Goal: Task Accomplishment & Management: Use online tool/utility

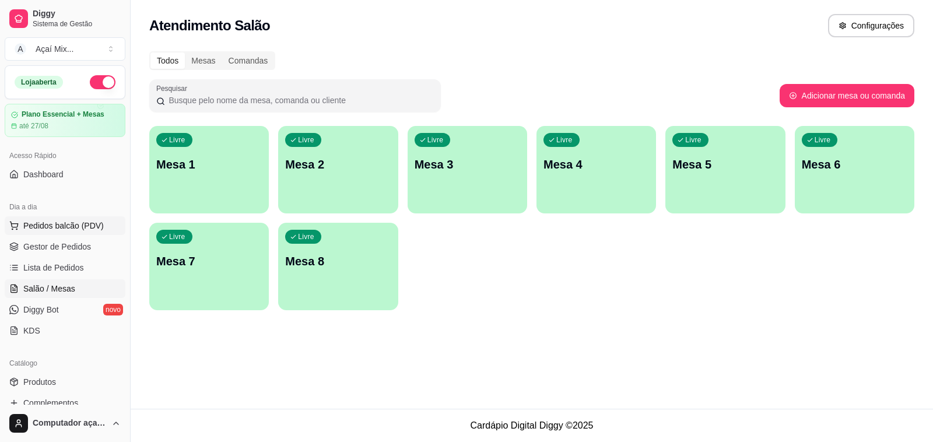
click at [80, 232] on span "Pedidos balcão (PDV)" at bounding box center [63, 226] width 81 height 12
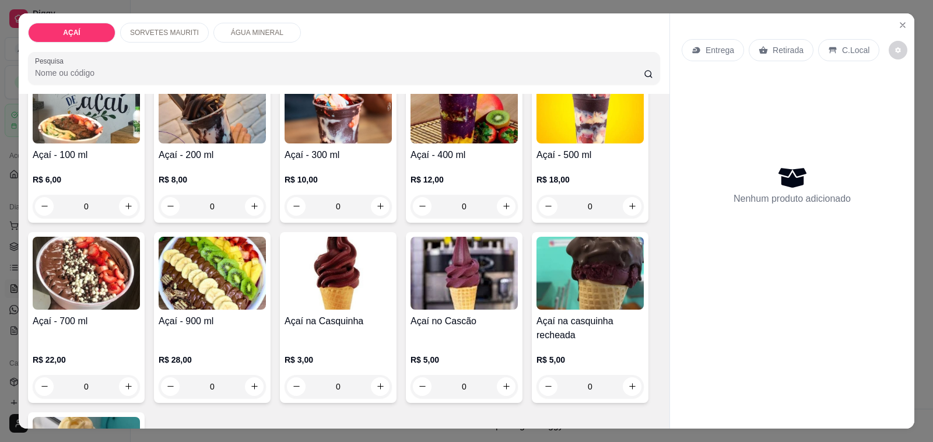
scroll to position [146, 0]
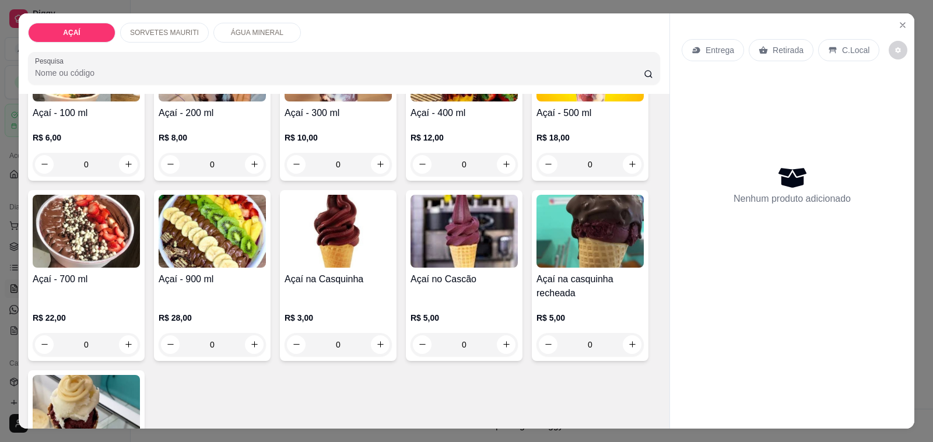
click at [208, 303] on div "R$ 28,00 0" at bounding box center [212, 328] width 107 height 56
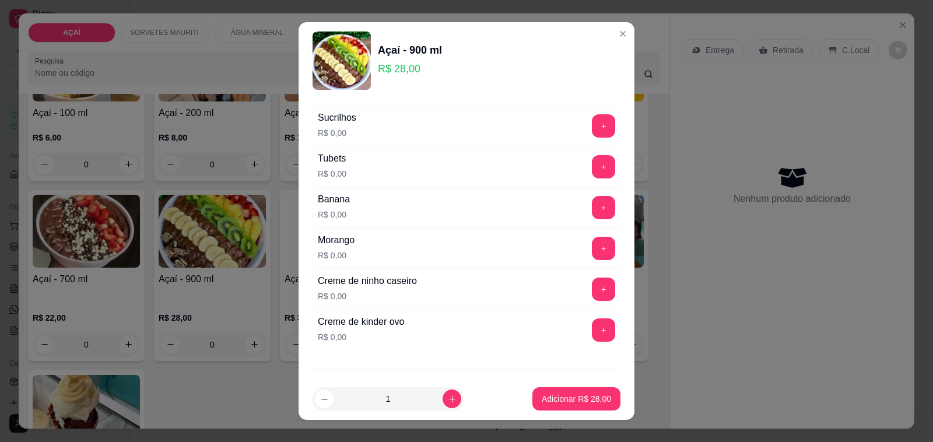
scroll to position [1531, 0]
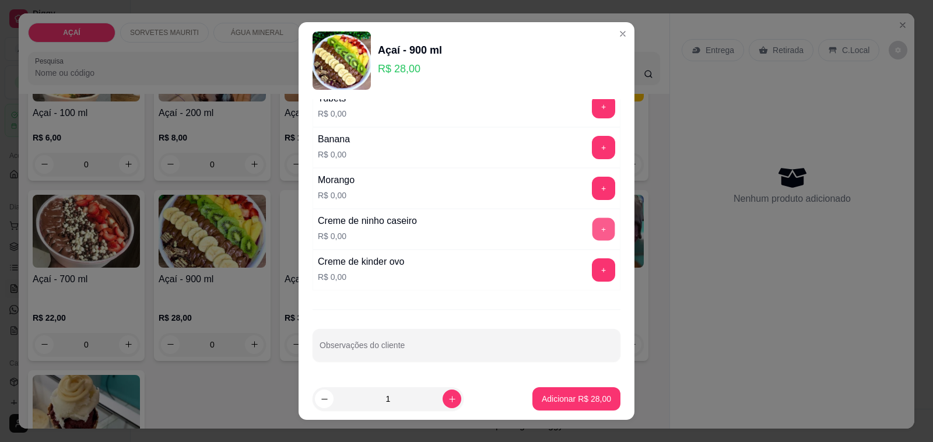
click at [593, 240] on button "+" at bounding box center [604, 229] width 23 height 23
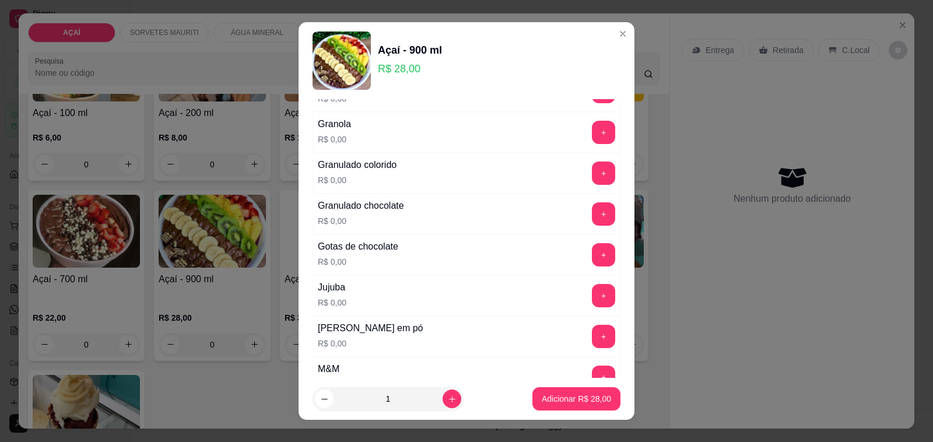
scroll to position [948, 0]
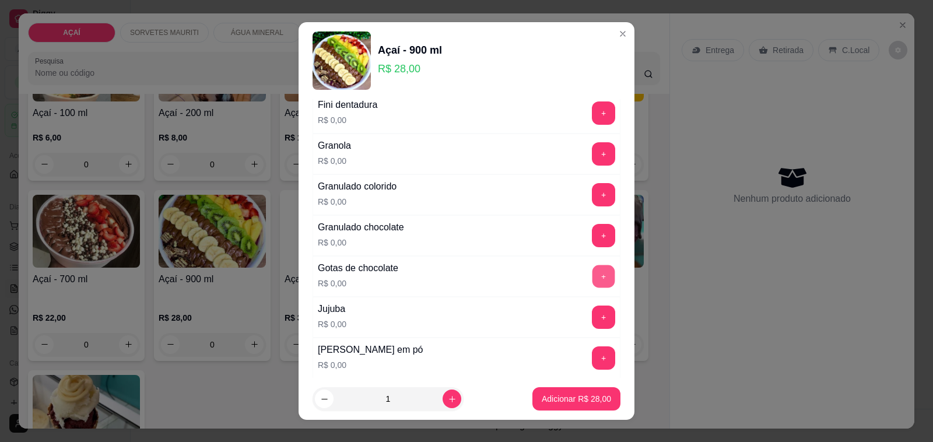
click at [593, 279] on button "+" at bounding box center [604, 276] width 23 height 23
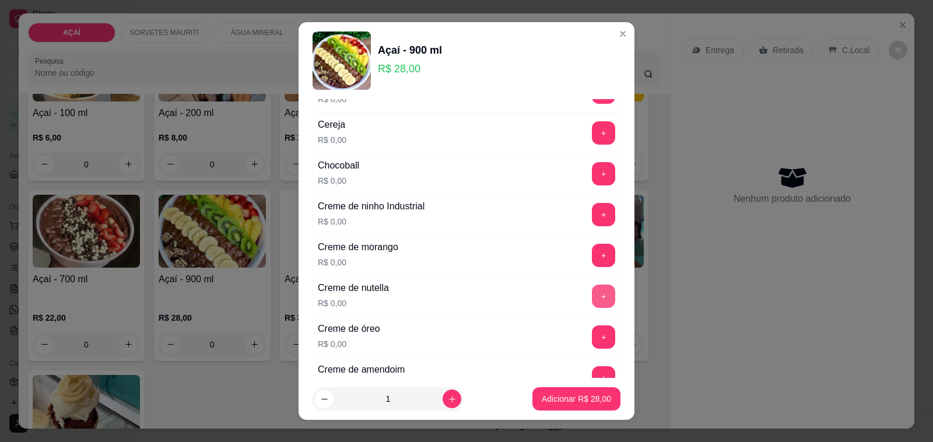
scroll to position [219, 0]
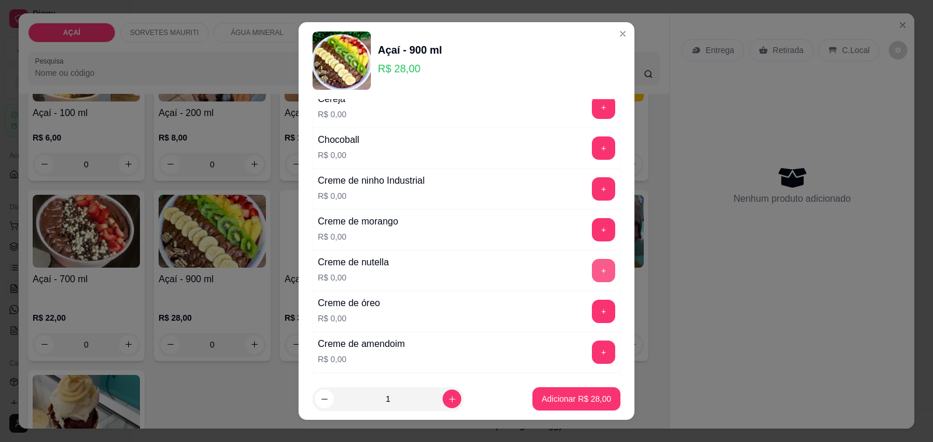
click at [592, 278] on button "+" at bounding box center [603, 270] width 23 height 23
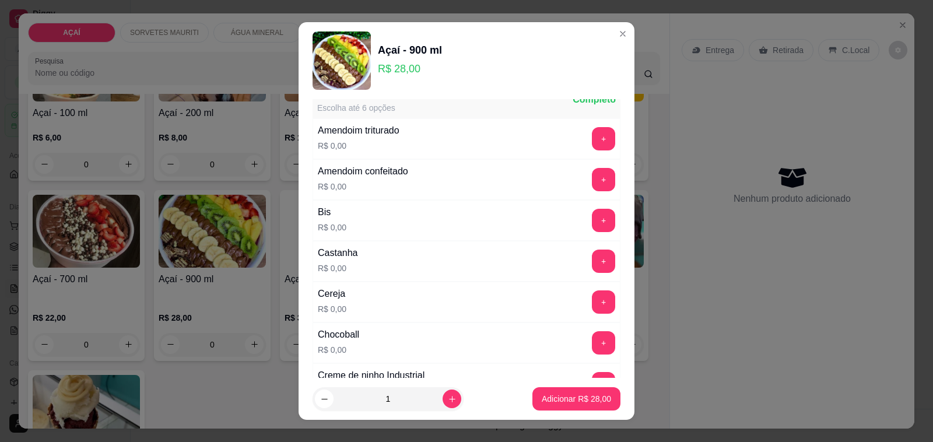
scroll to position [0, 0]
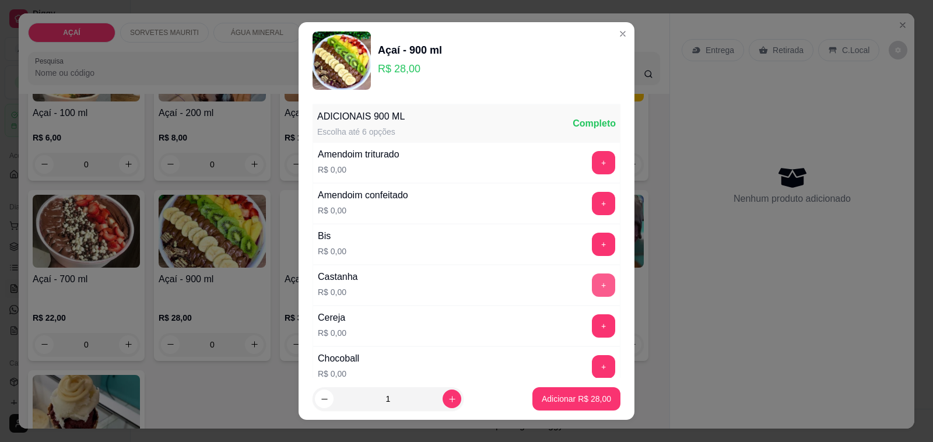
click at [592, 281] on button "+" at bounding box center [603, 285] width 23 height 23
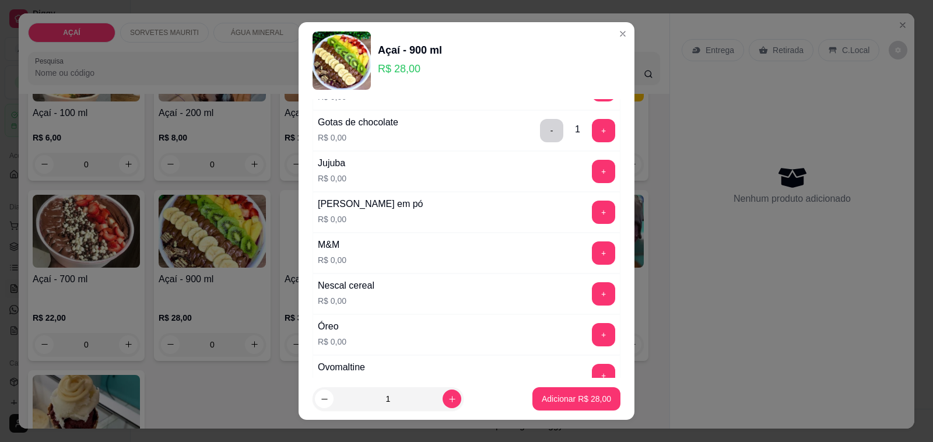
scroll to position [1167, 0]
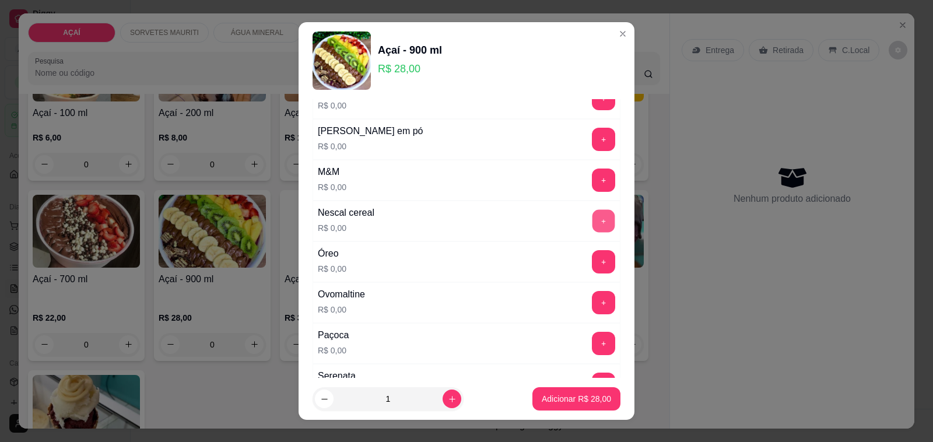
click at [593, 233] on button "+" at bounding box center [604, 221] width 23 height 23
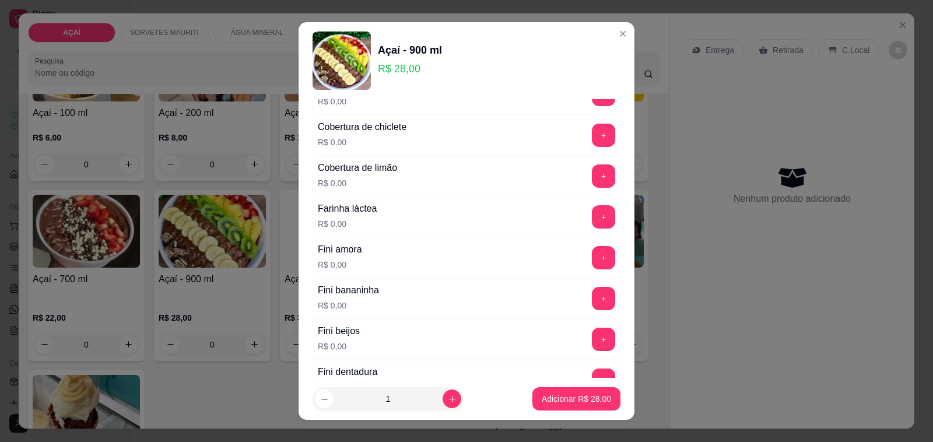
scroll to position [656, 0]
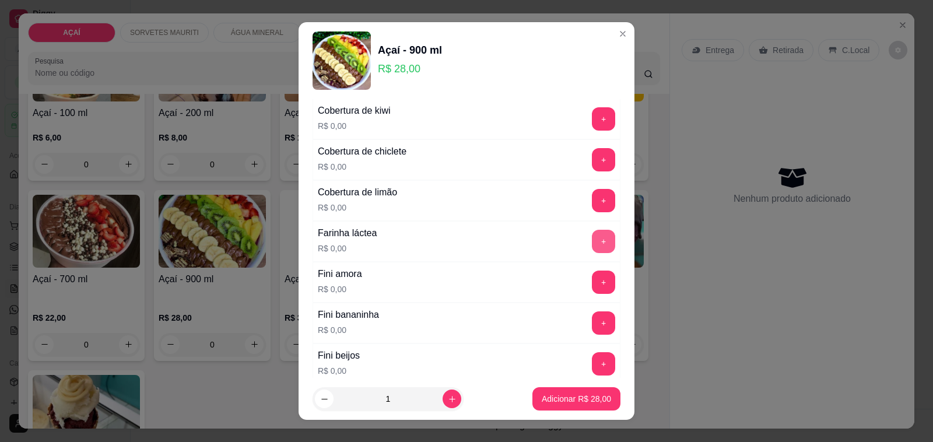
click at [592, 246] on button "+" at bounding box center [603, 241] width 23 height 23
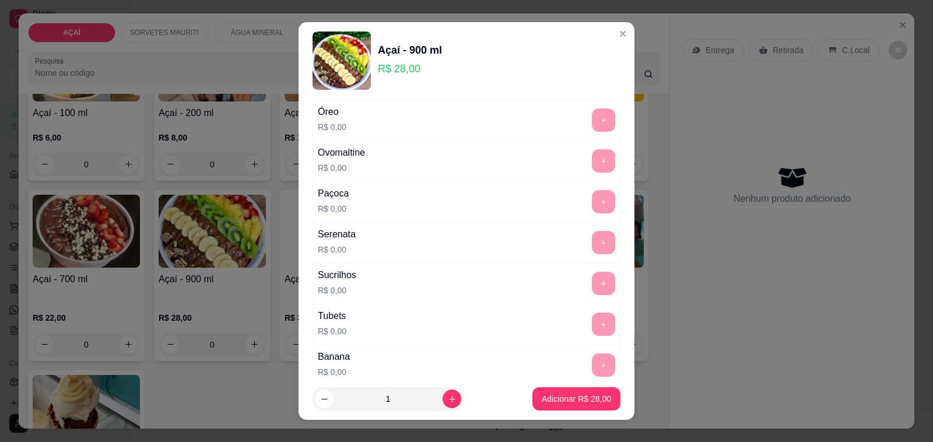
scroll to position [1313, 0]
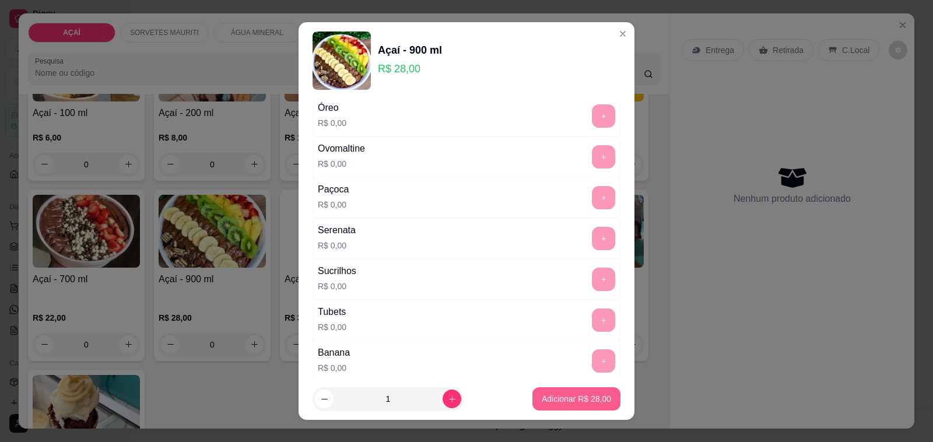
click at [545, 404] on p "Adicionar R$ 28,00" at bounding box center [576, 399] width 69 height 12
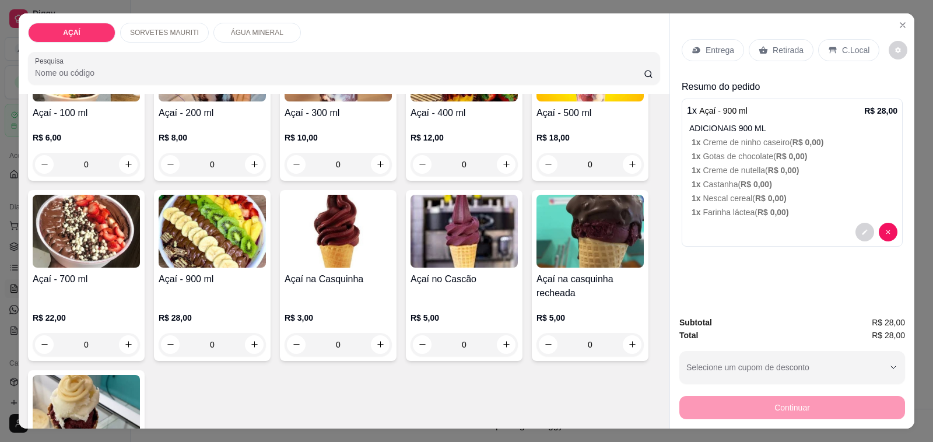
click at [718, 48] on p "Entrega" at bounding box center [720, 50] width 29 height 12
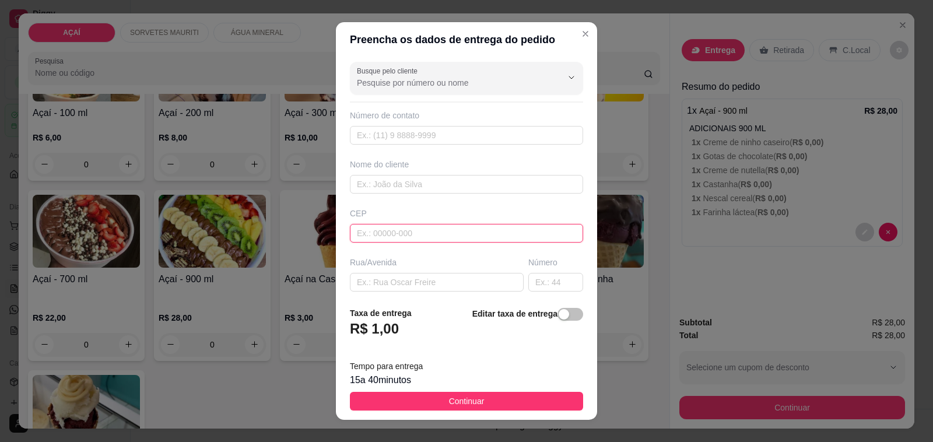
click at [420, 232] on input "text" at bounding box center [466, 233] width 233 height 19
type input "5752000000"
click at [440, 191] on input "text" at bounding box center [466, 184] width 233 height 19
type input "8169-1268"
click at [485, 197] on div "Busque pelo cliente Número de contato 8169-1268 Nome do cliente CEP 5752000000 …" at bounding box center [466, 177] width 261 height 240
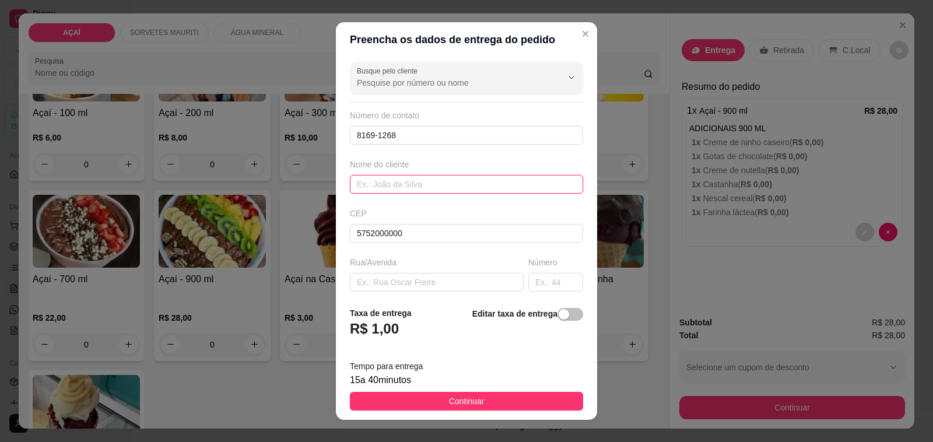
click at [479, 191] on input "text" at bounding box center [466, 184] width 233 height 19
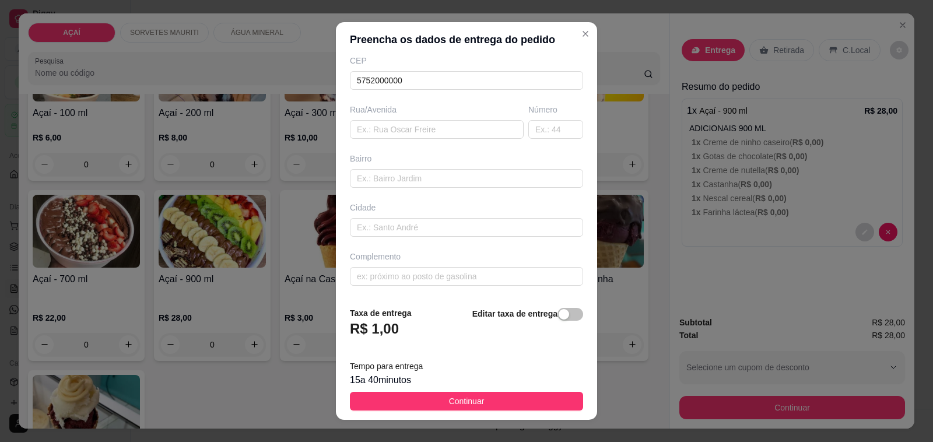
scroll to position [15, 0]
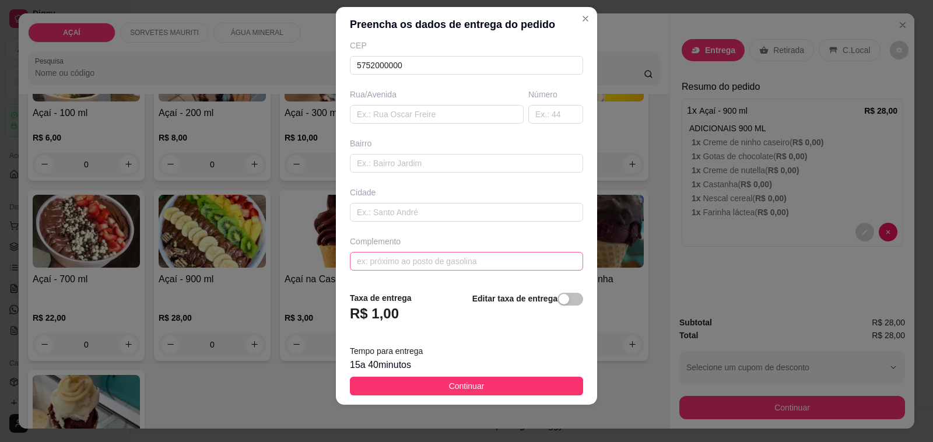
type input "~♡"
click at [435, 253] on input "text" at bounding box center [466, 261] width 233 height 19
type input "Descendo no auto posto luana N77"
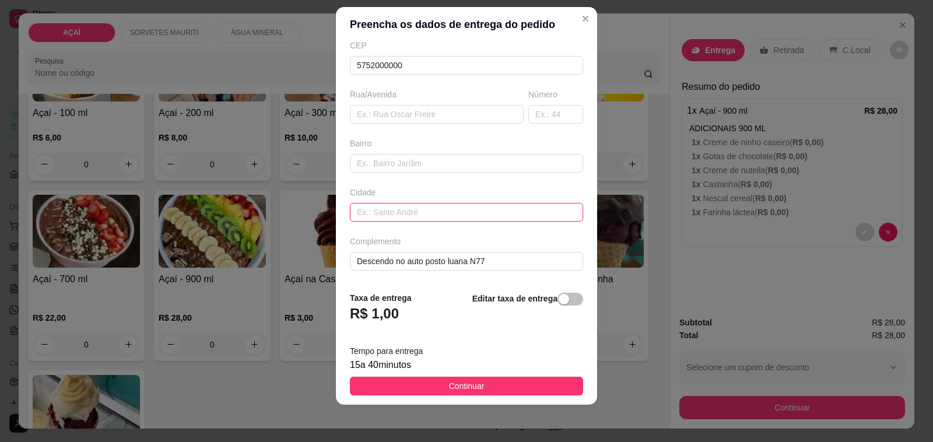
click at [486, 215] on input "text" at bounding box center [466, 212] width 233 height 19
click at [455, 382] on span "Continuar" at bounding box center [467, 386] width 36 height 13
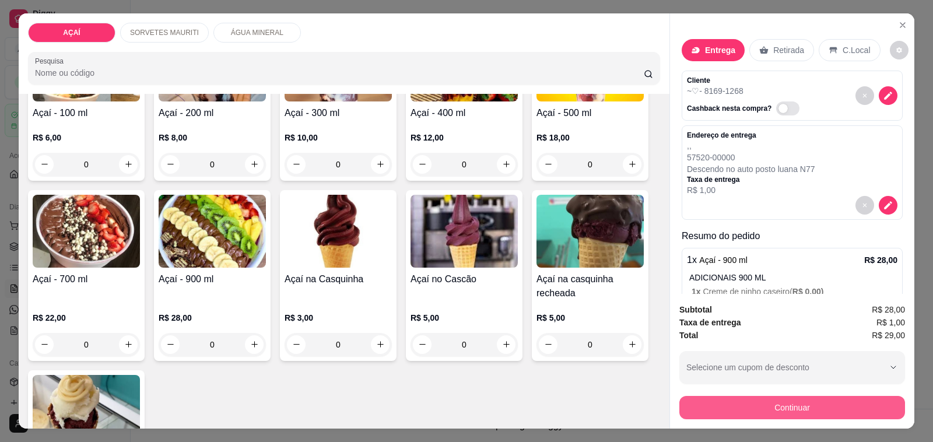
click at [747, 404] on button "Continuar" at bounding box center [793, 407] width 226 height 23
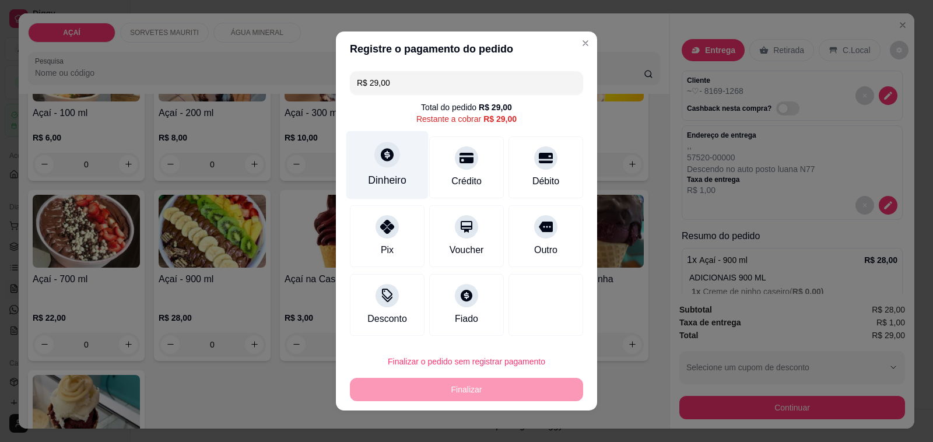
click at [369, 164] on div "Dinheiro" at bounding box center [388, 165] width 82 height 68
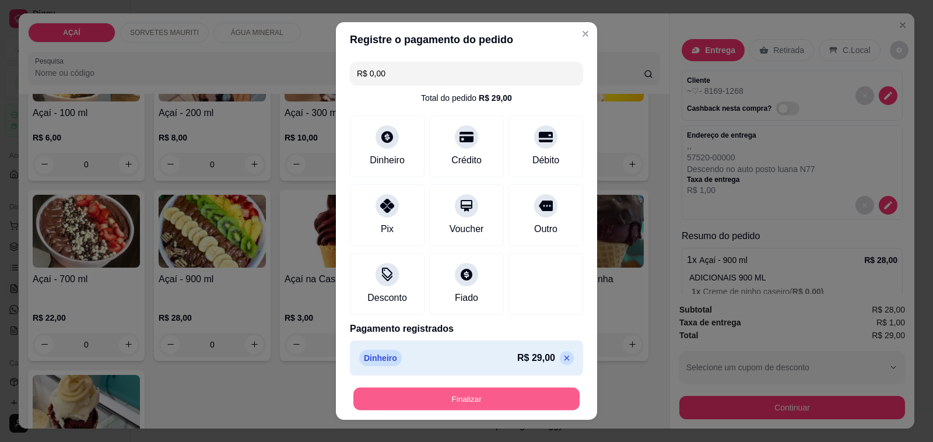
click at [502, 401] on button "Finalizar" at bounding box center [467, 399] width 226 height 23
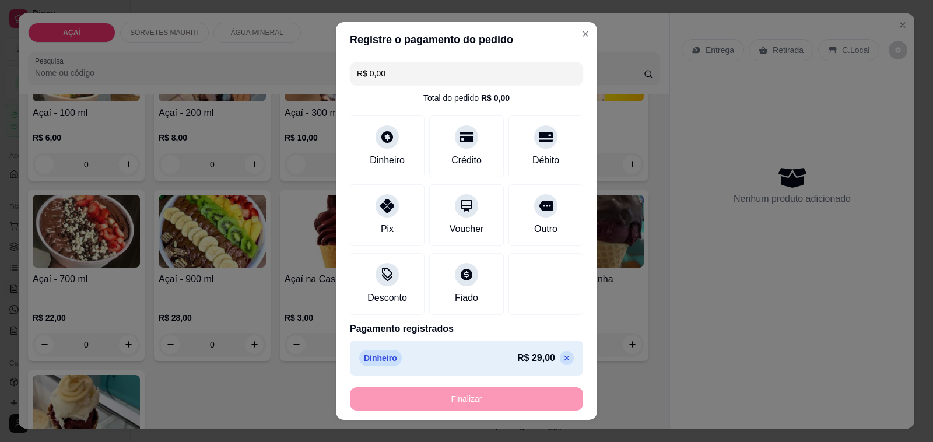
type input "-R$ 29,00"
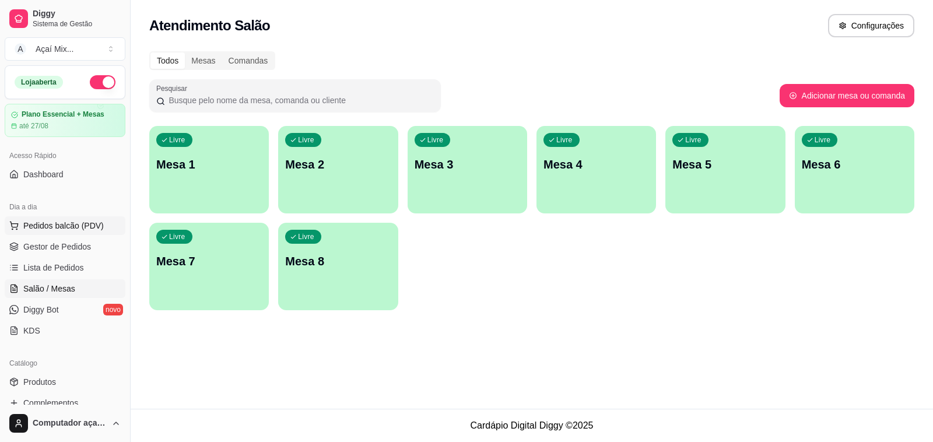
click at [36, 228] on span "Pedidos balcão (PDV)" at bounding box center [63, 226] width 81 height 12
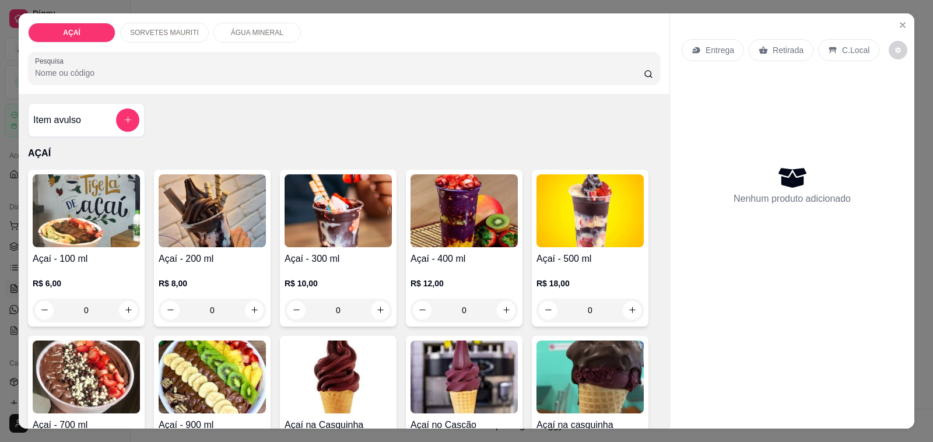
click at [424, 257] on h4 "Açaí - 400 ml" at bounding box center [464, 259] width 107 height 14
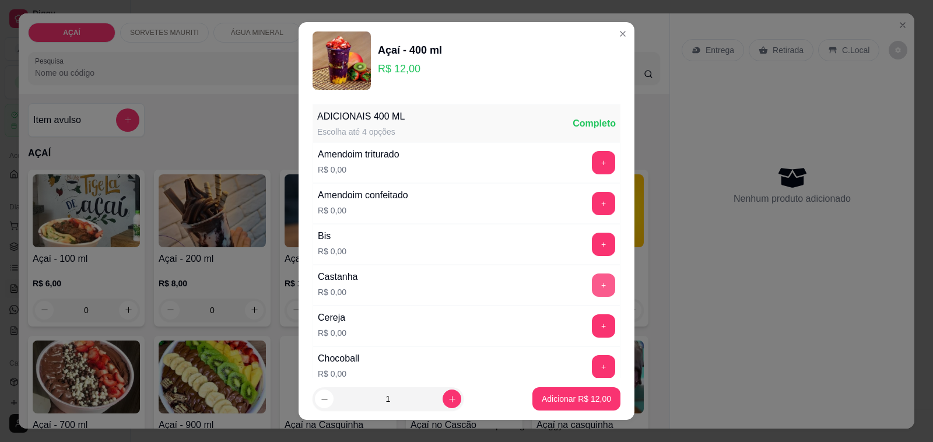
click at [592, 283] on button "+" at bounding box center [603, 285] width 23 height 23
click at [593, 170] on button "+" at bounding box center [604, 163] width 23 height 23
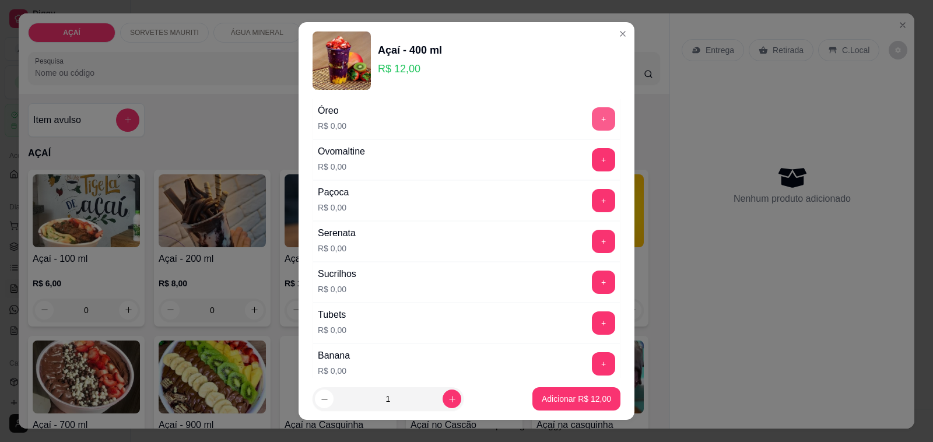
scroll to position [1313, 0]
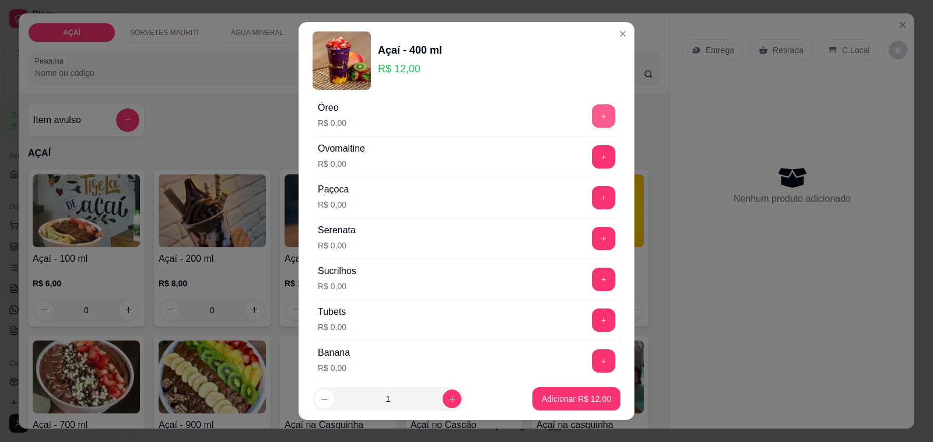
click at [592, 128] on button "+" at bounding box center [603, 115] width 23 height 23
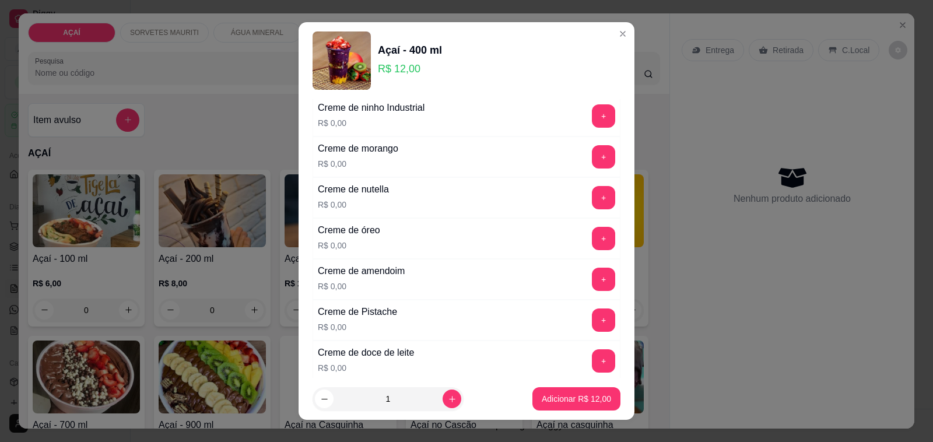
scroll to position [0, 0]
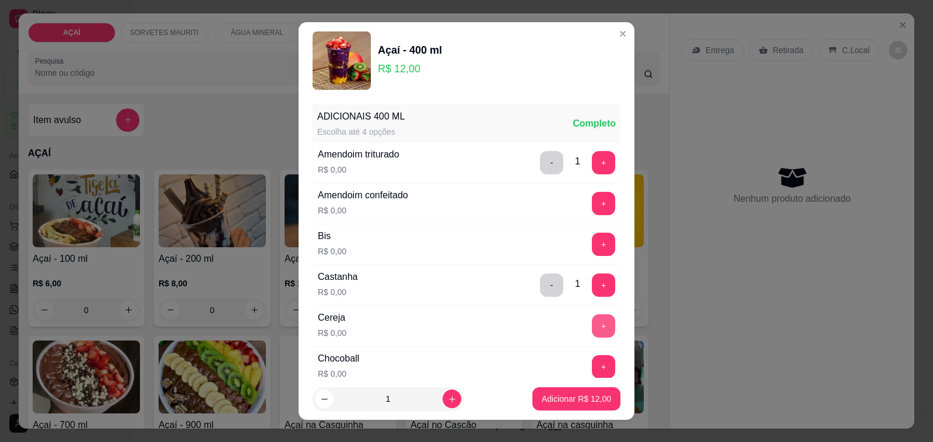
click at [592, 320] on button "+" at bounding box center [603, 325] width 23 height 23
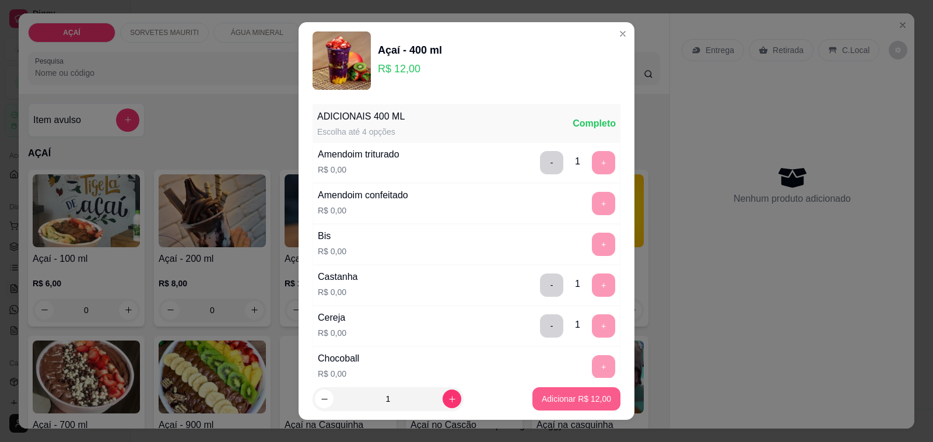
click at [573, 389] on button "Adicionar R$ 12,00" at bounding box center [577, 398] width 88 height 23
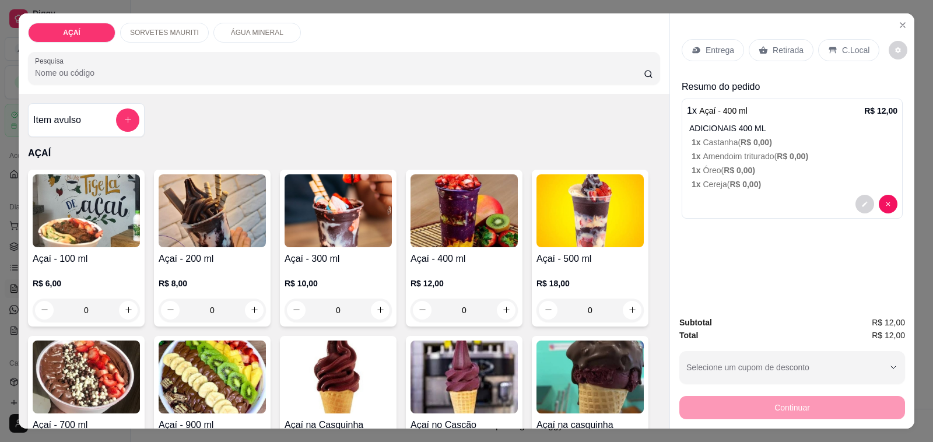
click at [723, 44] on p "Entrega" at bounding box center [720, 50] width 29 height 12
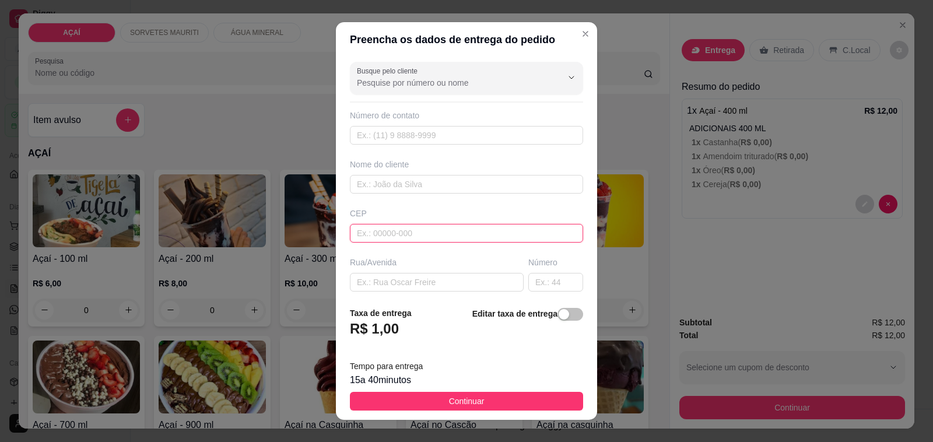
click at [440, 234] on input "text" at bounding box center [466, 233] width 233 height 19
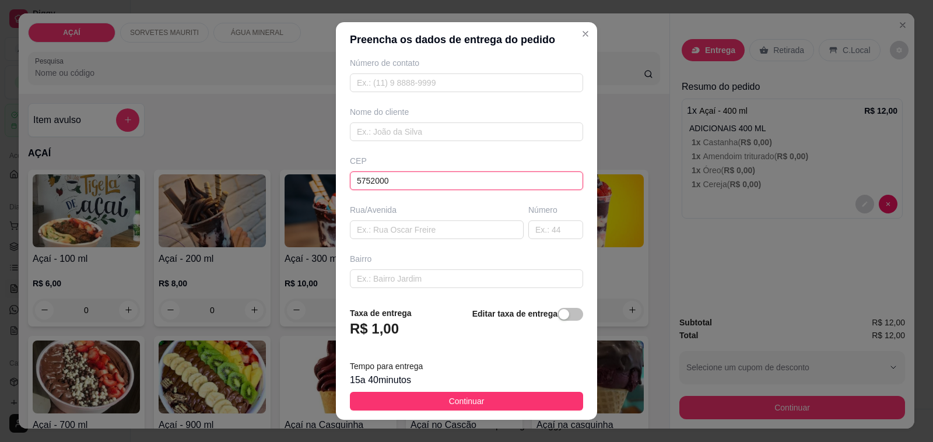
scroll to position [73, 0]
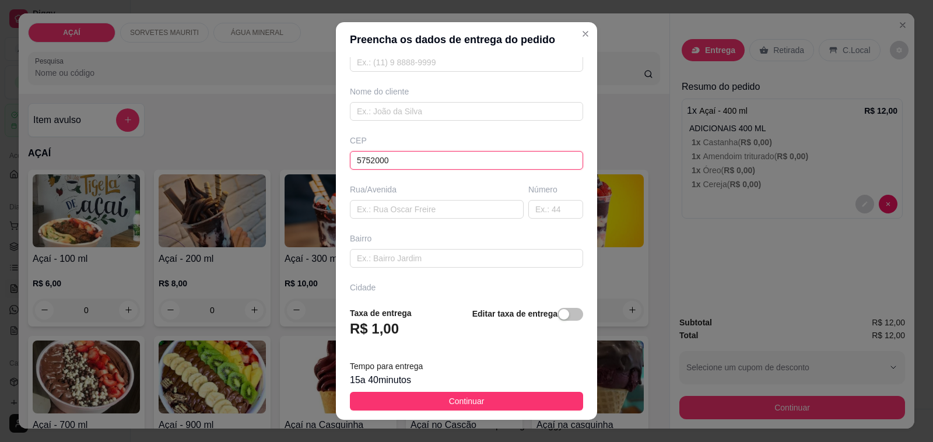
type input "5752000"
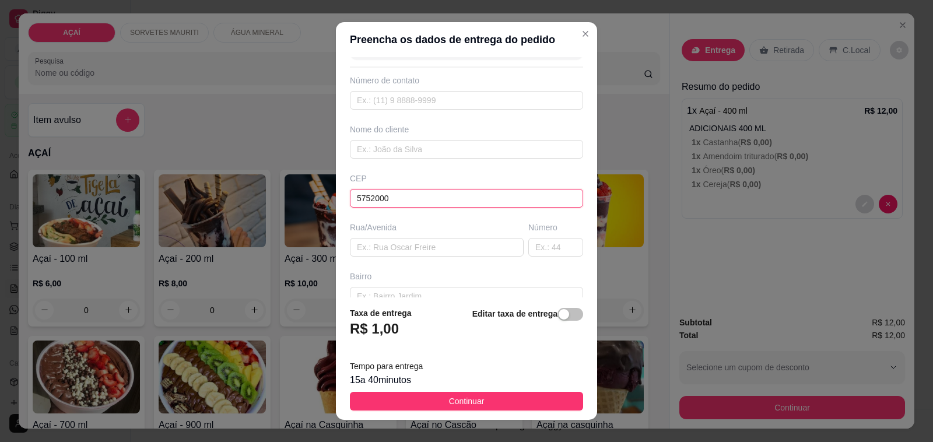
scroll to position [0, 0]
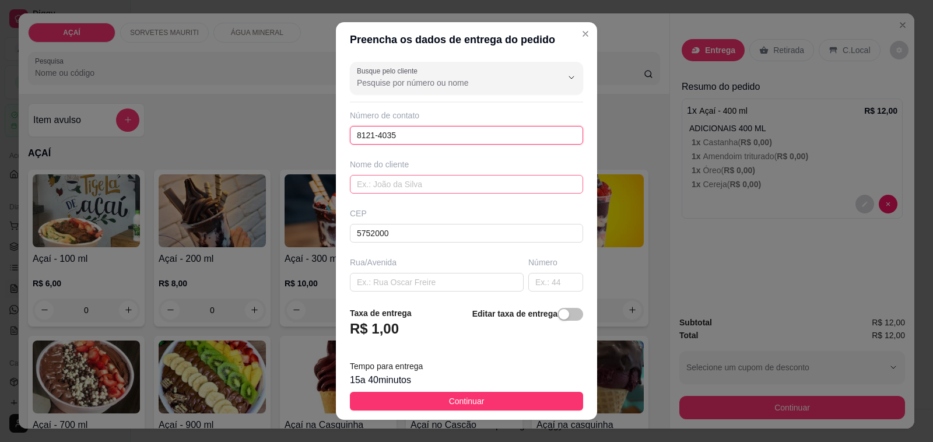
type input "8121-4035"
click at [442, 193] on input "text" at bounding box center [466, 184] width 233 height 19
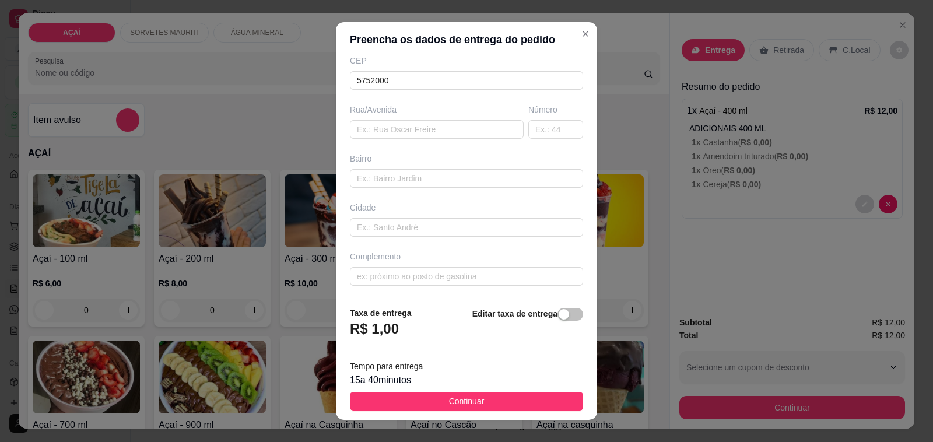
scroll to position [155, 0]
type input "Ariel 🔱✨"
click at [554, 276] on input "Endereço: [STREET_ADDRESS][PERSON_NAME], em frente a [GEOGRAPHIC_DATA], [GEOGRA…" at bounding box center [466, 276] width 233 height 19
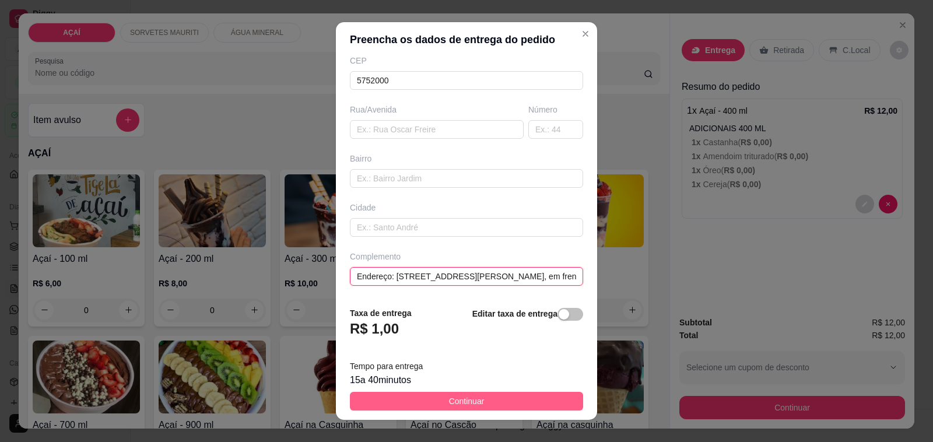
type input "Endereço: [STREET_ADDRESS][PERSON_NAME], em frente a [GEOGRAPHIC_DATA], [GEOGRA…"
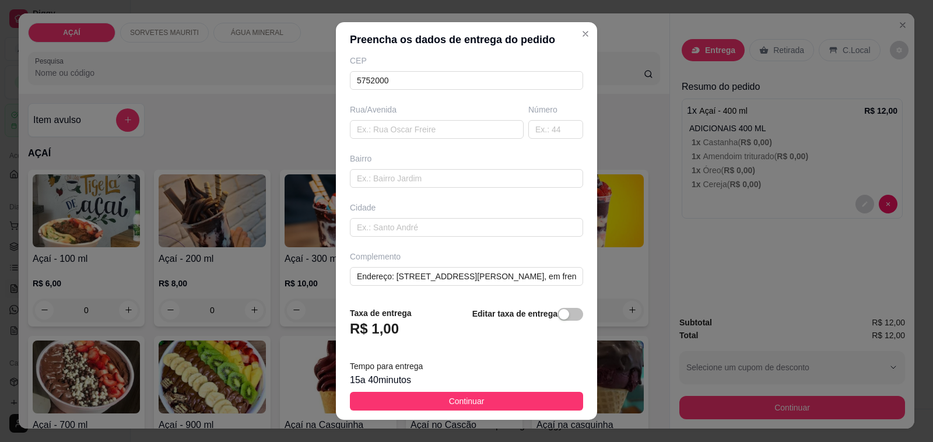
drag, startPoint x: 494, startPoint y: 396, endPoint x: 537, endPoint y: 394, distance: 43.2
click at [496, 396] on button "Continuar" at bounding box center [466, 401] width 233 height 19
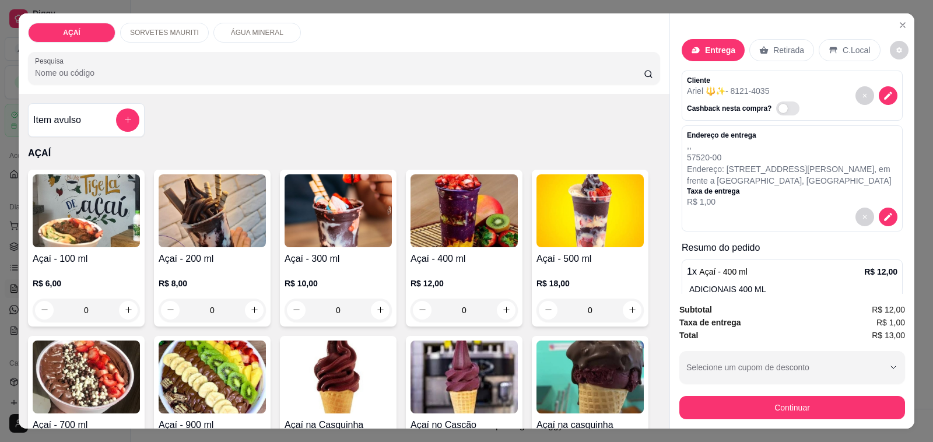
click at [765, 393] on div "Continuar" at bounding box center [793, 406] width 226 height 26
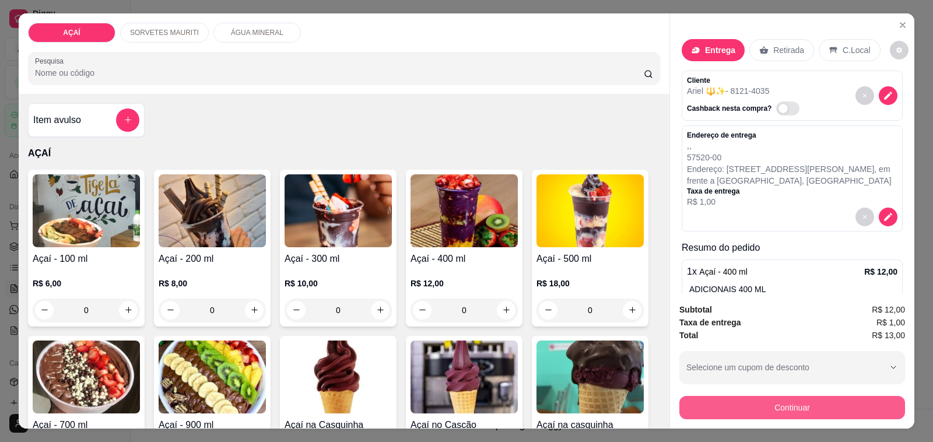
click at [764, 398] on button "Continuar" at bounding box center [793, 407] width 226 height 23
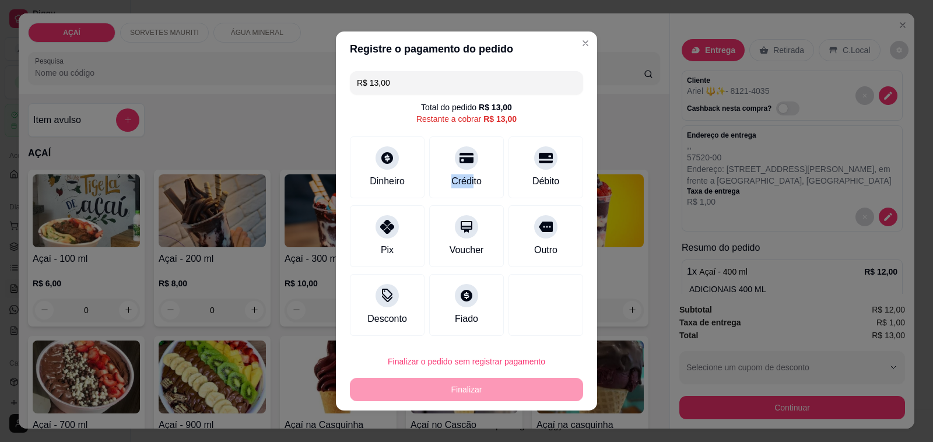
click at [464, 176] on div "Crédito" at bounding box center [466, 168] width 75 height 62
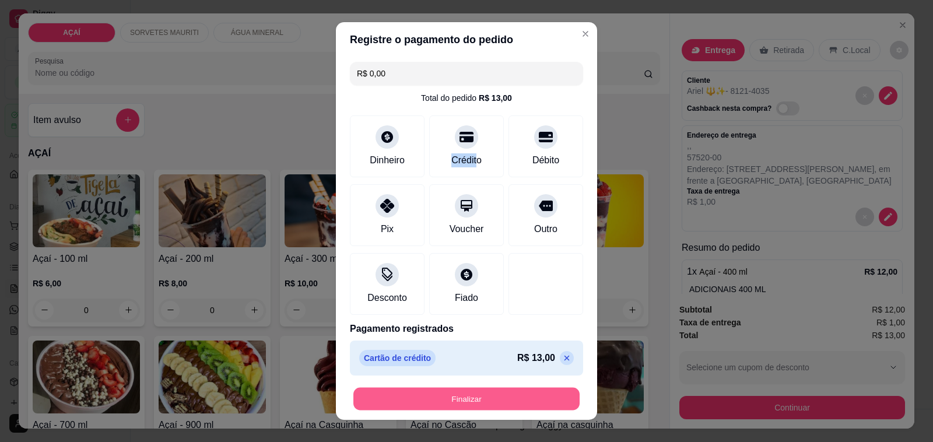
click at [494, 405] on button "Finalizar" at bounding box center [467, 399] width 226 height 23
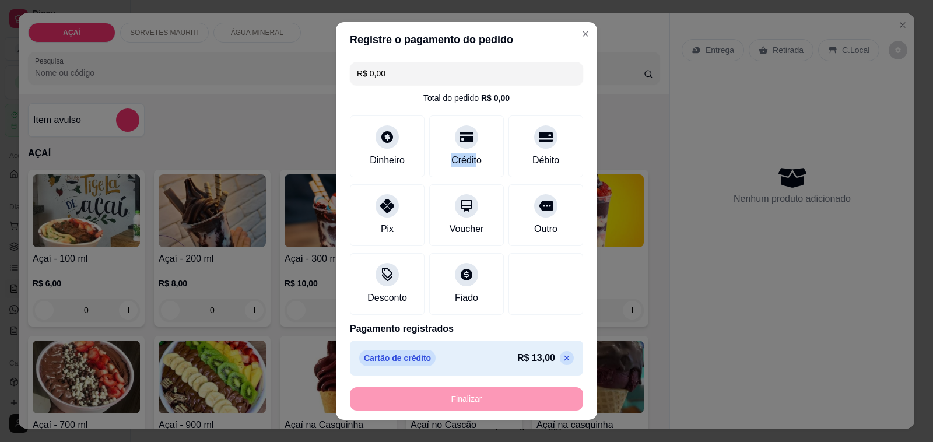
type input "-R$ 13,00"
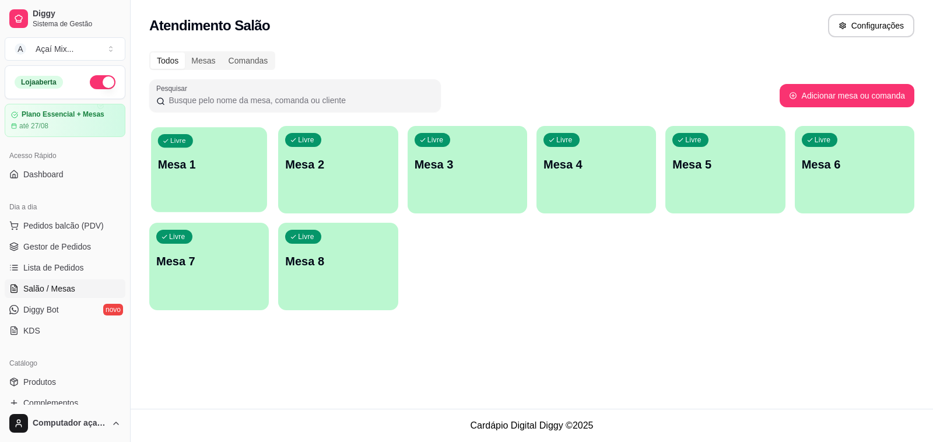
click at [232, 191] on div "Livre Mesa 1" at bounding box center [209, 162] width 116 height 71
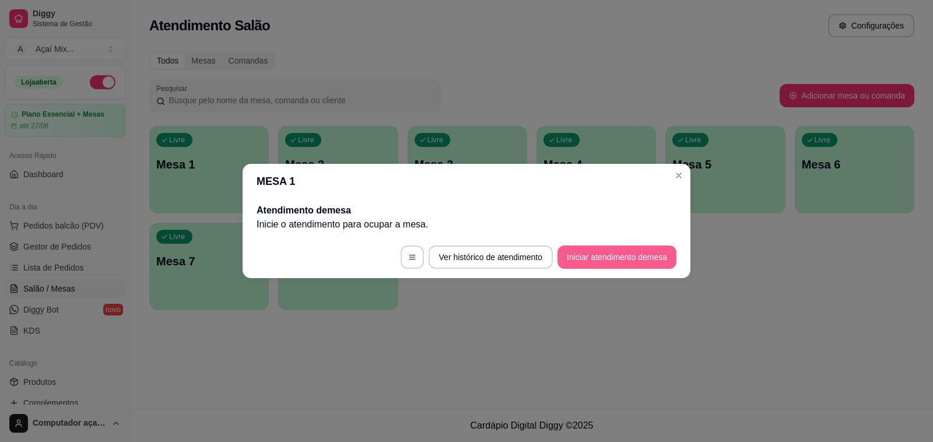
click at [639, 258] on button "Iniciar atendimento de mesa" at bounding box center [617, 257] width 119 height 23
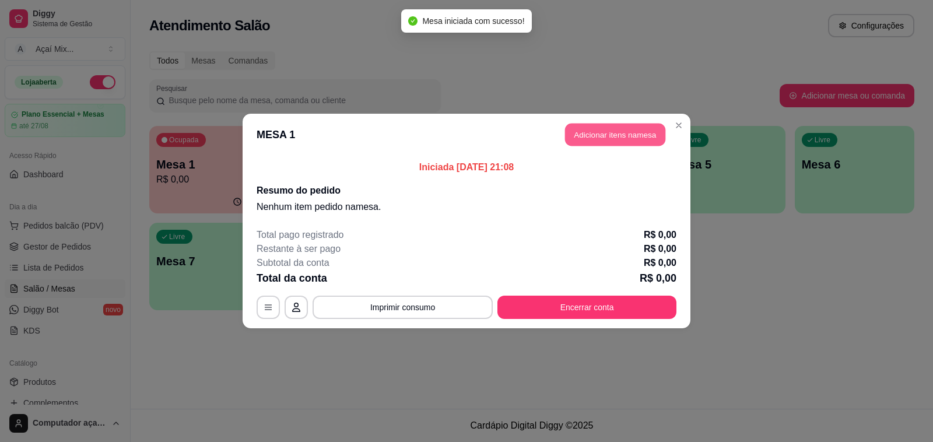
click at [576, 140] on button "Adicionar itens na mesa" at bounding box center [615, 135] width 100 height 23
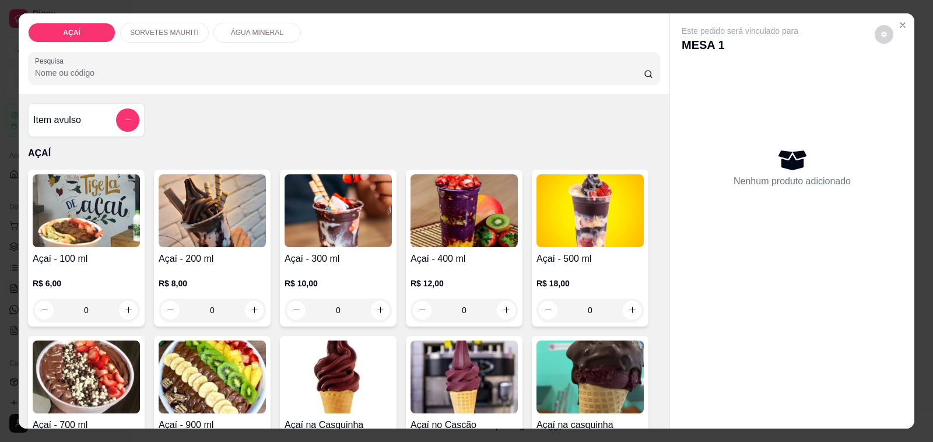
click at [321, 281] on p "R$ 10,00" at bounding box center [338, 284] width 107 height 12
click at [368, 278] on p "R$ 10,00" at bounding box center [338, 284] width 107 height 12
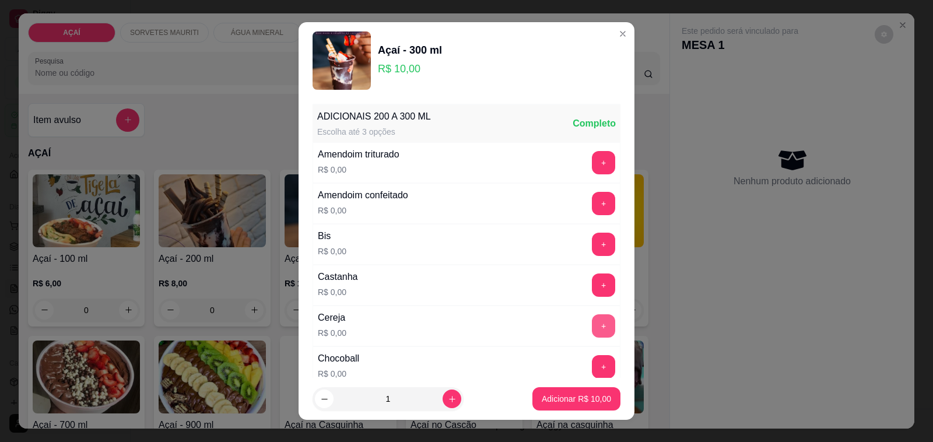
click at [592, 327] on button "+" at bounding box center [603, 325] width 23 height 23
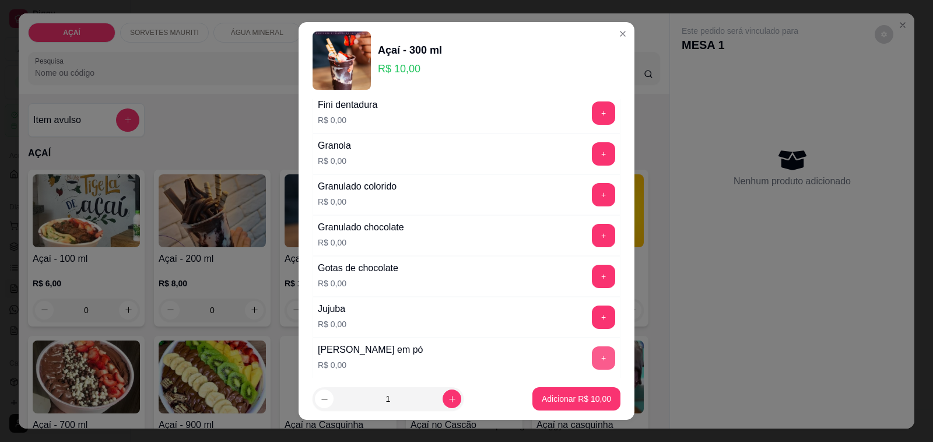
scroll to position [1094, 0]
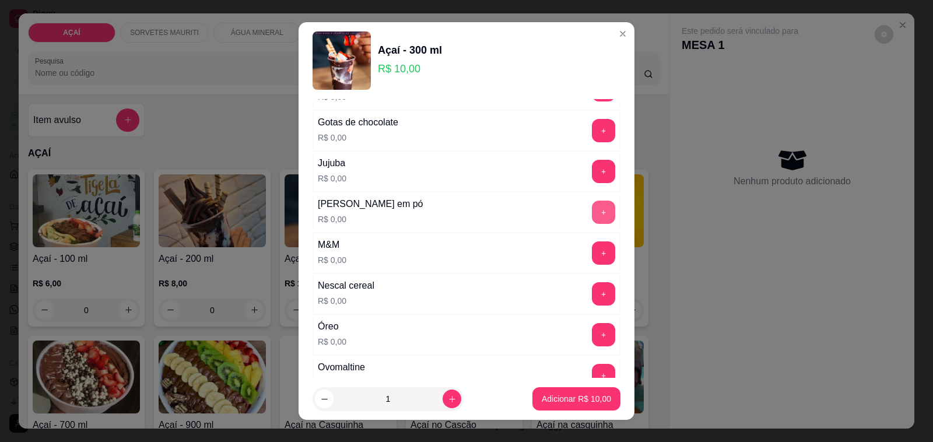
click at [592, 223] on button "+" at bounding box center [603, 212] width 23 height 23
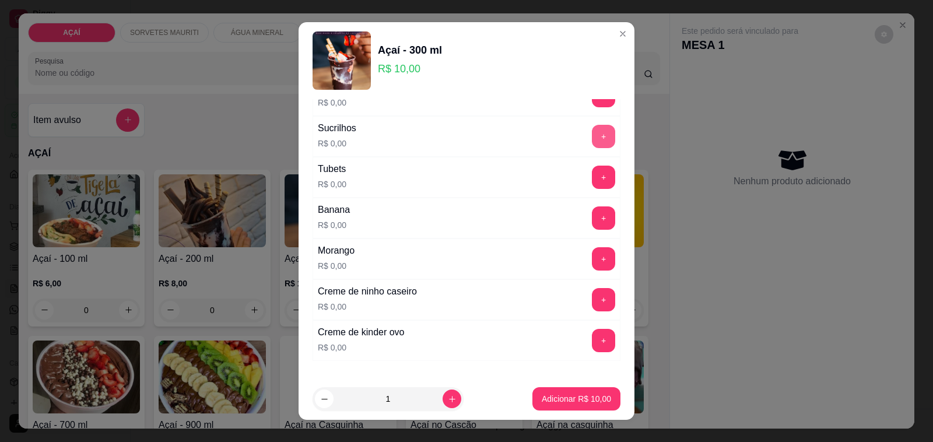
scroll to position [1458, 0]
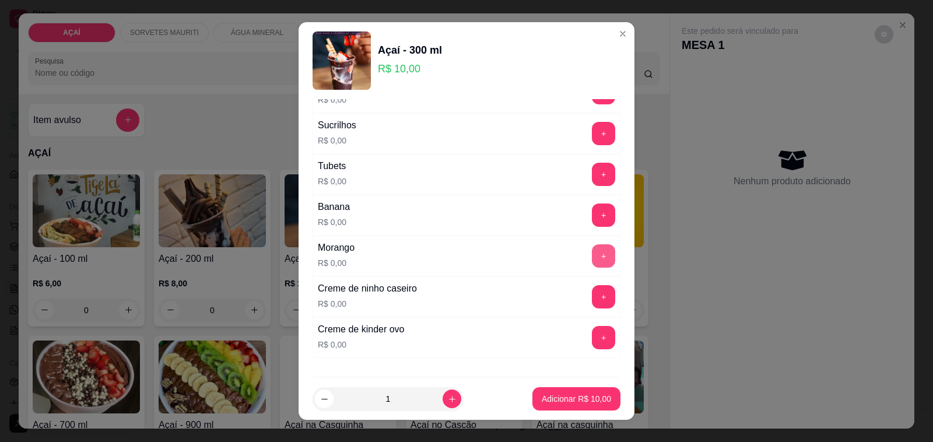
click at [592, 263] on button "+" at bounding box center [603, 255] width 23 height 23
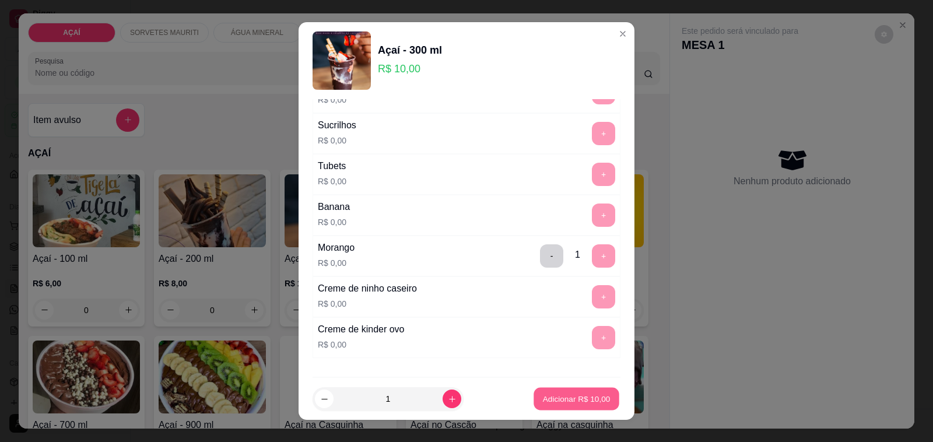
click at [571, 400] on p "Adicionar R$ 10,00" at bounding box center [577, 398] width 68 height 11
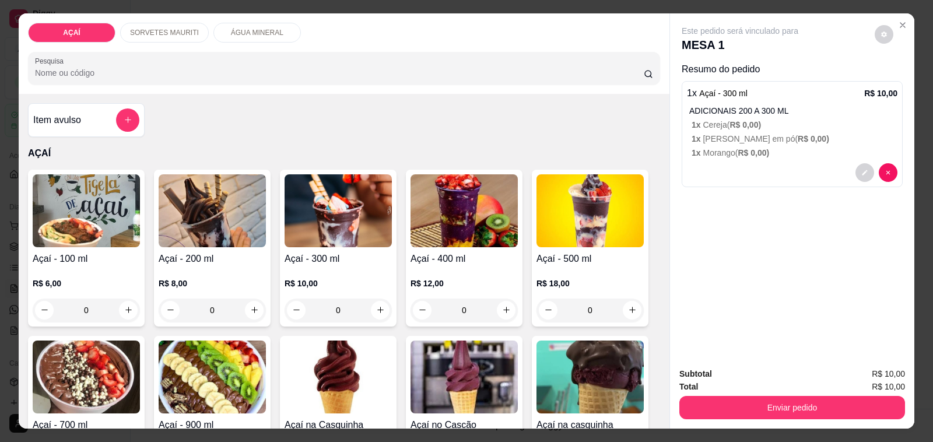
click at [338, 266] on div "R$ 10,00 0" at bounding box center [338, 294] width 107 height 56
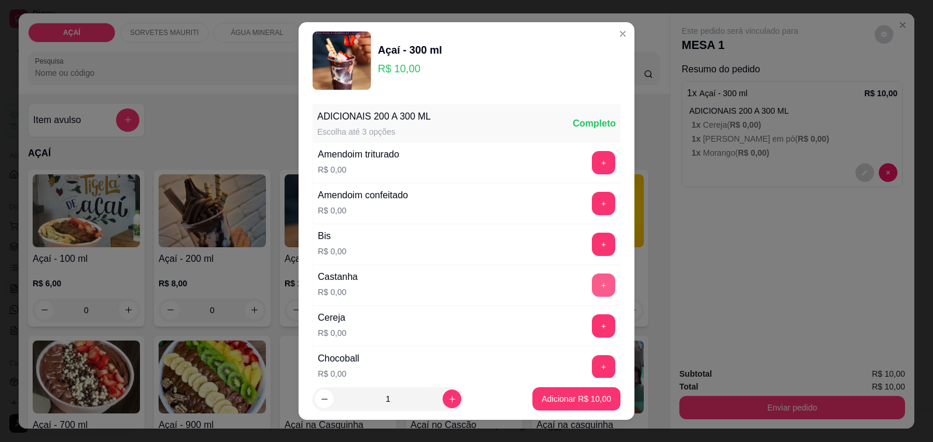
click at [592, 286] on button "+" at bounding box center [603, 285] width 23 height 23
click at [592, 156] on button "+" at bounding box center [603, 162] width 23 height 23
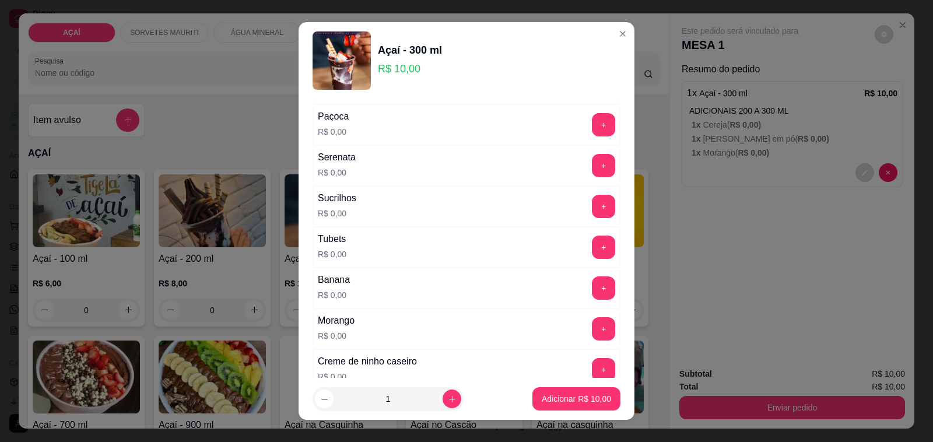
scroll to position [1536, 0]
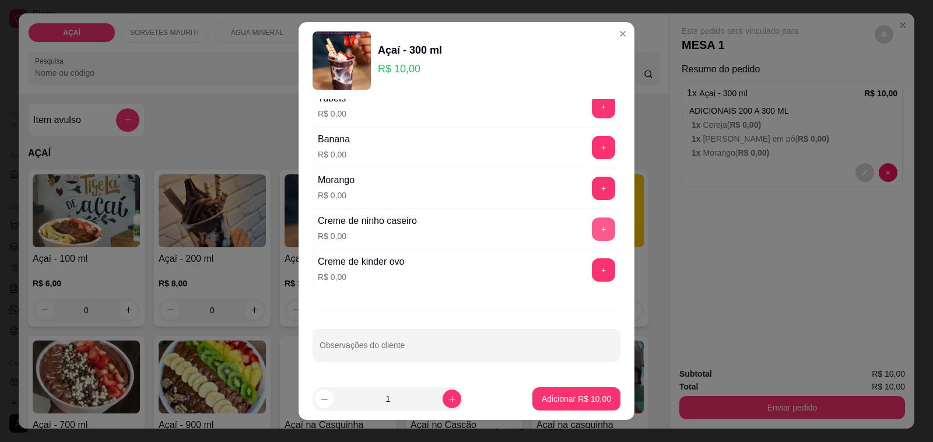
click at [592, 222] on button "+" at bounding box center [603, 229] width 23 height 23
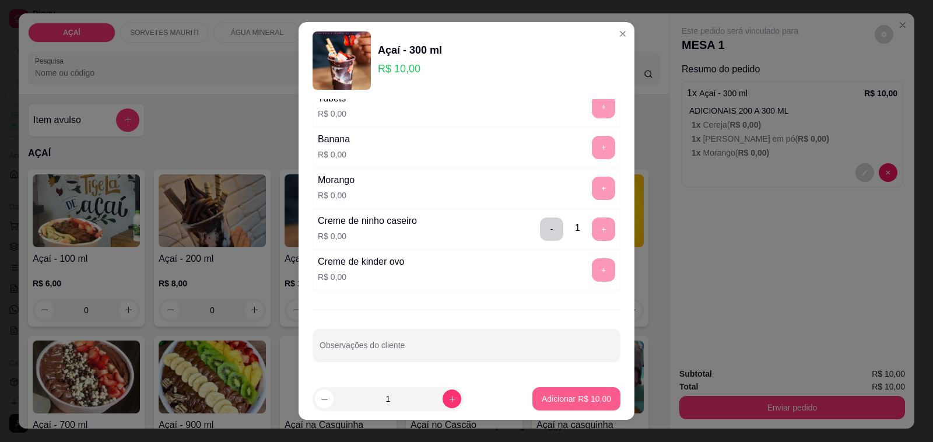
click at [558, 400] on p "Adicionar R$ 10,00" at bounding box center [576, 399] width 69 height 12
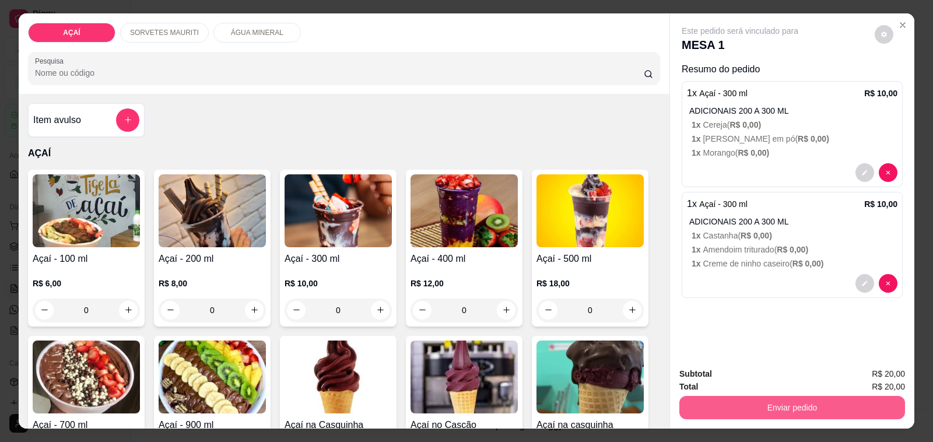
click at [701, 401] on button "Enviar pedido" at bounding box center [793, 407] width 226 height 23
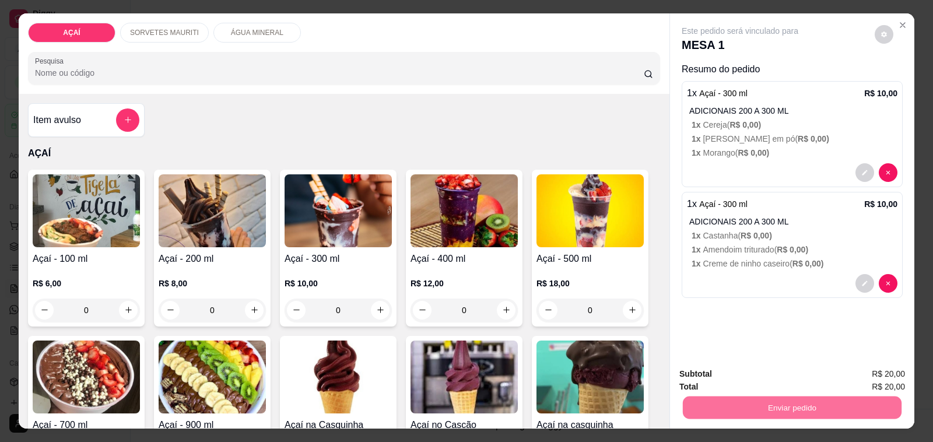
click at [702, 373] on button "Não registrar e enviar pedido" at bounding box center [753, 374] width 118 height 22
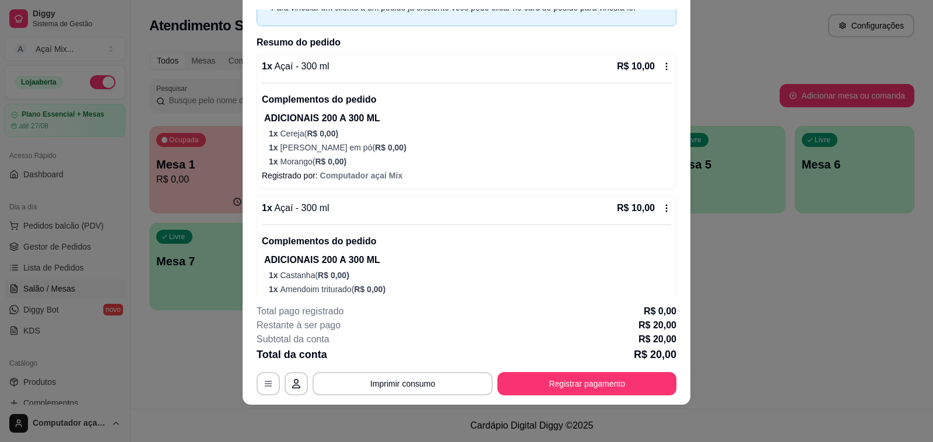
scroll to position [105, 0]
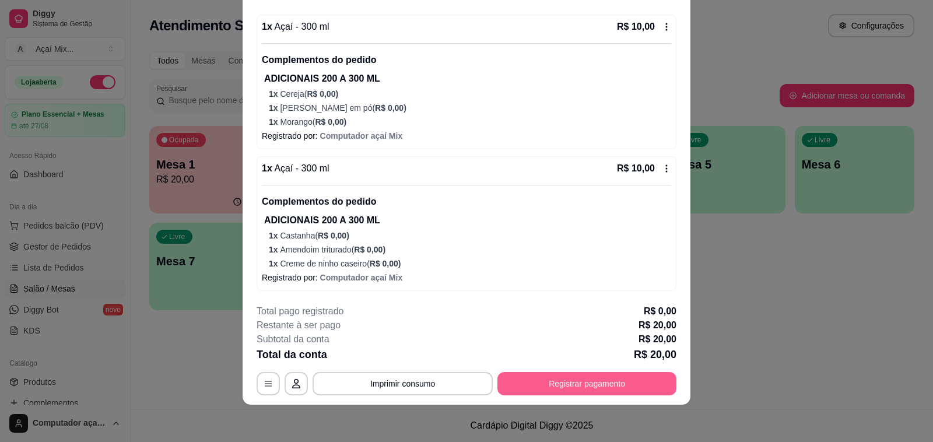
click at [607, 376] on button "Registrar pagamento" at bounding box center [587, 383] width 179 height 23
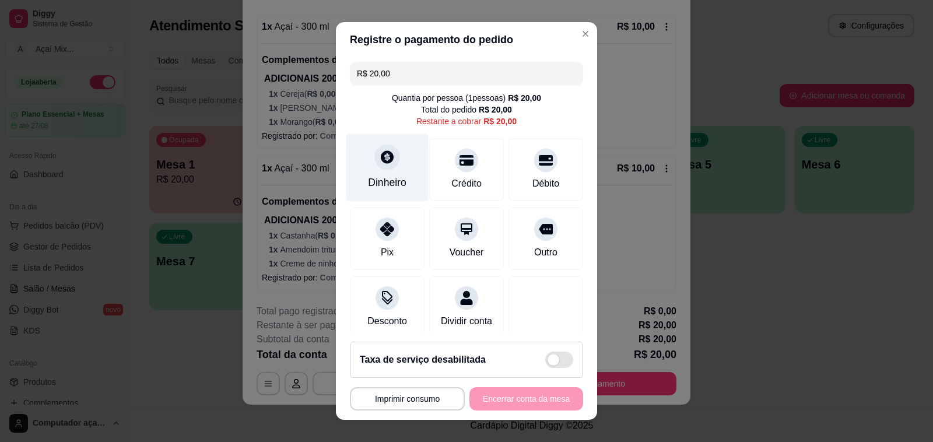
click at [354, 200] on div "Dinheiro" at bounding box center [388, 168] width 82 height 68
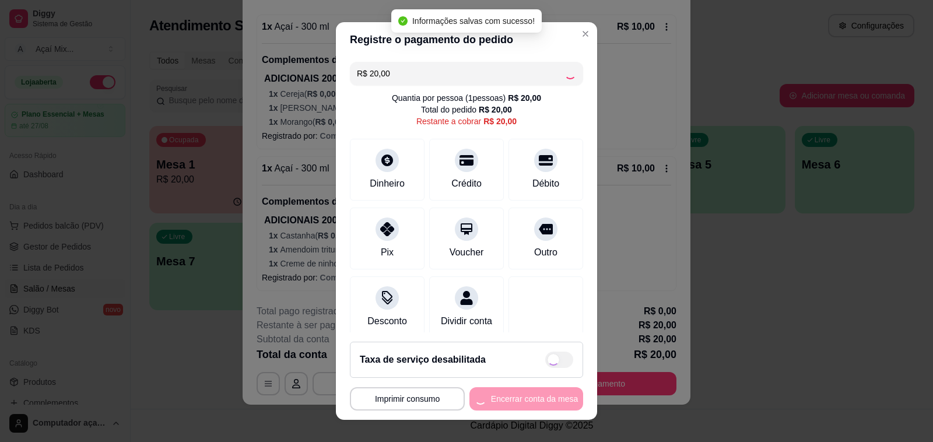
type input "R$ 0,00"
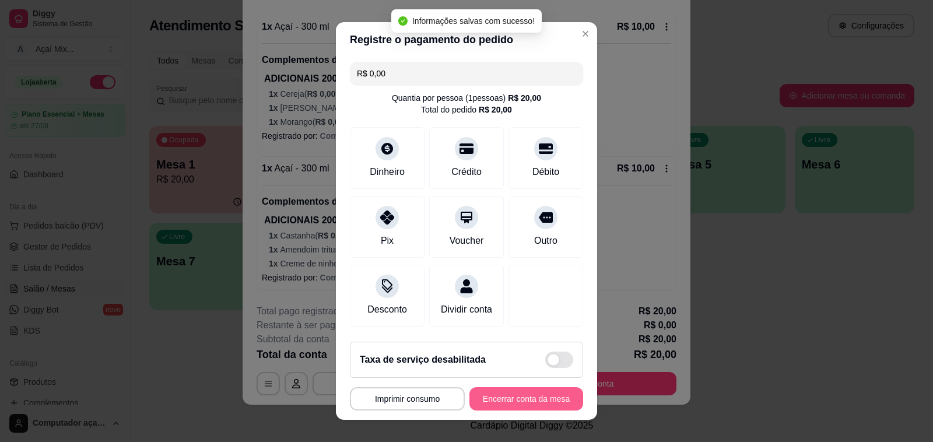
click at [518, 394] on button "Encerrar conta da mesa" at bounding box center [527, 398] width 114 height 23
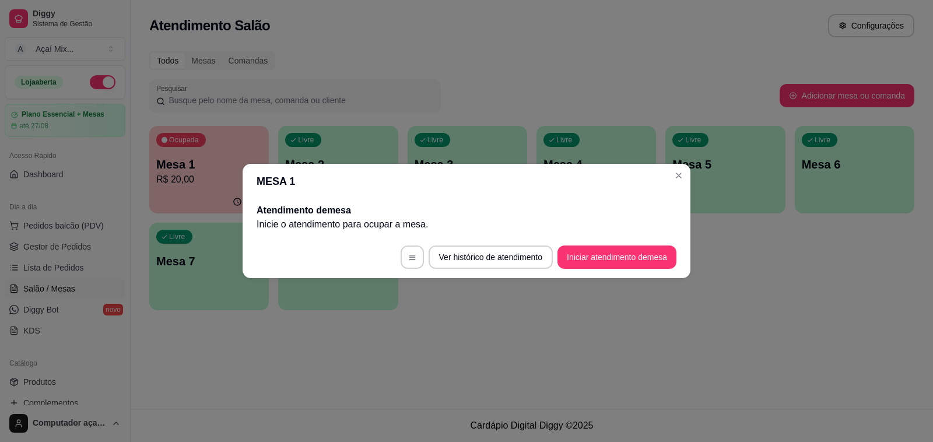
scroll to position [0, 0]
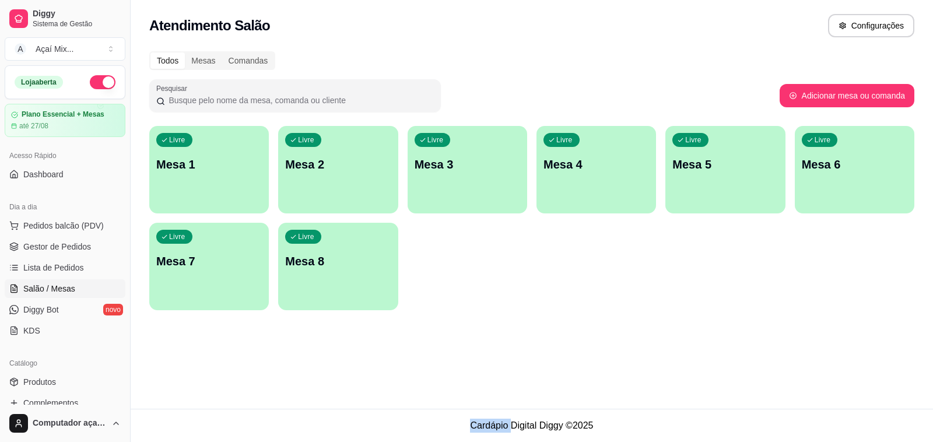
click at [522, 394] on div "Atendimento Salão Configurações Todos Mesas Comandas Pesquisar Adicionar mesa o…" at bounding box center [532, 204] width 803 height 409
click at [32, 253] on span "Gestor de Pedidos" at bounding box center [57, 247] width 68 height 12
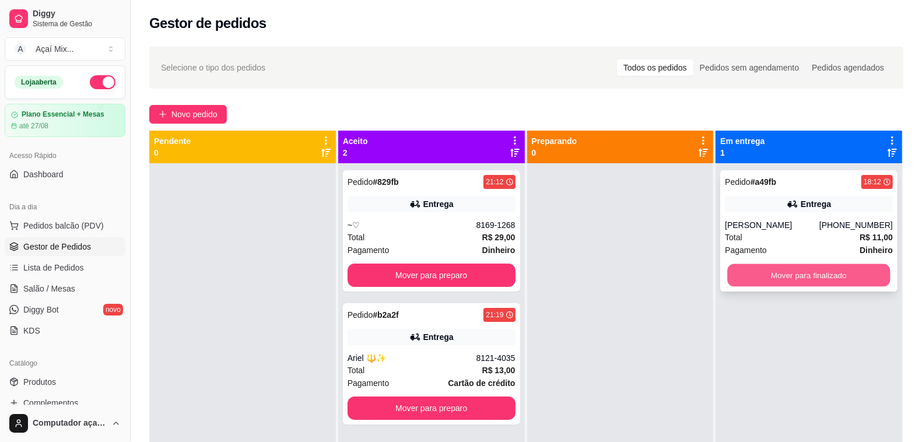
click at [827, 283] on button "Mover para finalizado" at bounding box center [809, 275] width 163 height 23
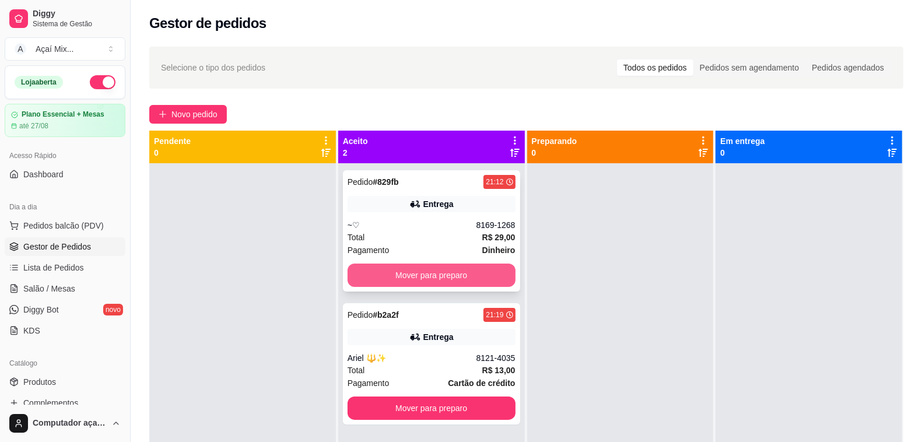
click at [486, 283] on button "Mover para preparo" at bounding box center [432, 275] width 168 height 23
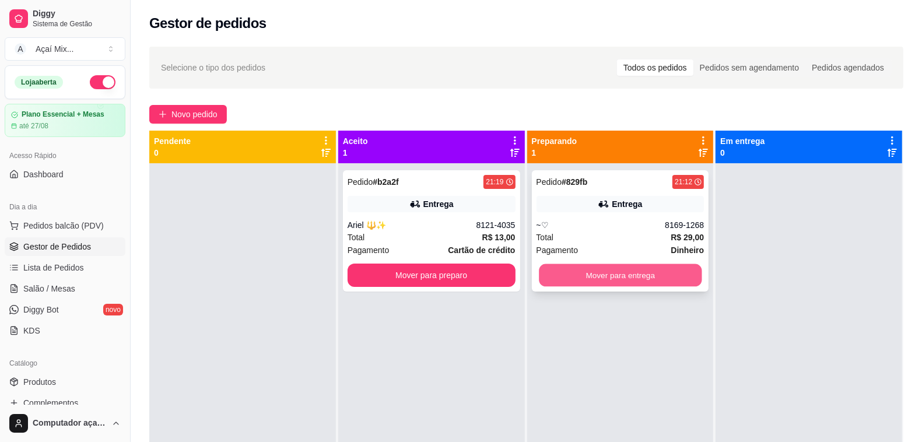
click at [571, 274] on button "Mover para entrega" at bounding box center [620, 275] width 163 height 23
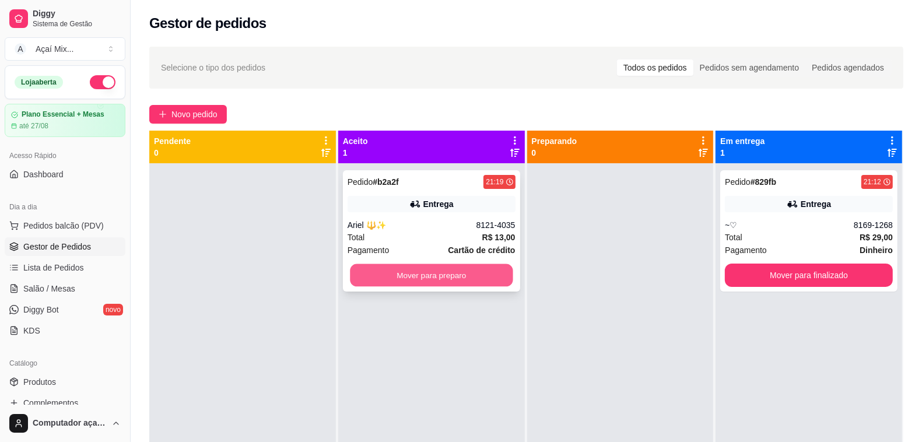
click at [473, 273] on button "Mover para preparo" at bounding box center [431, 275] width 163 height 23
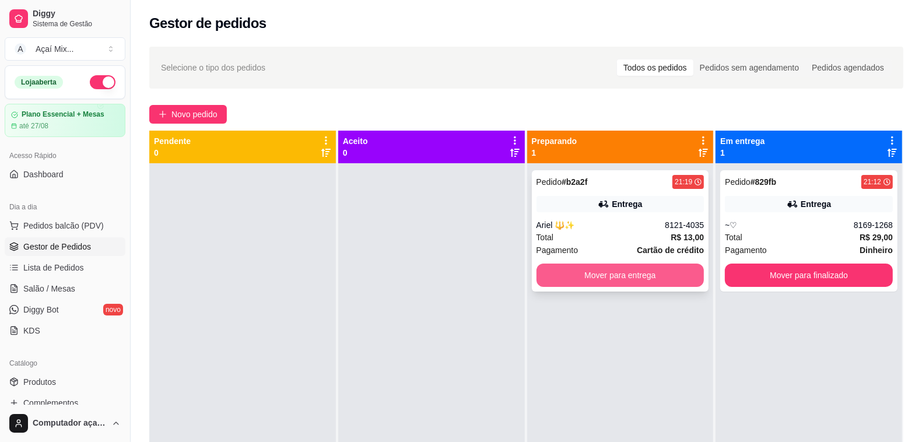
click at [579, 281] on button "Mover para entrega" at bounding box center [621, 275] width 168 height 23
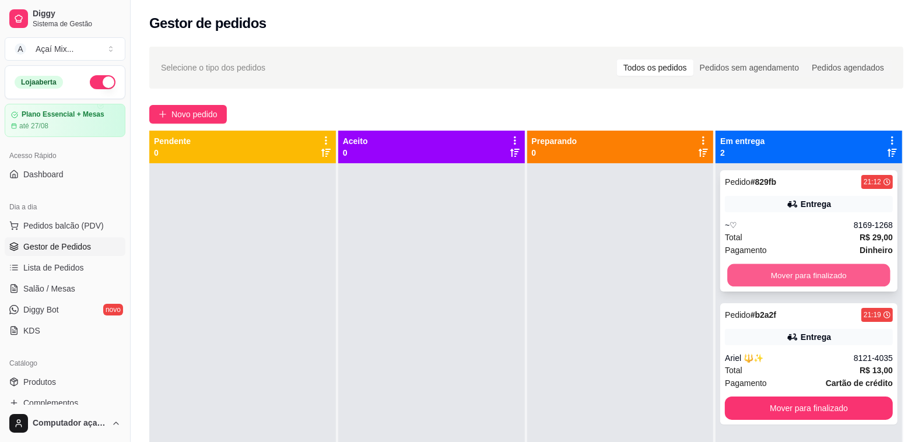
click at [829, 270] on button "Mover para finalizado" at bounding box center [809, 275] width 163 height 23
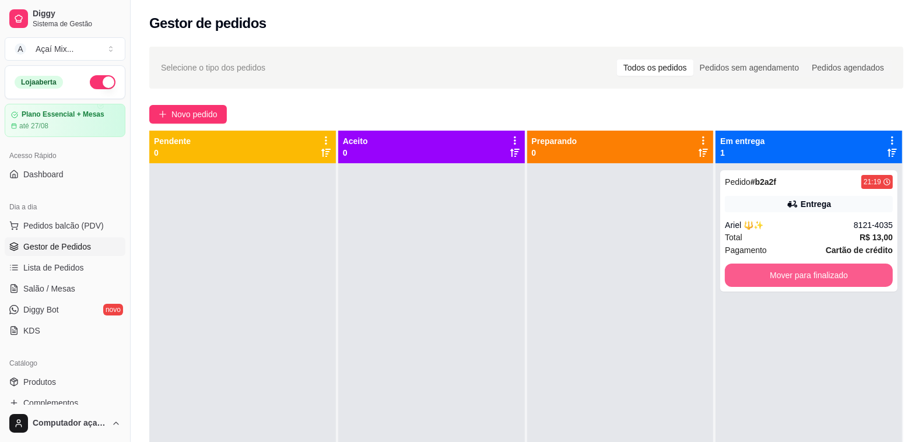
click at [829, 270] on button "Mover para finalizado" at bounding box center [809, 275] width 168 height 23
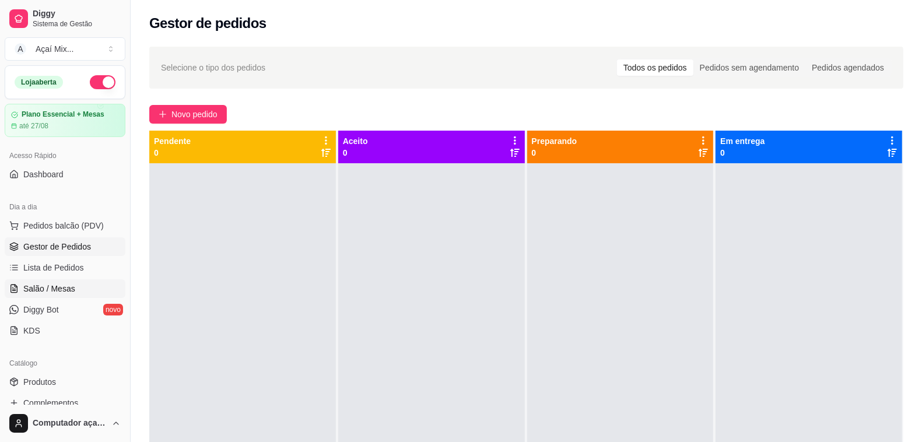
drag, startPoint x: 263, startPoint y: 1, endPoint x: 30, endPoint y: 290, distance: 370.9
click at [30, 290] on span "Salão / Mesas" at bounding box center [49, 289] width 52 height 12
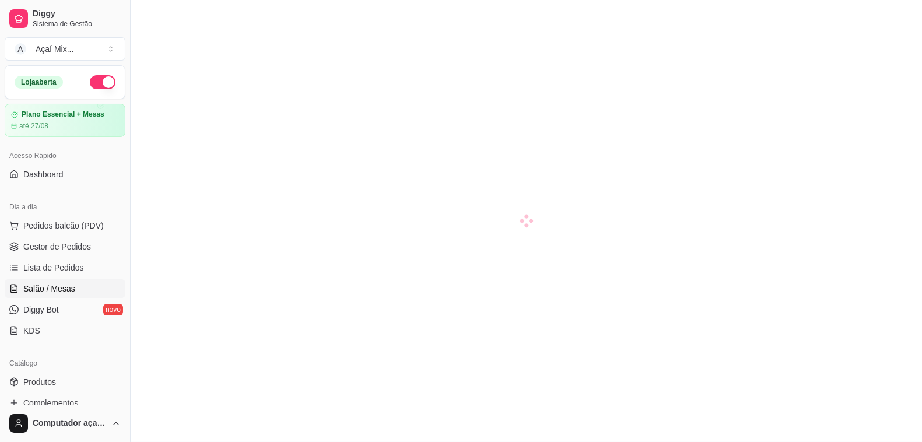
click at [33, 291] on span "Salão / Mesas" at bounding box center [49, 289] width 52 height 12
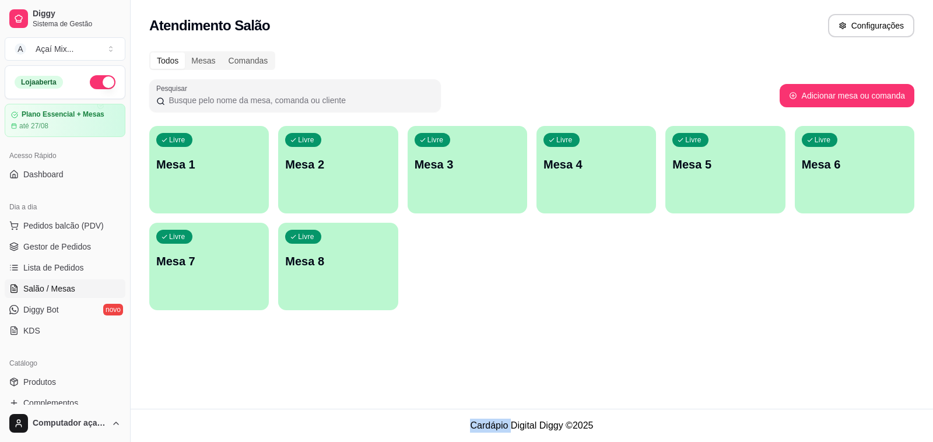
click at [218, 187] on div "Livre Mesa 1" at bounding box center [209, 163] width 120 height 74
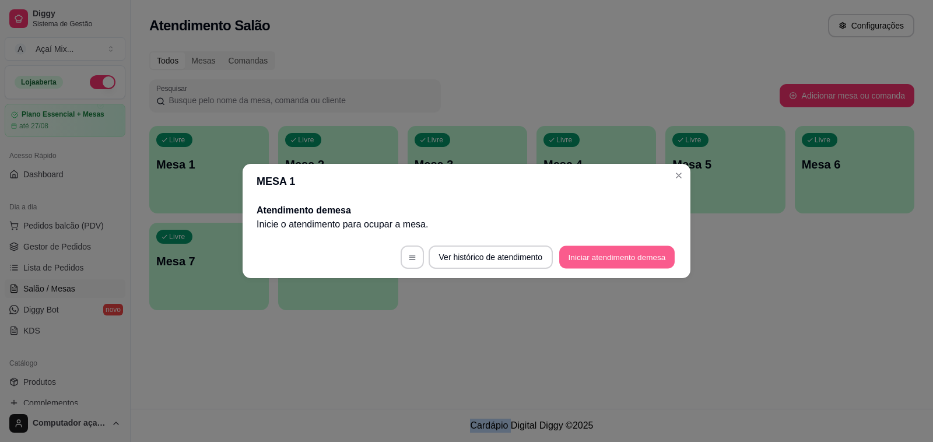
click at [596, 252] on button "Iniciar atendimento de mesa" at bounding box center [617, 257] width 116 height 23
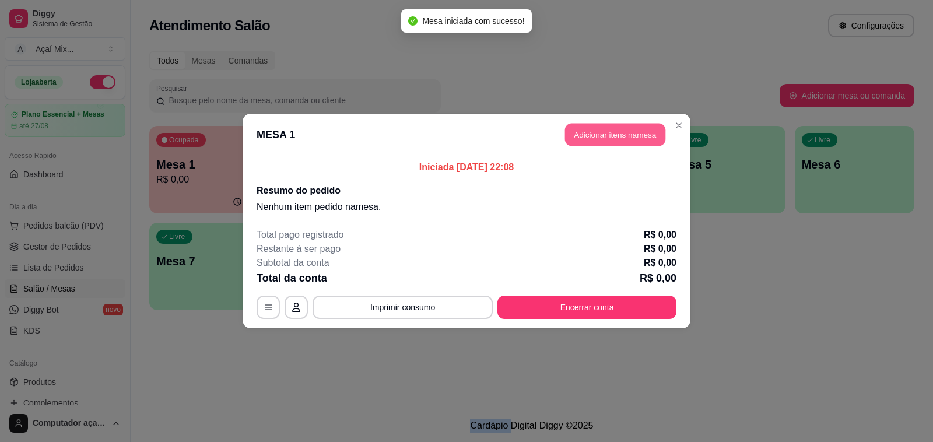
click at [621, 133] on button "Adicionar itens na mesa" at bounding box center [615, 135] width 100 height 23
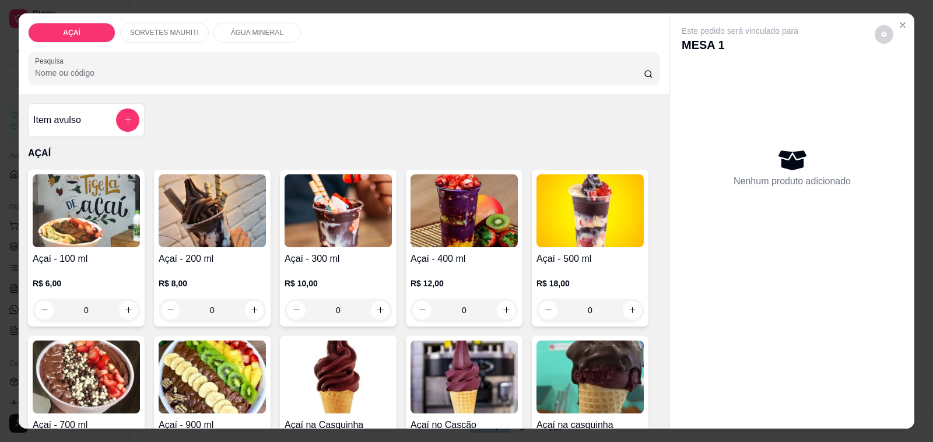
click at [165, 226] on img at bounding box center [212, 210] width 107 height 73
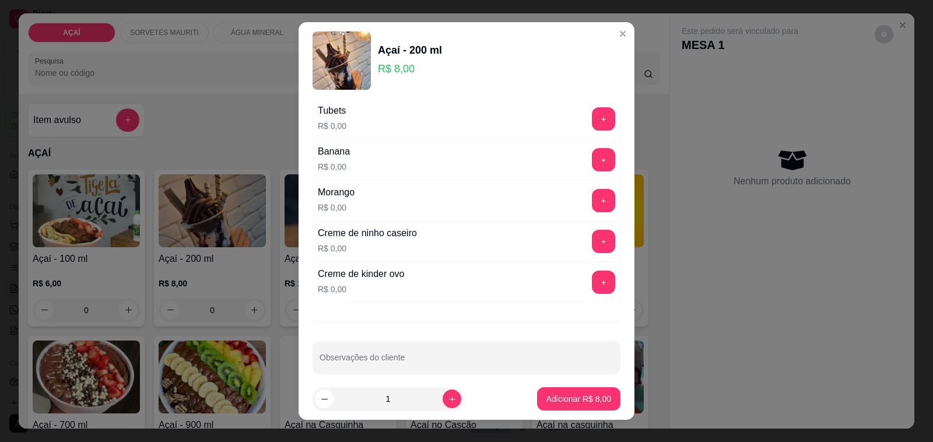
scroll to position [1536, 0]
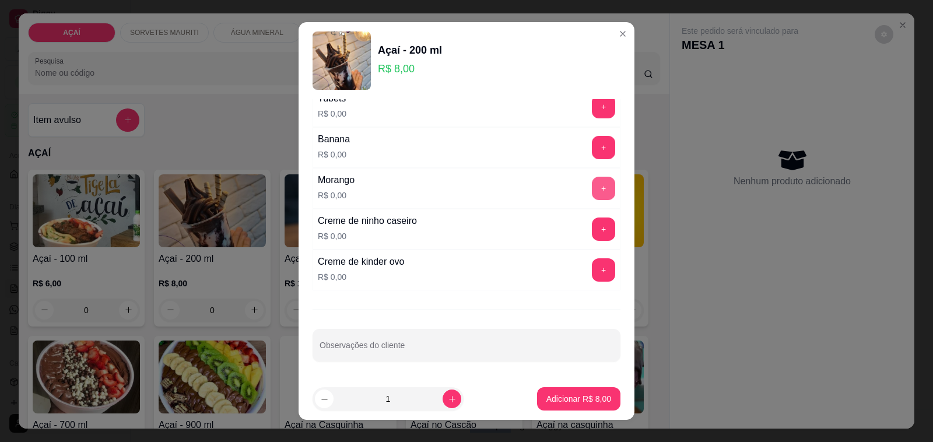
click at [592, 187] on button "+" at bounding box center [603, 188] width 23 height 23
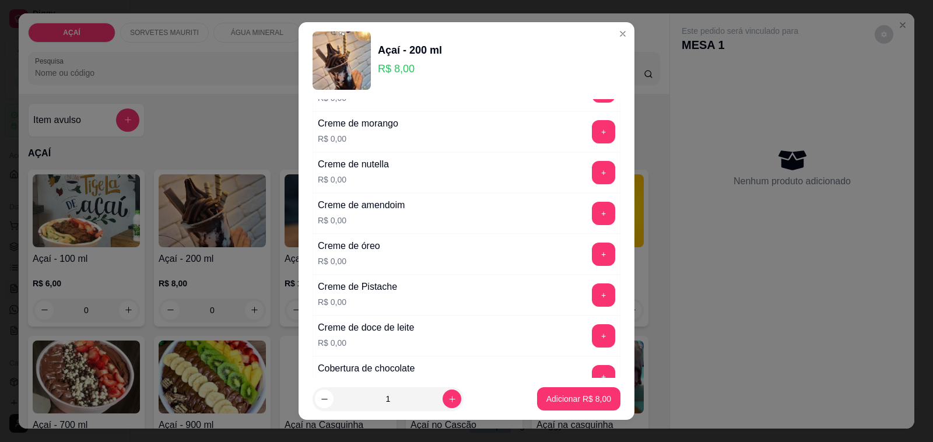
scroll to position [296, 0]
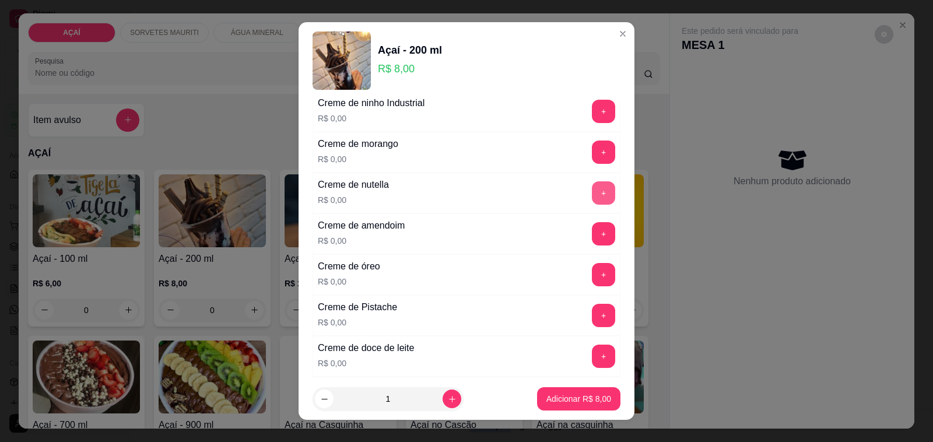
click at [592, 199] on button "+" at bounding box center [603, 192] width 23 height 23
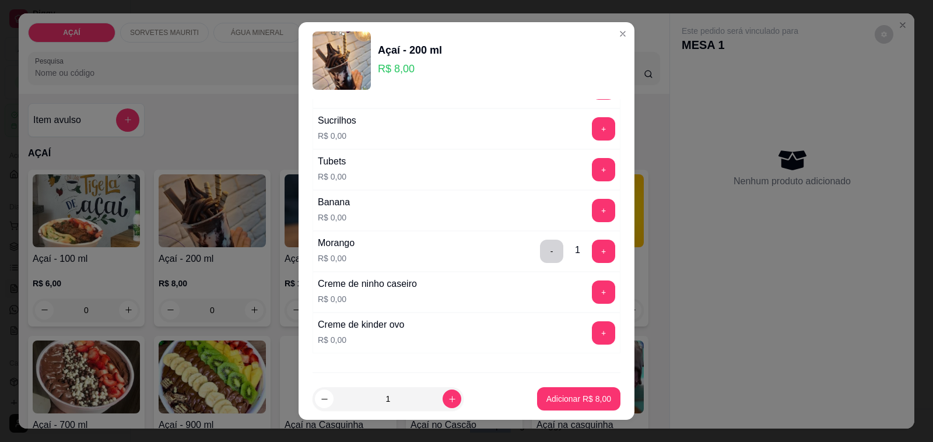
scroll to position [1390, 0]
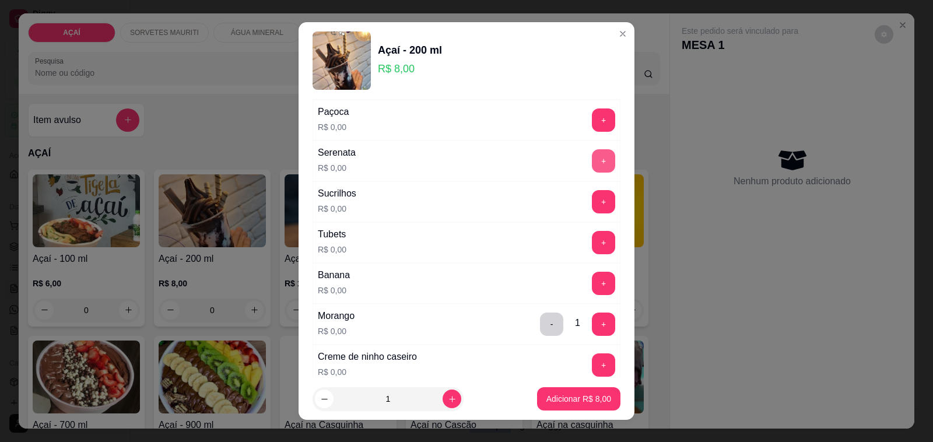
click at [592, 167] on button "+" at bounding box center [603, 160] width 23 height 23
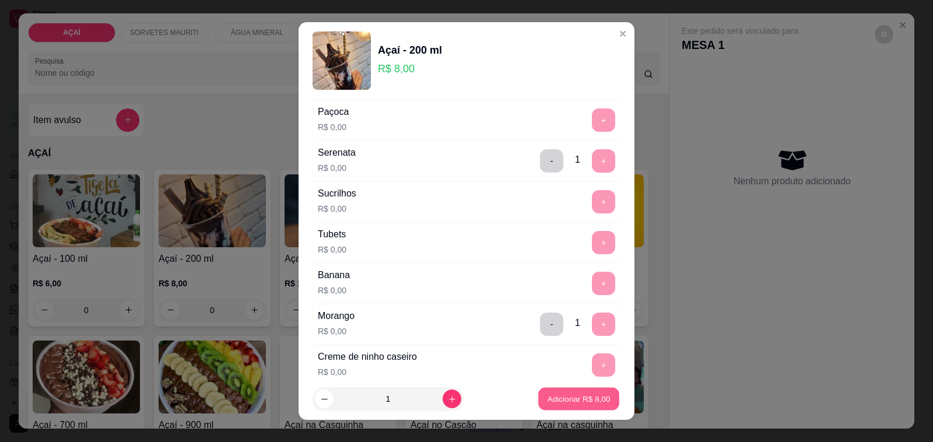
click at [572, 392] on button "Adicionar R$ 8,00" at bounding box center [578, 399] width 81 height 23
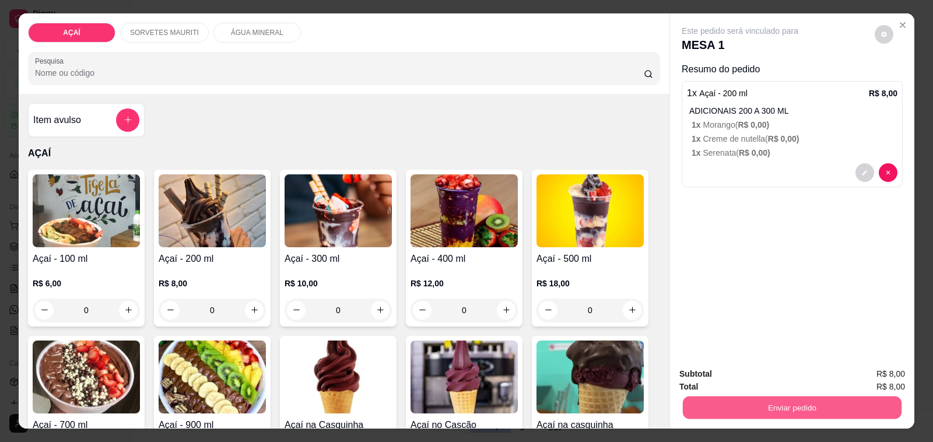
click at [727, 403] on button "Enviar pedido" at bounding box center [792, 408] width 219 height 23
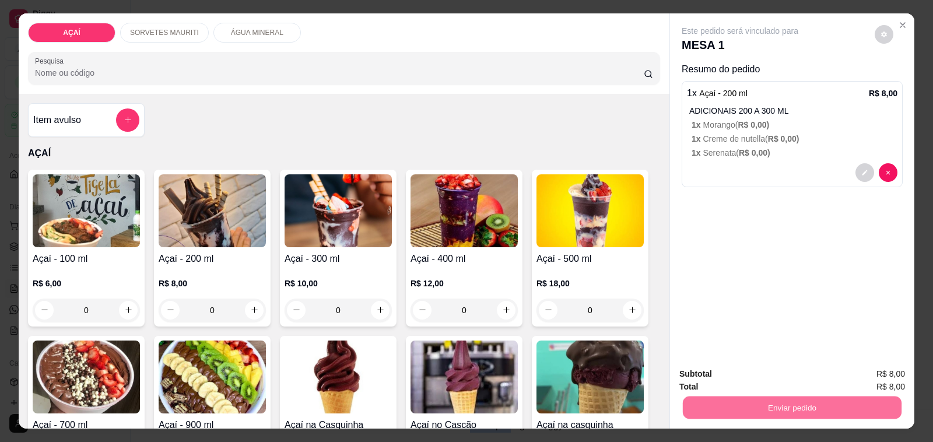
click at [721, 382] on button "Não registrar e enviar pedido" at bounding box center [753, 374] width 118 height 22
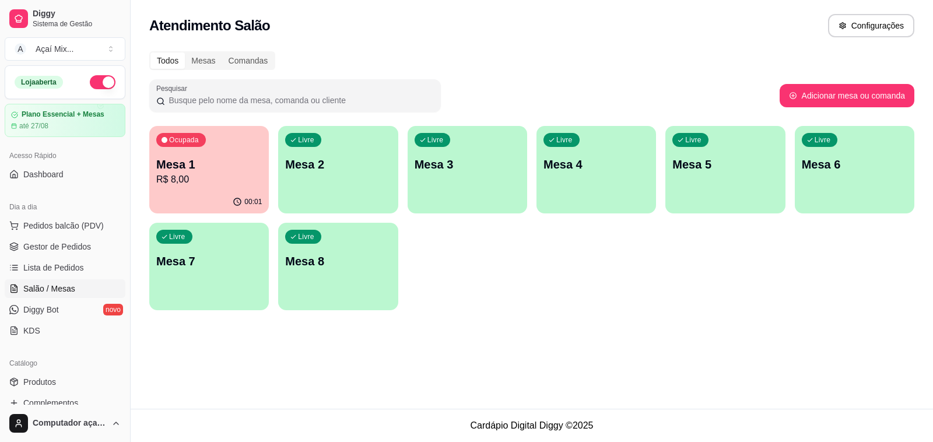
click at [223, 145] on div "Ocupada Mesa 1 R$ 8,00" at bounding box center [209, 158] width 120 height 65
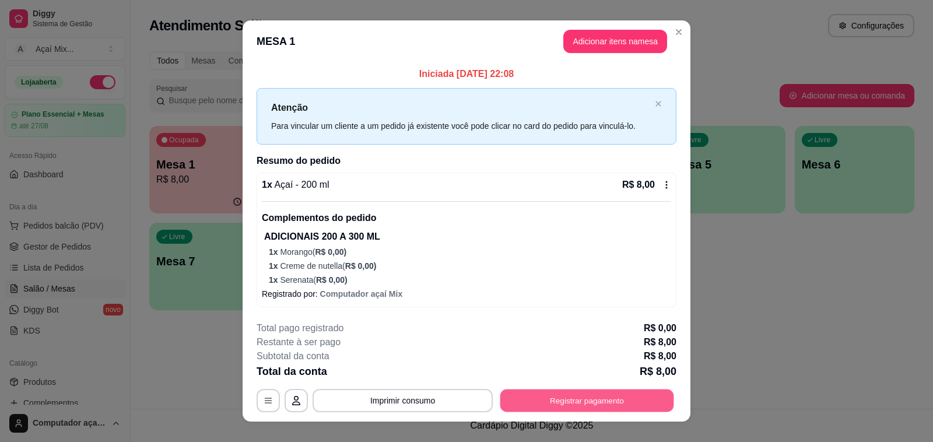
click at [572, 397] on button "Registrar pagamento" at bounding box center [588, 401] width 174 height 23
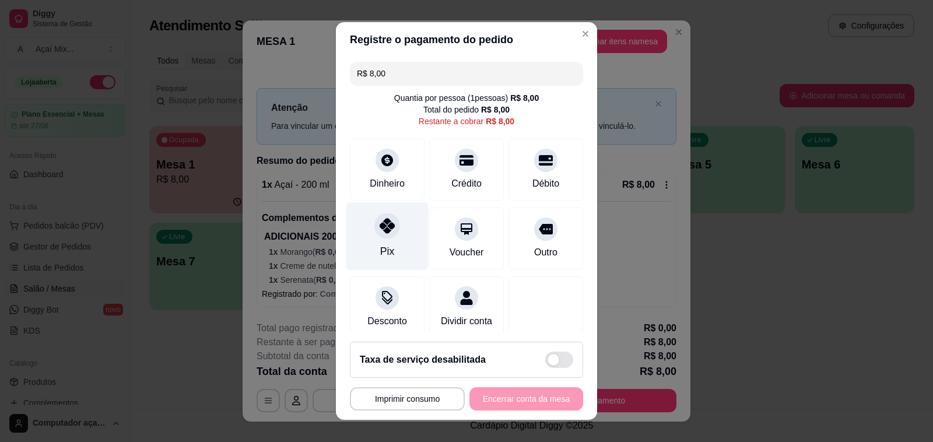
drag, startPoint x: 372, startPoint y: 228, endPoint x: 377, endPoint y: 230, distance: 6.0
click at [380, 229] on icon at bounding box center [387, 225] width 15 height 15
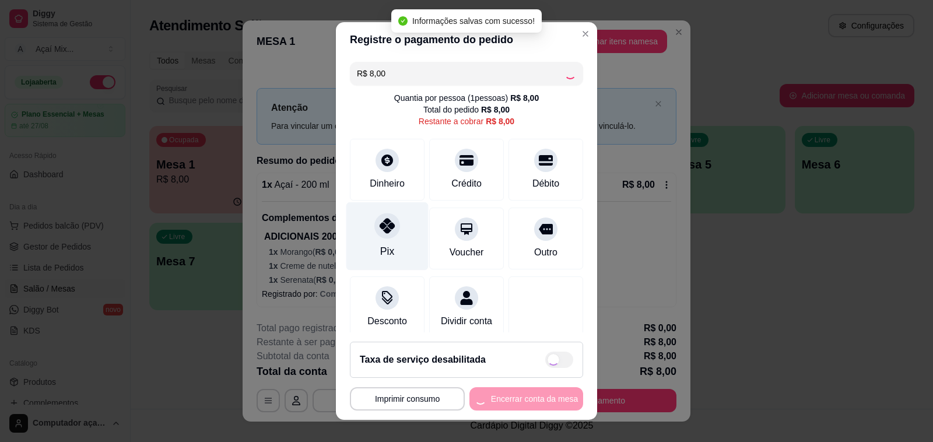
type input "R$ 0,00"
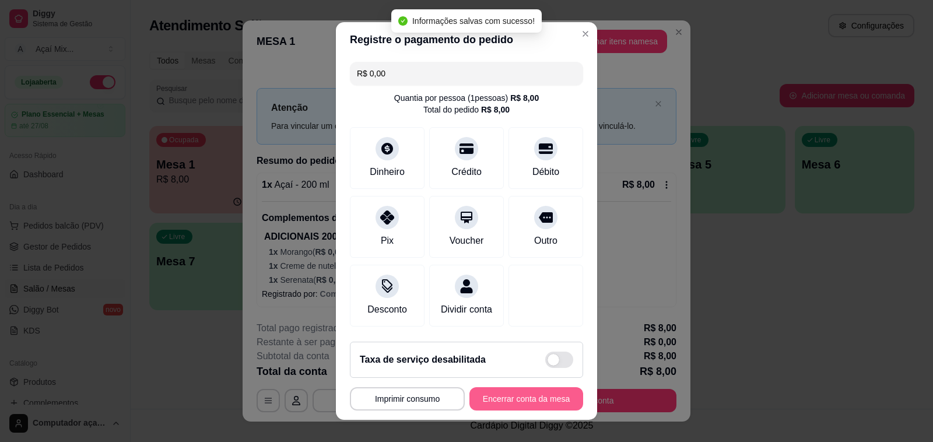
click at [530, 393] on button "Encerrar conta da mesa" at bounding box center [527, 398] width 114 height 23
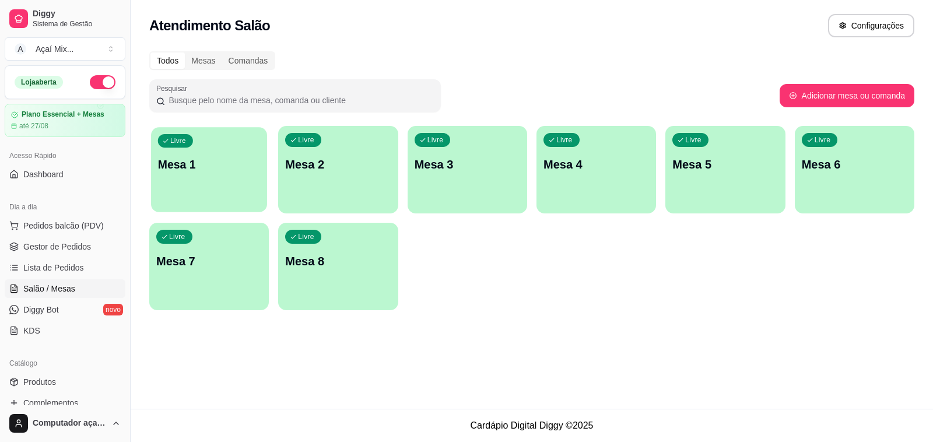
click at [240, 142] on div "Livre Mesa 1" at bounding box center [209, 162] width 116 height 71
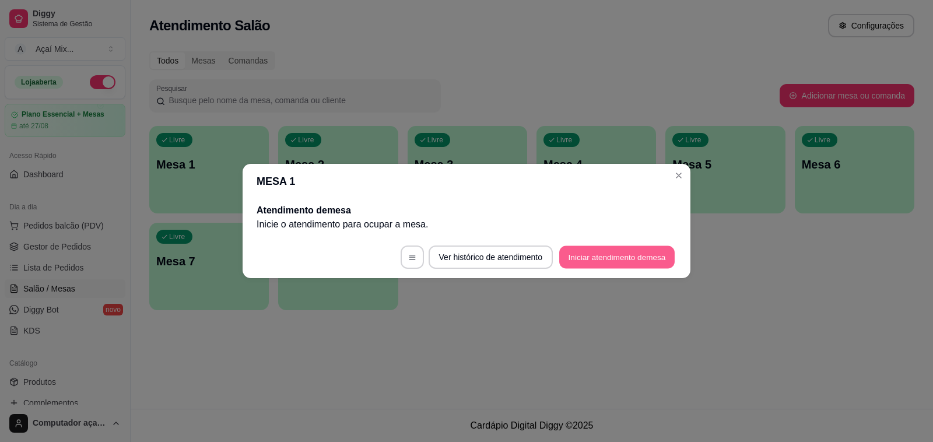
click at [607, 258] on button "Iniciar atendimento de mesa" at bounding box center [617, 257] width 116 height 23
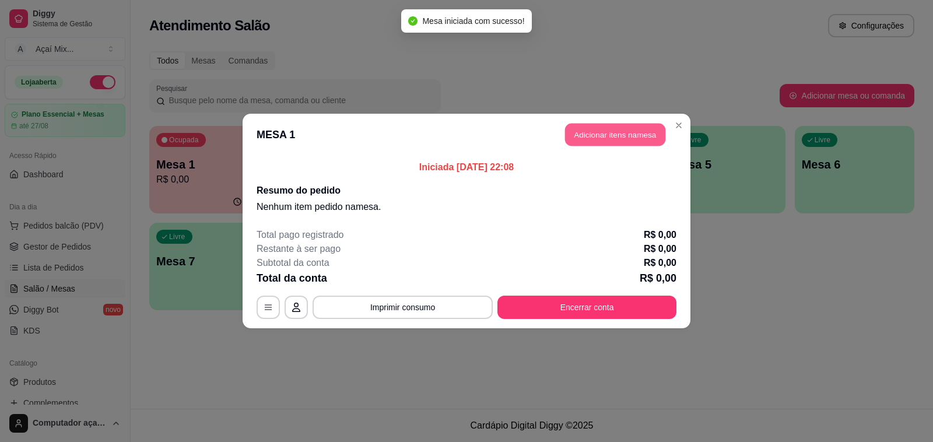
click at [587, 141] on button "Adicionar itens na mesa" at bounding box center [615, 135] width 100 height 23
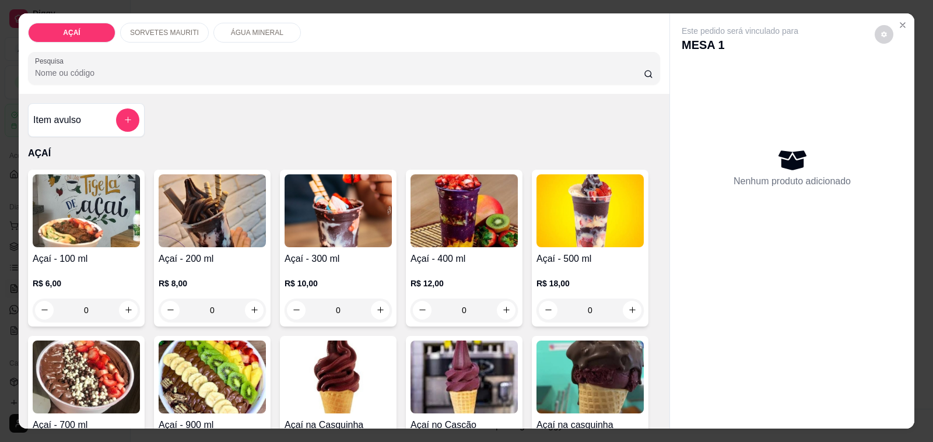
click at [74, 196] on img at bounding box center [86, 210] width 107 height 73
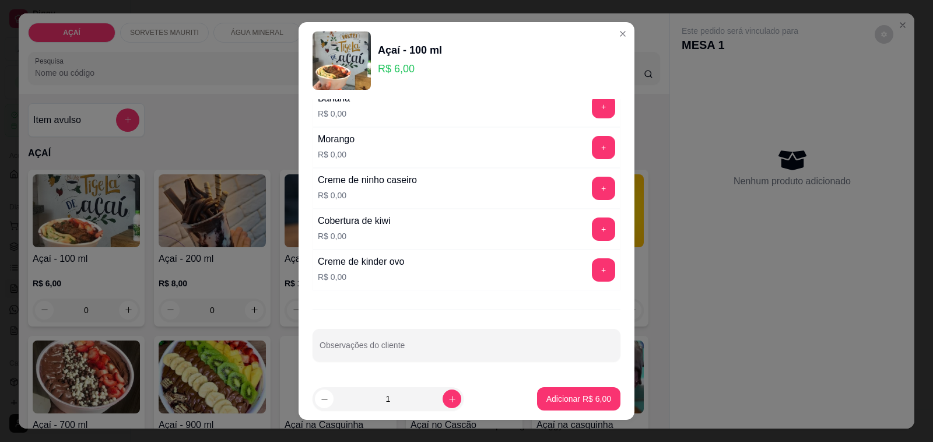
scroll to position [1536, 0]
click at [593, 146] on button "+" at bounding box center [604, 148] width 23 height 23
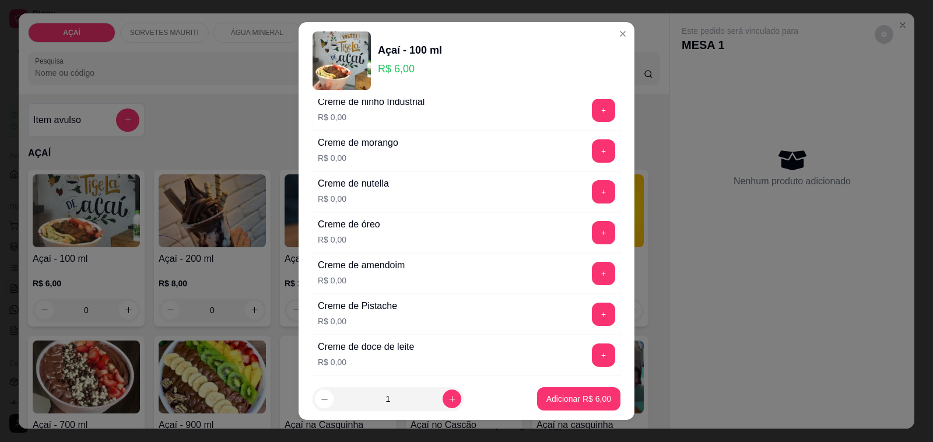
scroll to position [151, 0]
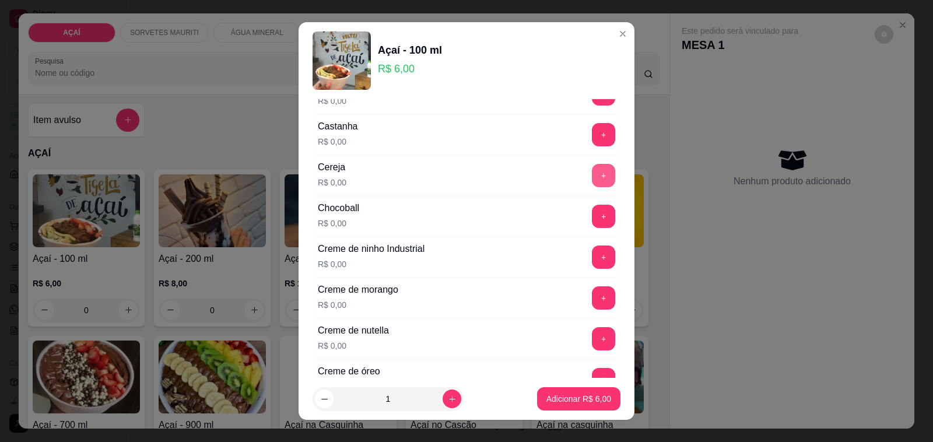
click at [592, 176] on button "+" at bounding box center [603, 175] width 23 height 23
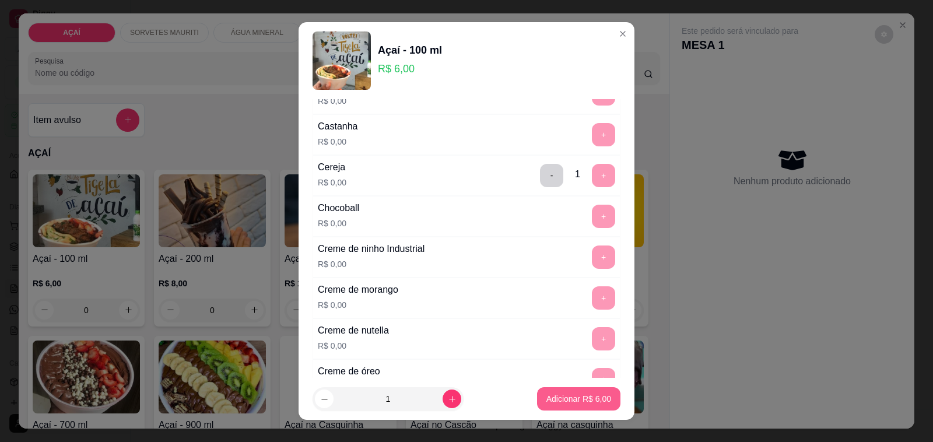
click at [552, 398] on p "Adicionar R$ 6,00" at bounding box center [579, 399] width 65 height 12
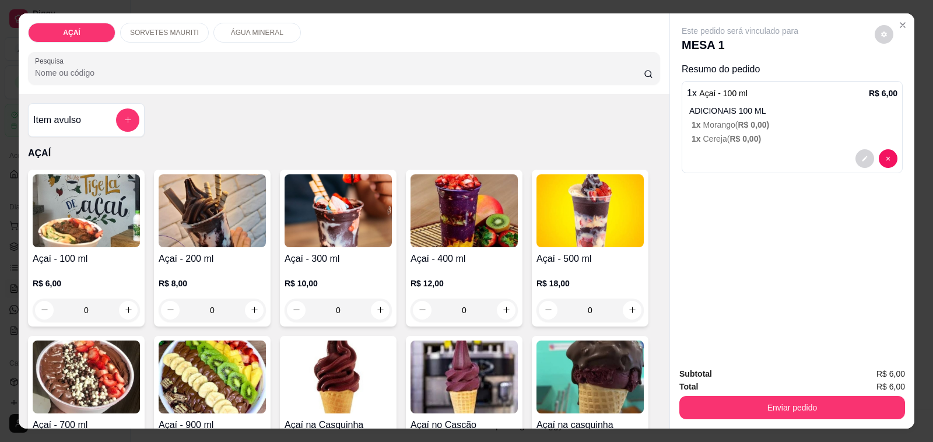
click at [100, 221] on img at bounding box center [86, 210] width 107 height 73
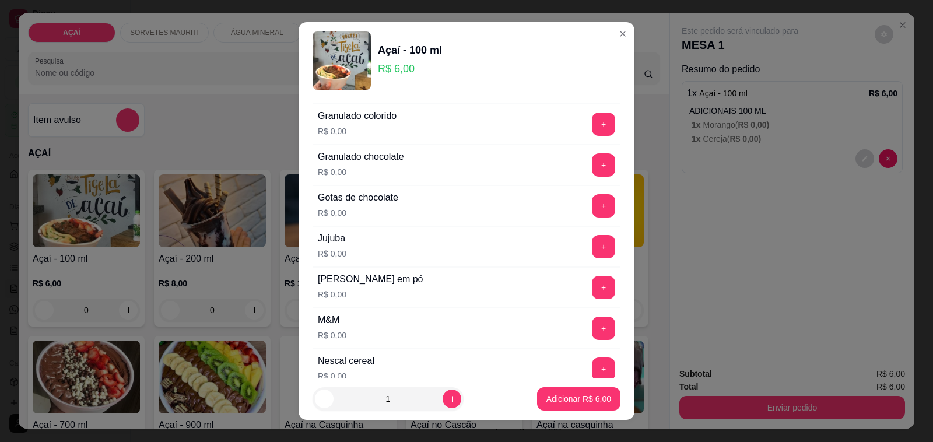
scroll to position [948, 0]
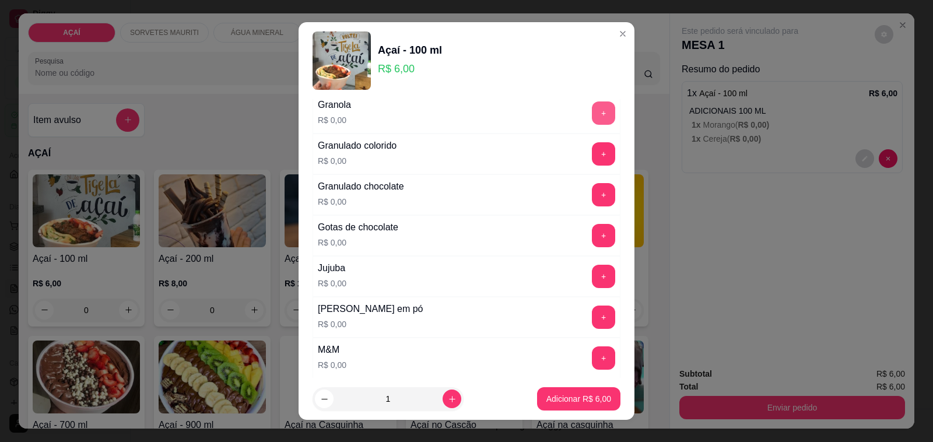
click at [592, 123] on button "+" at bounding box center [603, 113] width 23 height 23
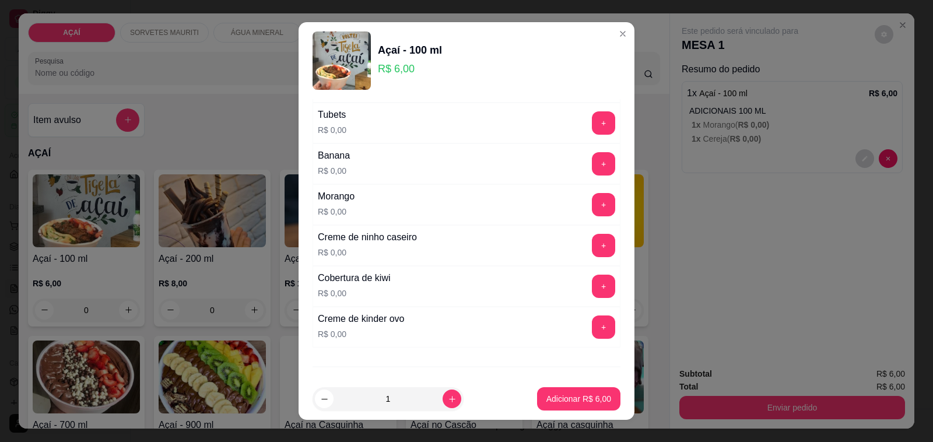
scroll to position [1536, 0]
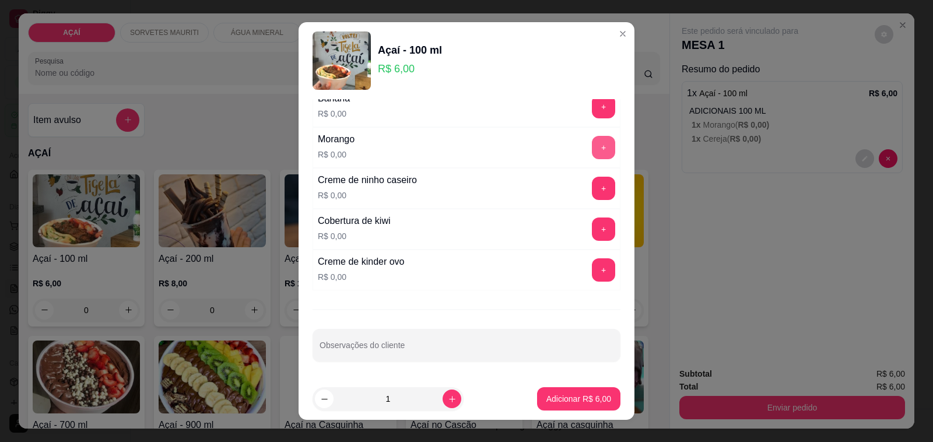
click at [592, 158] on button "+" at bounding box center [603, 147] width 23 height 23
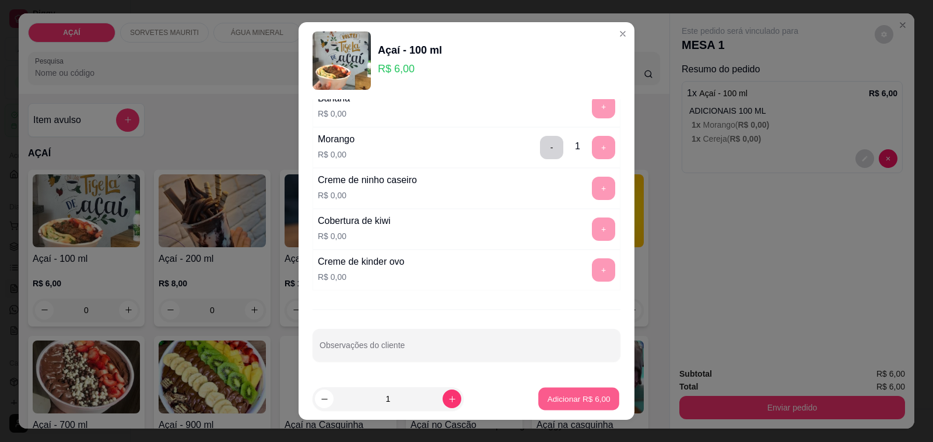
click at [556, 397] on p "Adicionar R$ 6,00" at bounding box center [578, 398] width 63 height 11
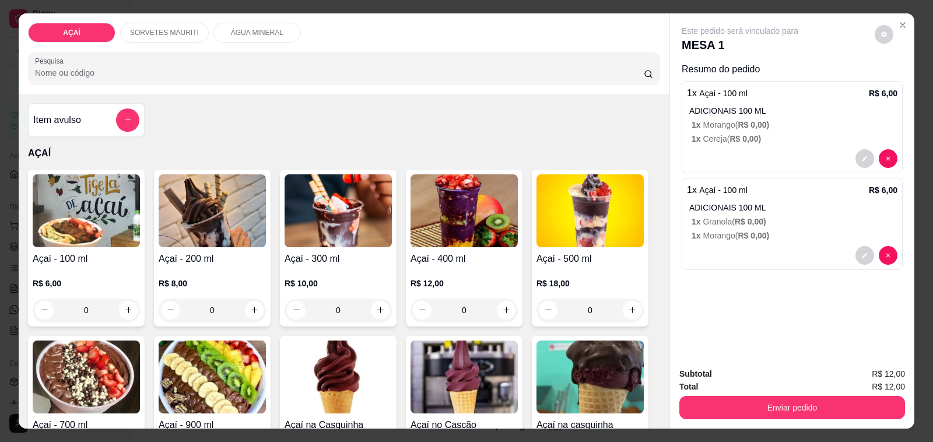
click at [77, 205] on img at bounding box center [86, 210] width 107 height 73
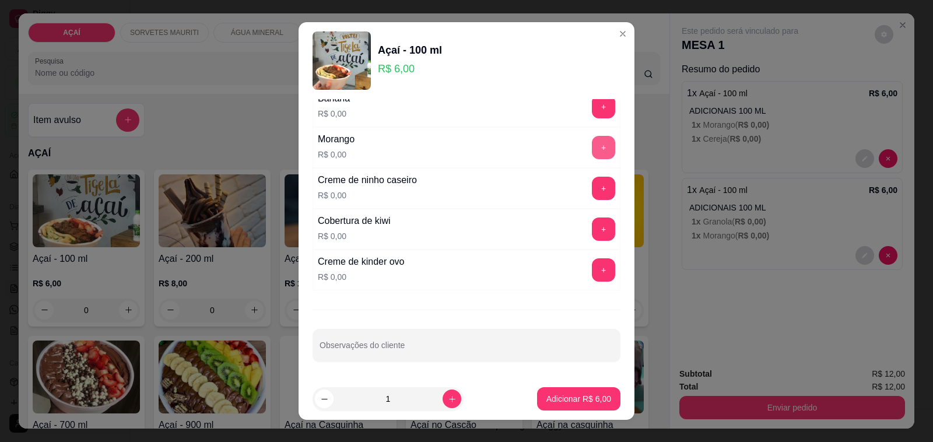
click at [592, 152] on button "+" at bounding box center [603, 147] width 23 height 23
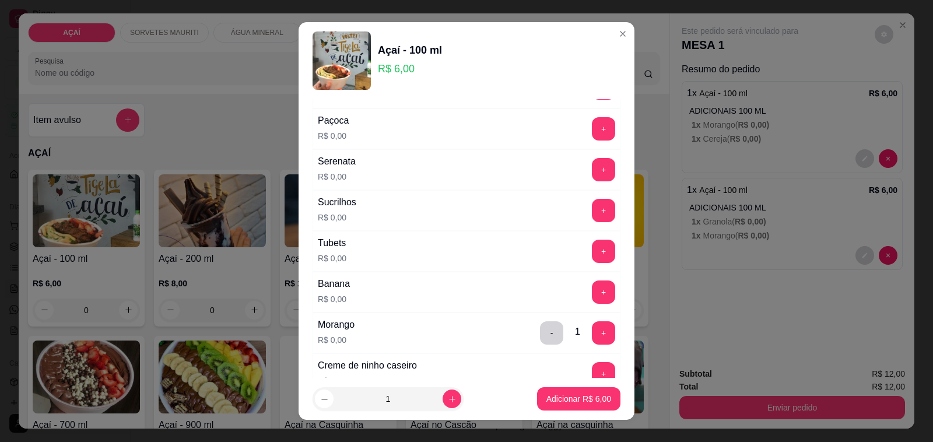
scroll to position [1317, 0]
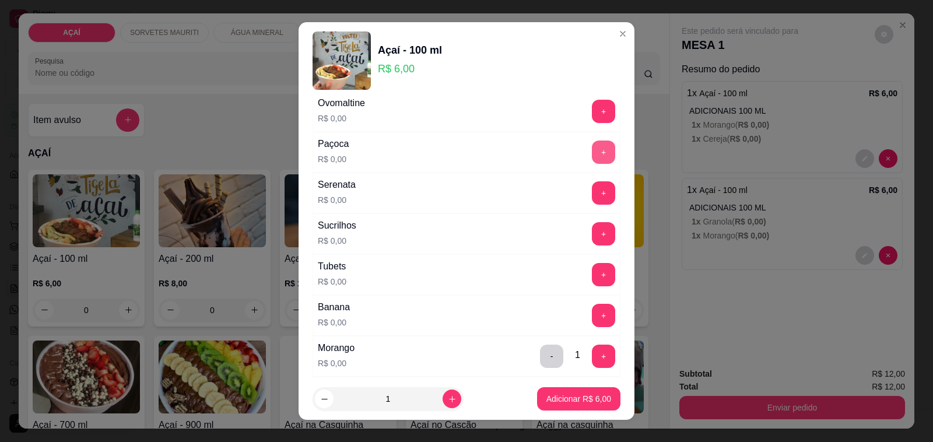
click at [592, 158] on button "+" at bounding box center [603, 152] width 23 height 23
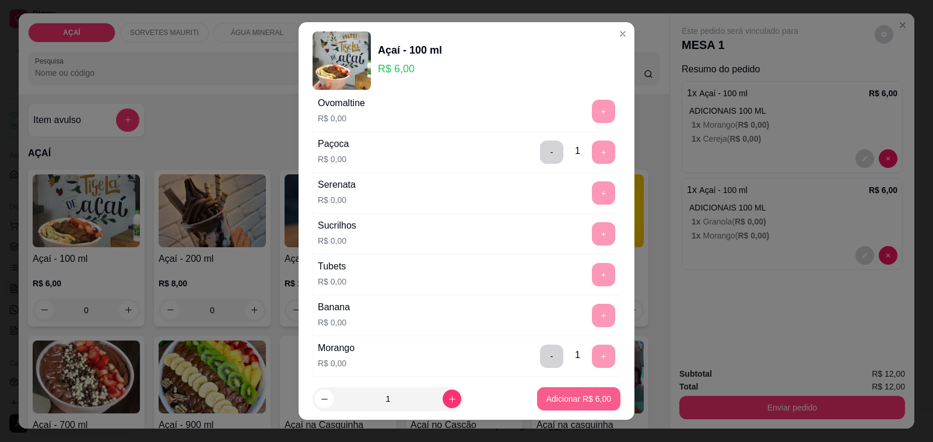
click at [549, 404] on p "Adicionar R$ 6,00" at bounding box center [579, 399] width 65 height 12
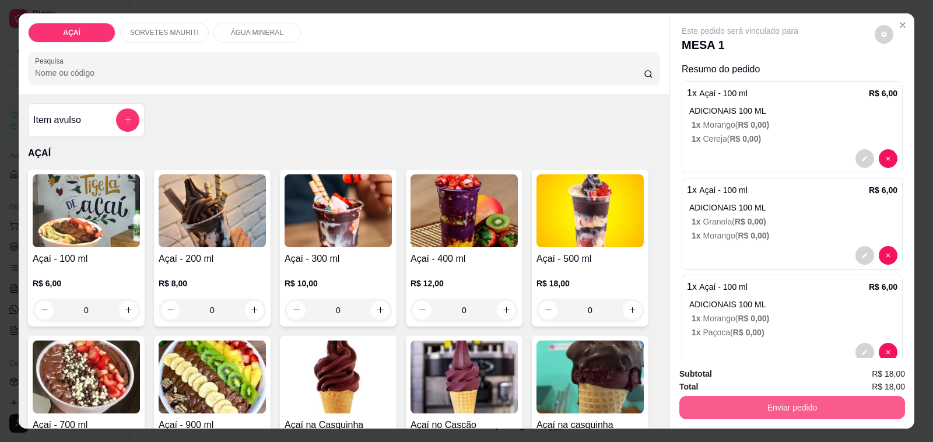
click at [741, 397] on button "Enviar pedido" at bounding box center [793, 407] width 226 height 23
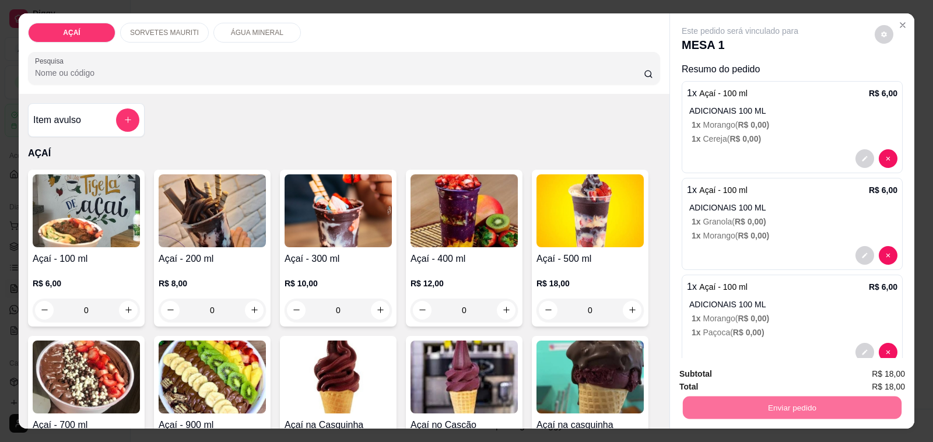
click at [746, 380] on button "Não registrar e enviar pedido" at bounding box center [753, 374] width 118 height 22
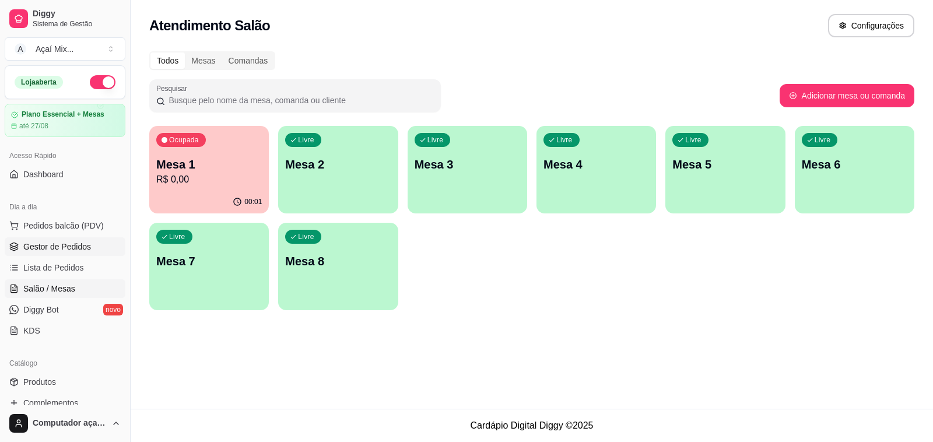
click at [82, 243] on span "Gestor de Pedidos" at bounding box center [57, 247] width 68 height 12
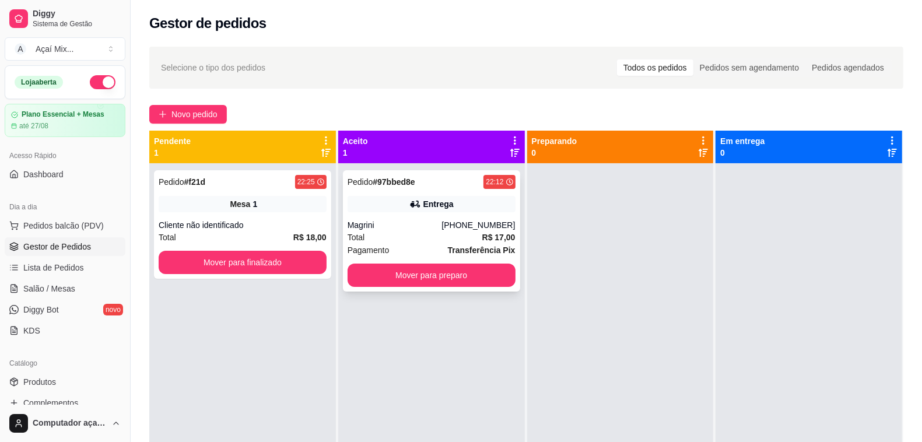
click at [421, 229] on div "Magrini" at bounding box center [395, 225] width 95 height 12
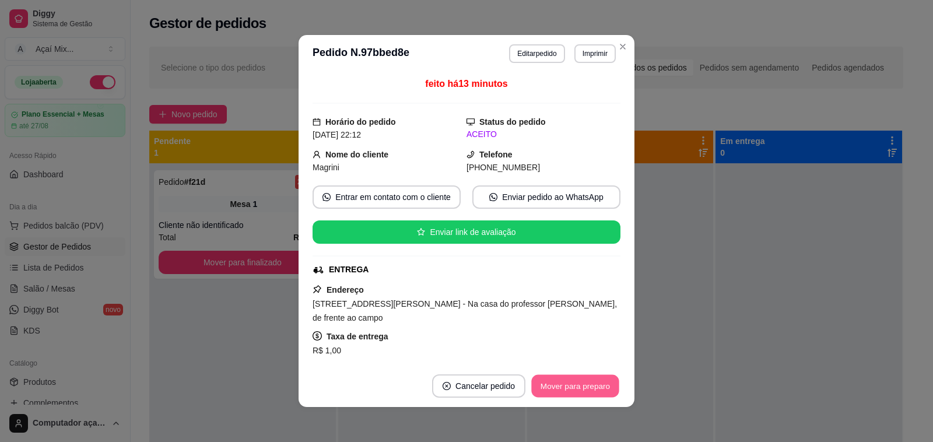
click at [562, 391] on button "Mover para preparo" at bounding box center [575, 386] width 88 height 23
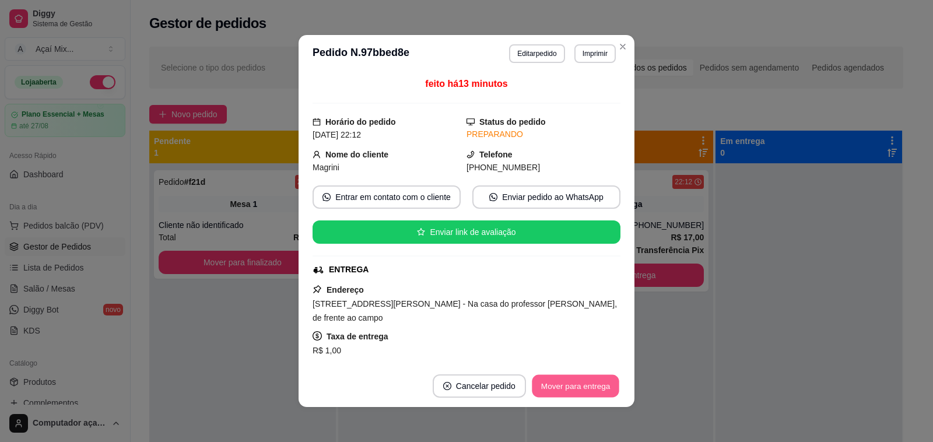
click at [566, 395] on button "Mover para entrega" at bounding box center [576, 386] width 88 height 23
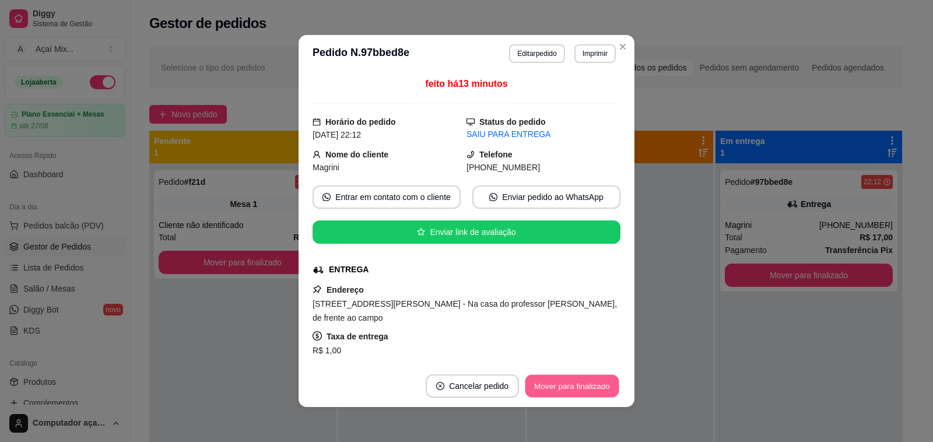
click at [566, 387] on button "Mover para finalizado" at bounding box center [573, 386] width 94 height 23
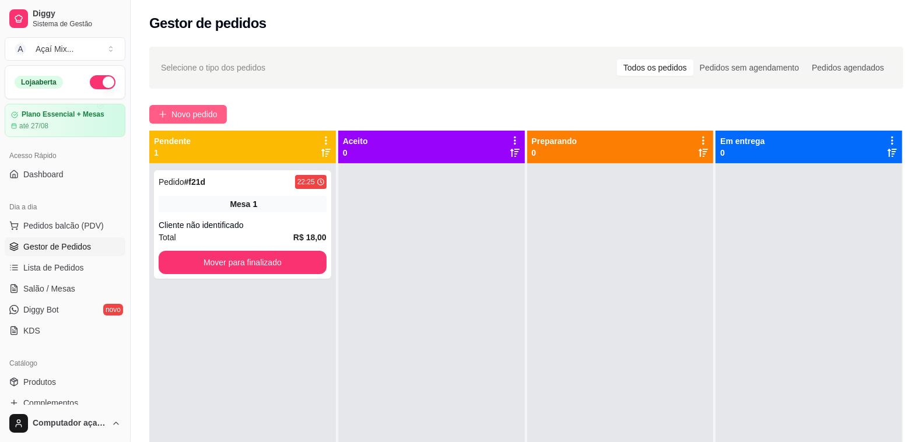
click at [195, 115] on span "Novo pedido" at bounding box center [195, 114] width 46 height 13
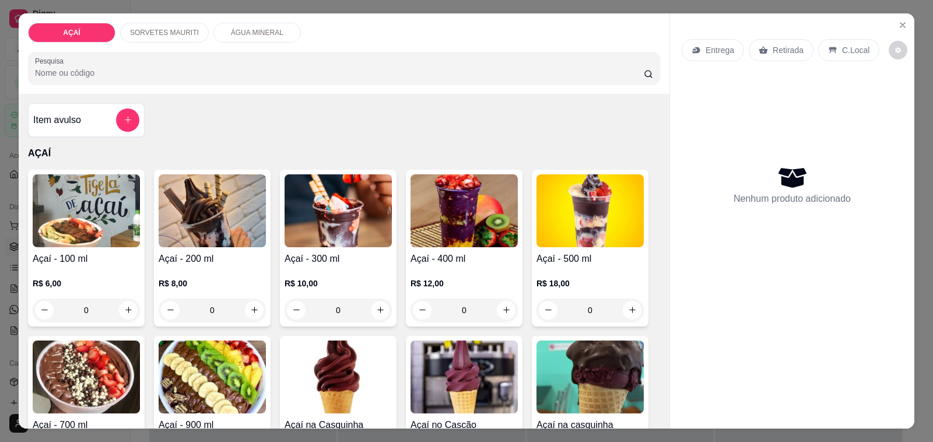
click at [342, 220] on img at bounding box center [338, 210] width 107 height 73
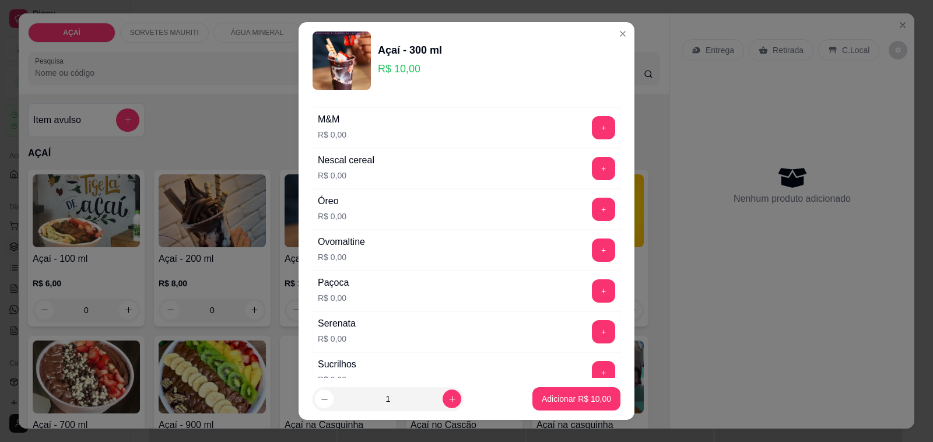
scroll to position [1240, 0]
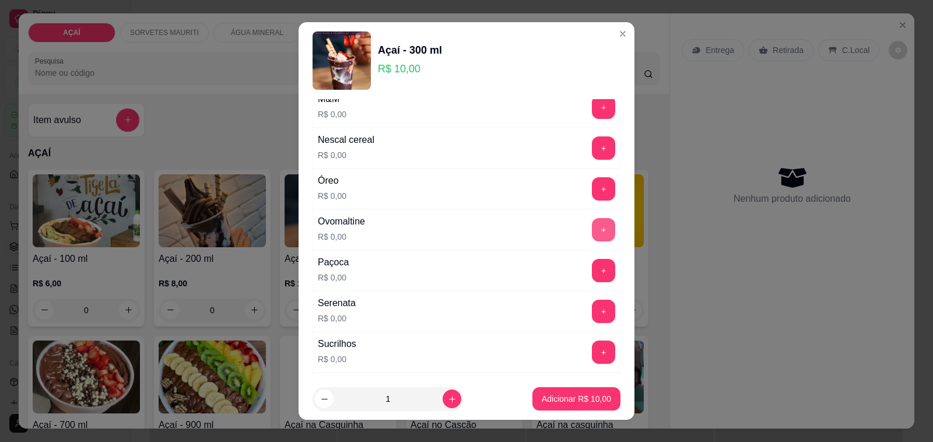
click at [592, 237] on button "+" at bounding box center [603, 229] width 23 height 23
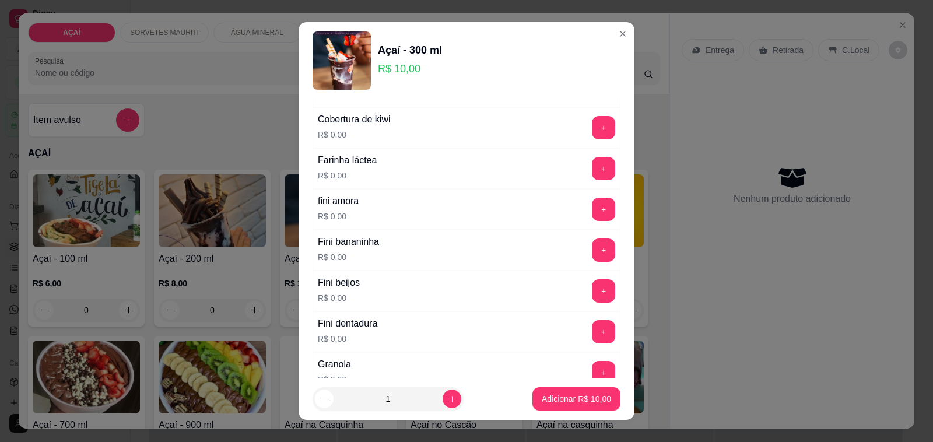
scroll to position [802, 0]
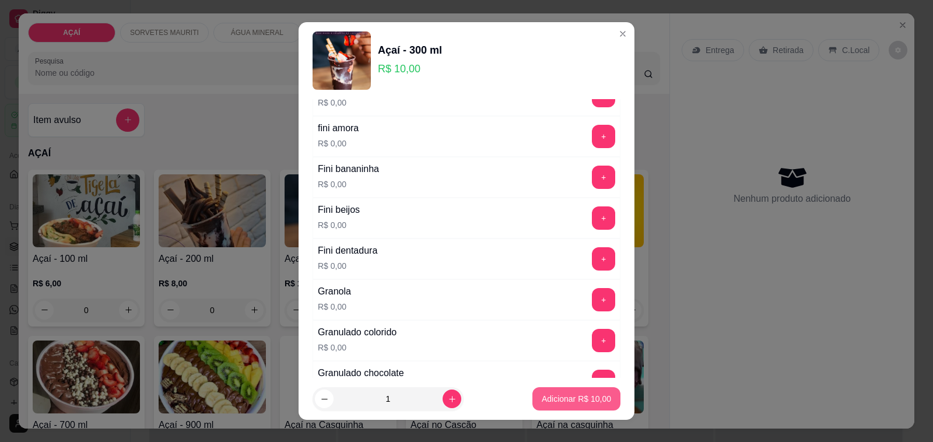
click at [586, 404] on p "Adicionar R$ 10,00" at bounding box center [576, 399] width 69 height 12
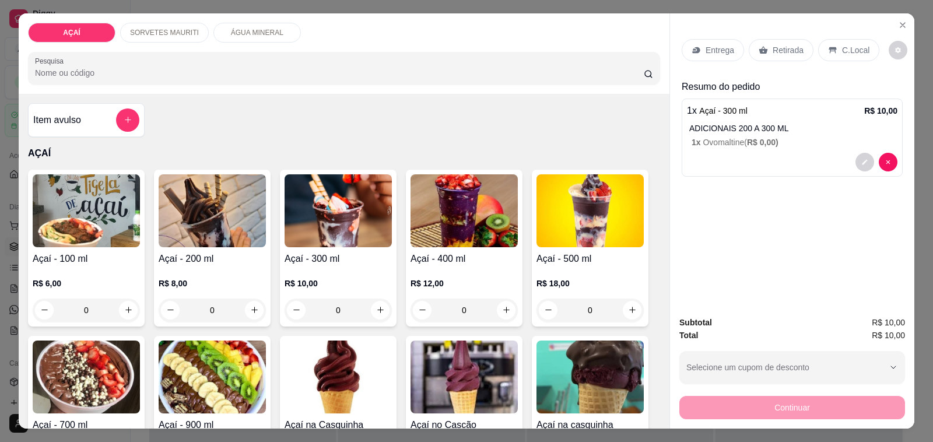
click at [712, 44] on p "Entrega" at bounding box center [720, 50] width 29 height 12
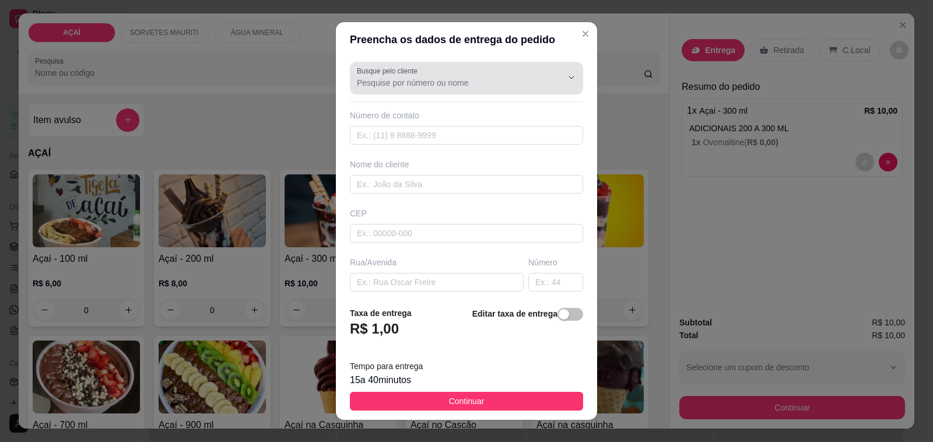
click at [546, 71] on button "Show suggestions" at bounding box center [555, 77] width 18 height 18
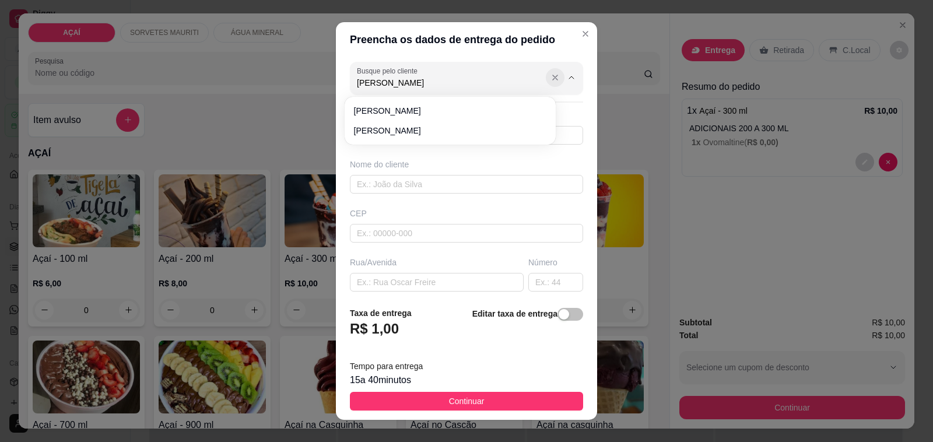
type input "ana lara"
click at [400, 132] on input "text" at bounding box center [466, 135] width 233 height 19
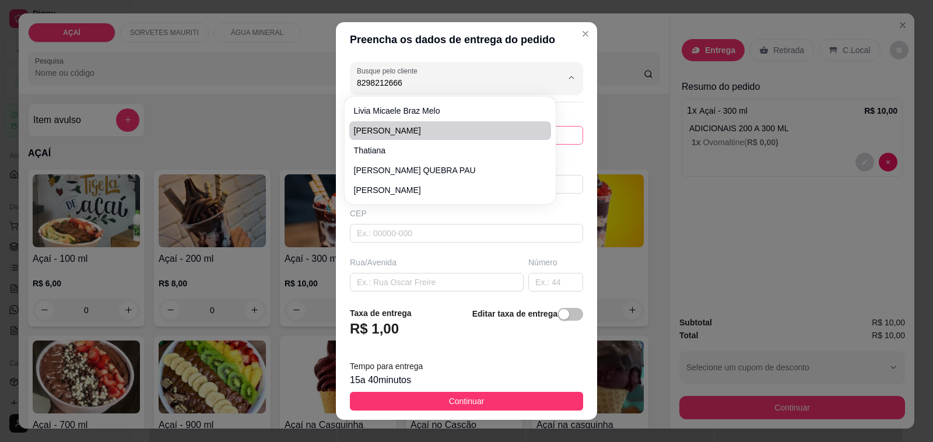
type input "82982126664"
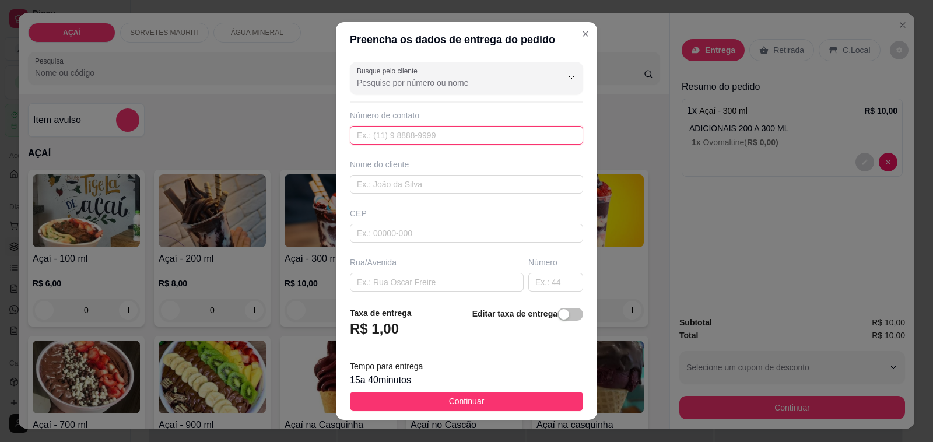
click at [400, 134] on input "text" at bounding box center [466, 135] width 233 height 19
type input "(82) 98212-6664"
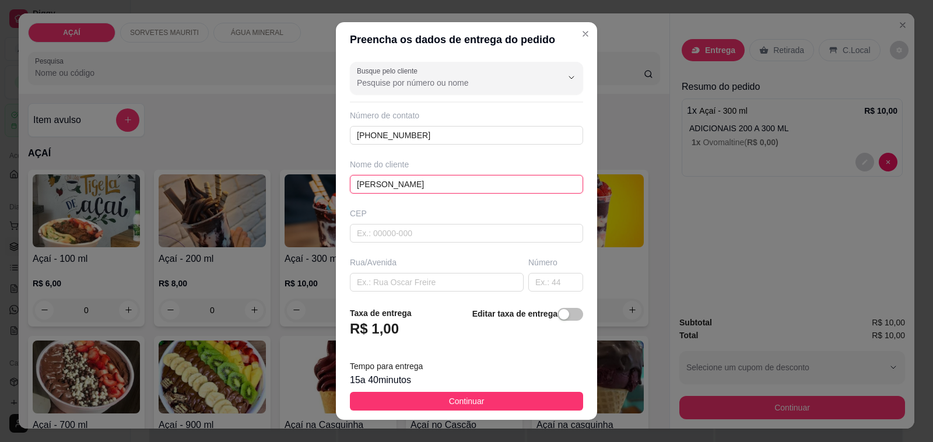
type input "ANA LARA"
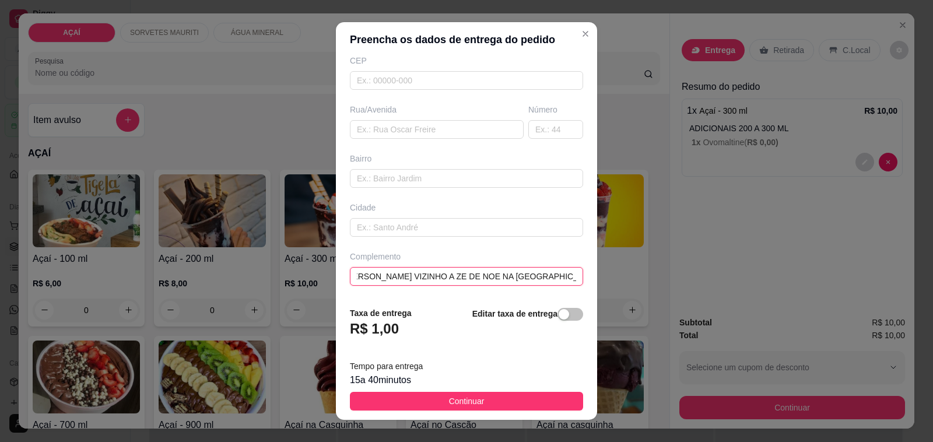
scroll to position [0, 72]
type input "NA CASA DE FELIPE DE BETINHO VIZINHO A ZE DE NOE NA VILA JACARE"
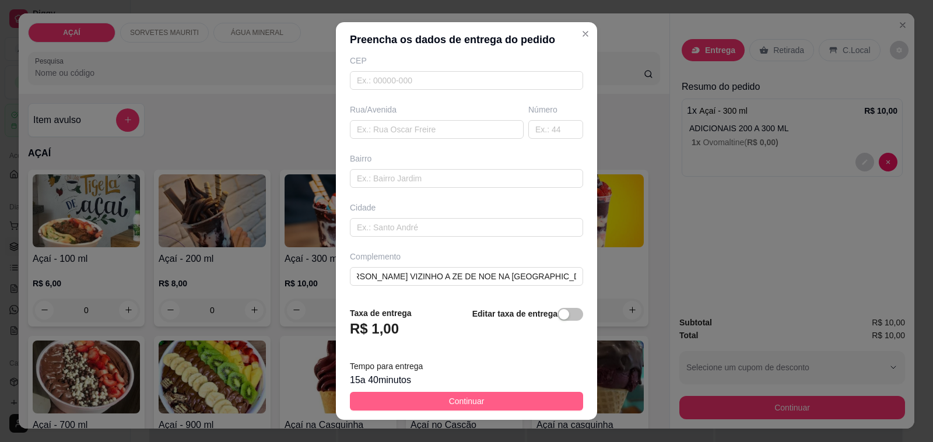
click at [483, 396] on button "Continuar" at bounding box center [466, 401] width 233 height 19
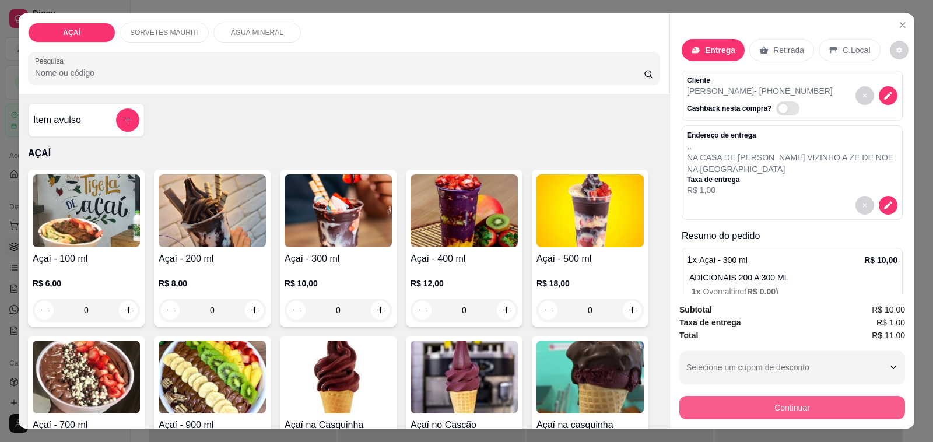
click at [729, 401] on button "Continuar" at bounding box center [793, 407] width 226 height 23
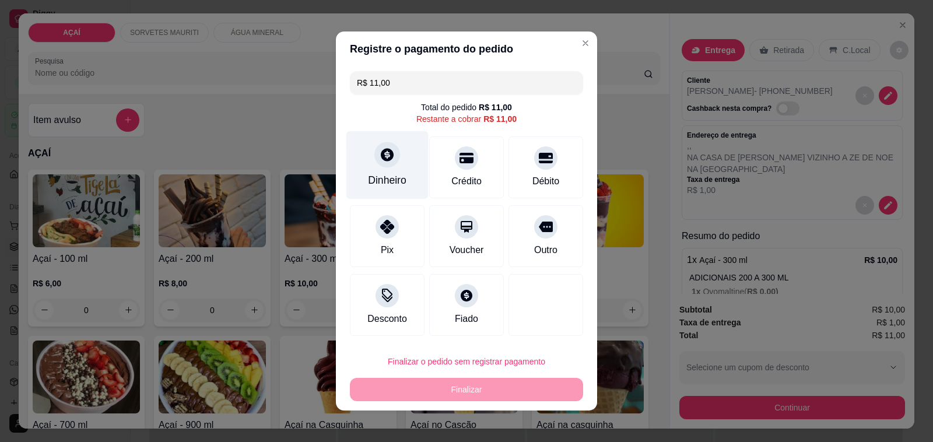
click at [384, 176] on div "Dinheiro" at bounding box center [387, 180] width 39 height 15
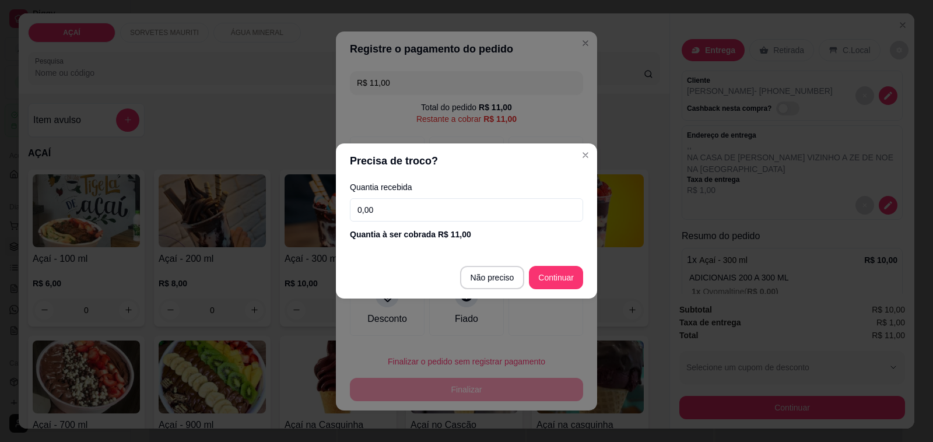
click at [411, 211] on input "0,00" at bounding box center [466, 209] width 233 height 23
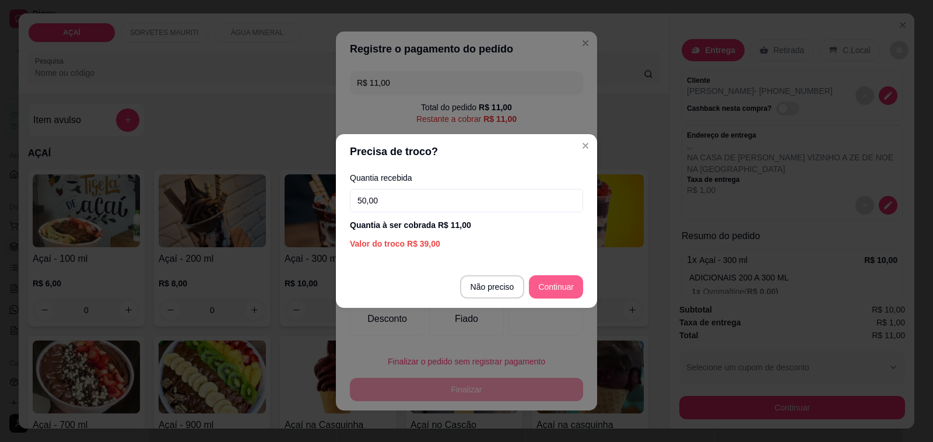
type input "50,00"
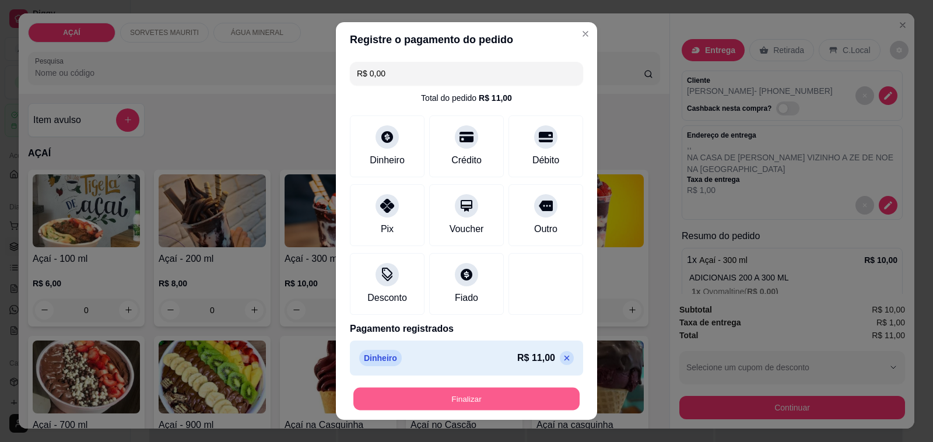
click at [473, 392] on button "Finalizar" at bounding box center [467, 399] width 226 height 23
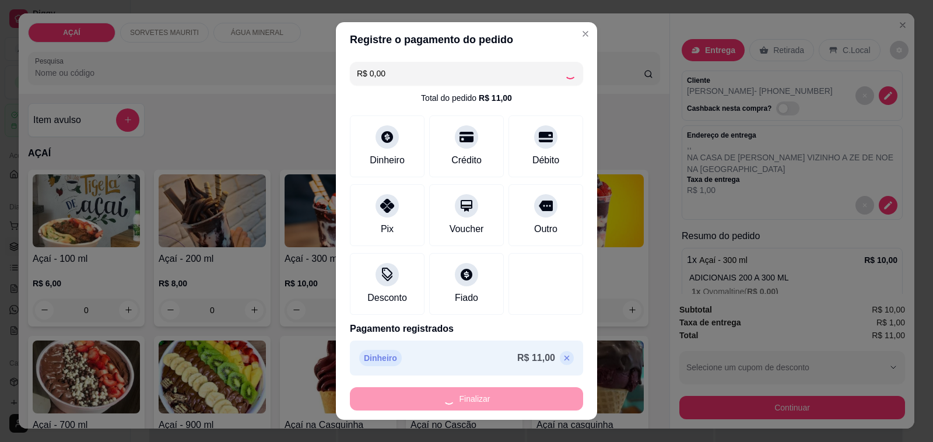
type input "-R$ 11,00"
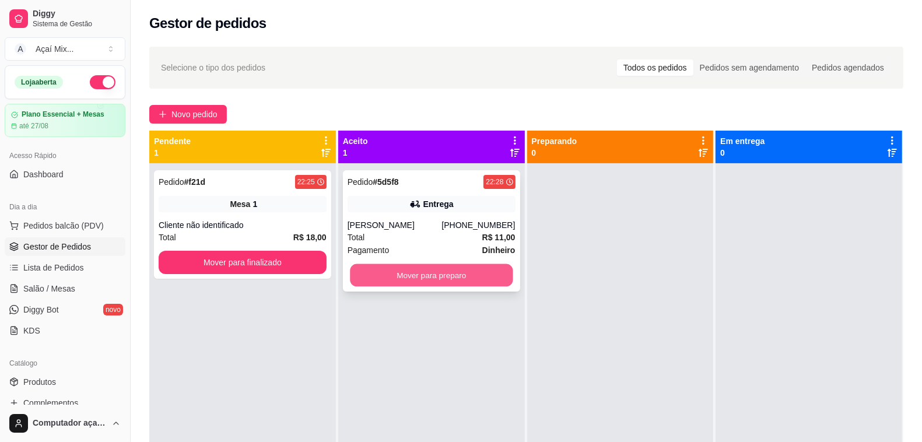
click at [427, 274] on button "Mover para preparo" at bounding box center [431, 275] width 163 height 23
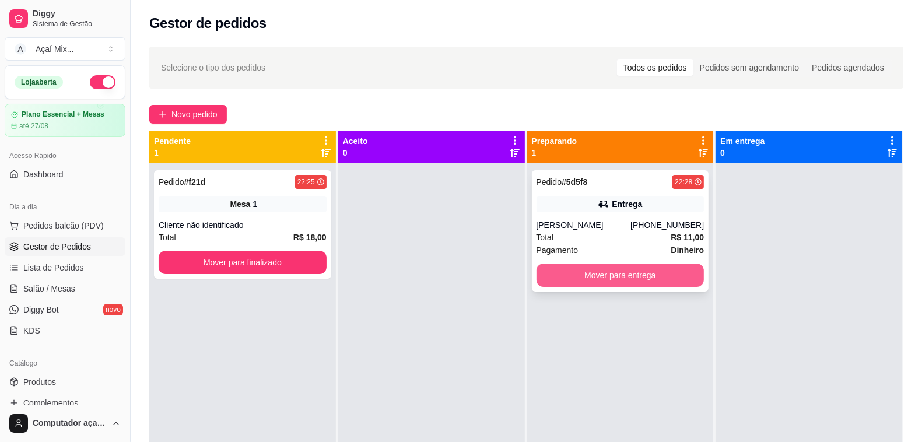
click at [587, 276] on button "Mover para entrega" at bounding box center [621, 275] width 168 height 23
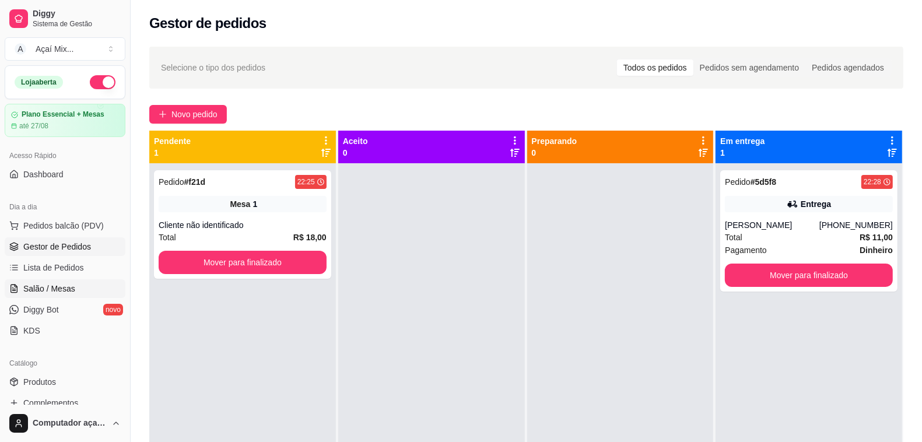
click at [82, 284] on link "Salão / Mesas" at bounding box center [65, 288] width 121 height 19
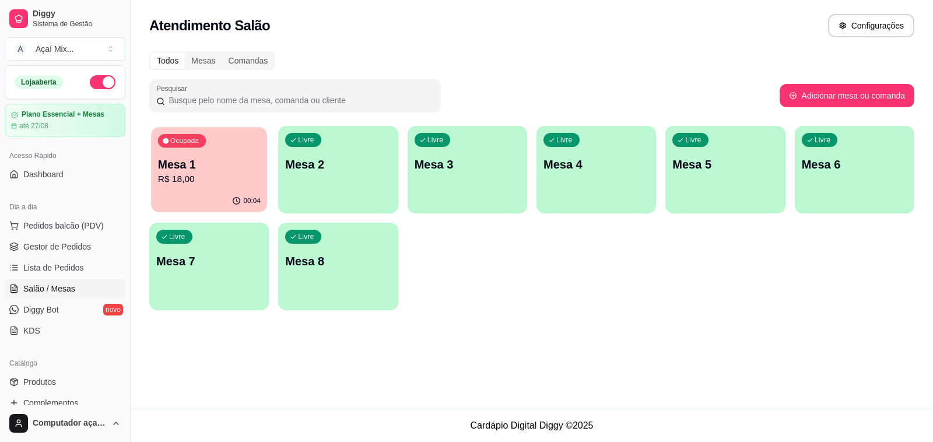
click at [221, 146] on div "Ocupada Mesa 1 R$ 18,00" at bounding box center [209, 158] width 116 height 63
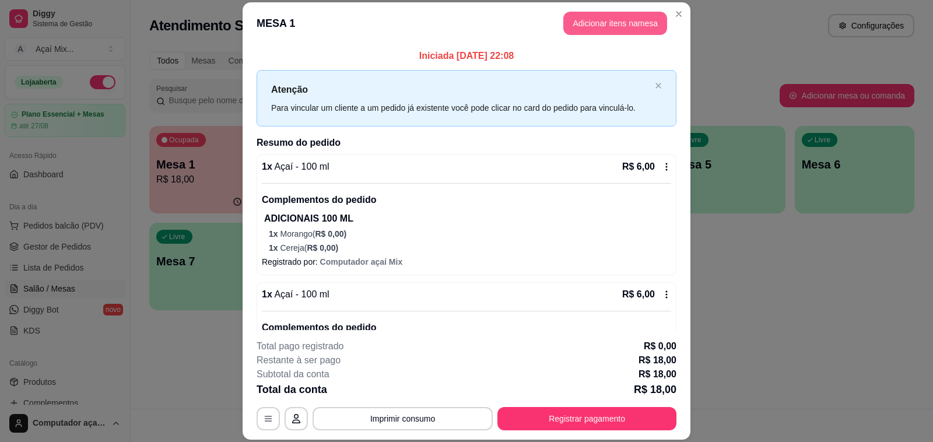
click at [631, 13] on button "Adicionar itens na mesa" at bounding box center [616, 23] width 104 height 23
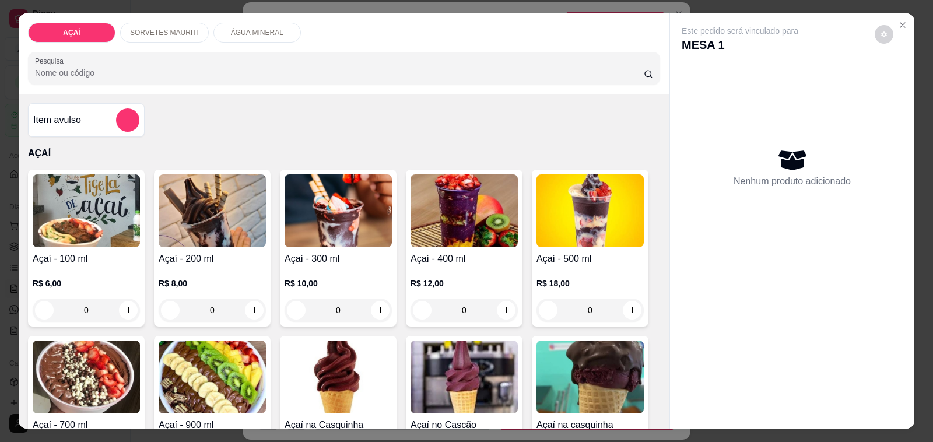
click at [163, 28] on p "SORVETES MAURITI" at bounding box center [164, 32] width 69 height 9
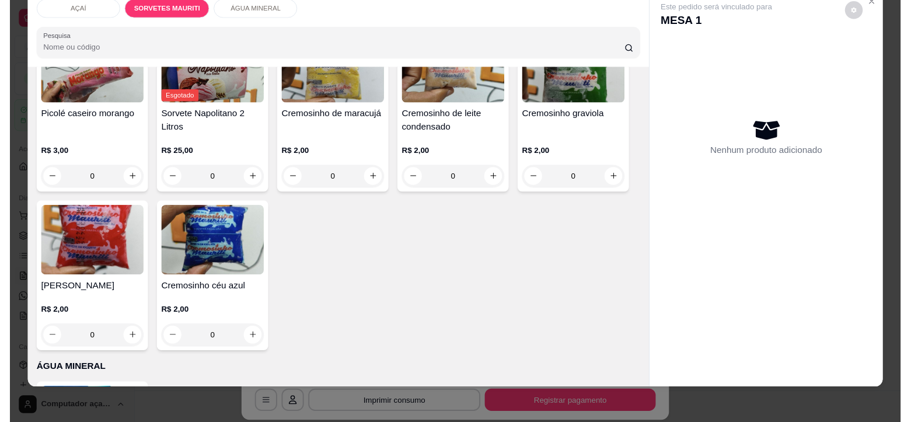
scroll to position [1026, 0]
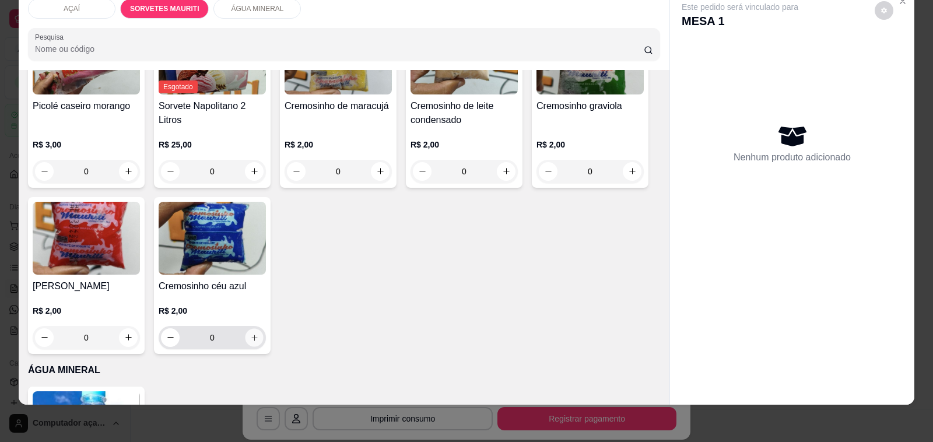
click at [246, 331] on button "increase-product-quantity" at bounding box center [254, 337] width 18 height 18
type input "1"
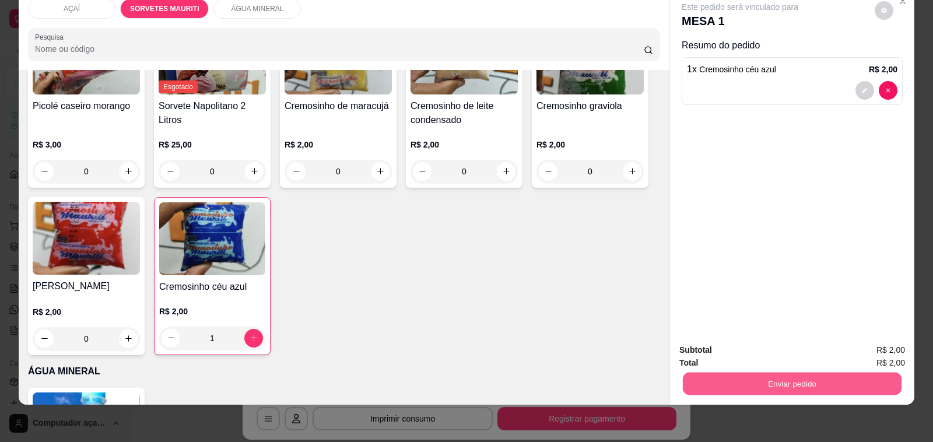
click at [779, 373] on button "Enviar pedido" at bounding box center [792, 384] width 219 height 23
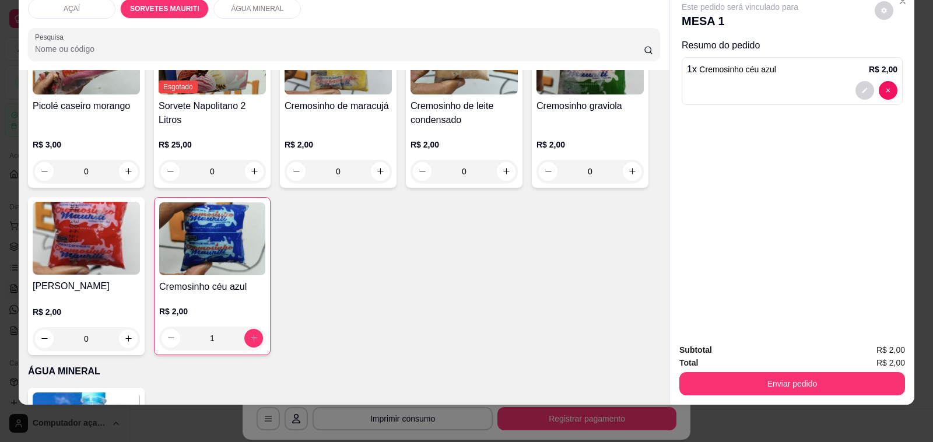
click at [764, 356] on div "Total R$ 2,00" at bounding box center [793, 362] width 226 height 13
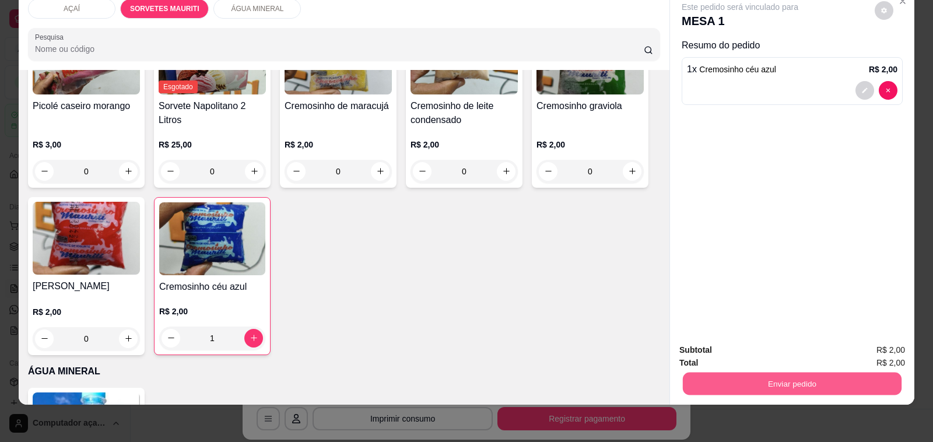
click at [766, 373] on button "Enviar pedido" at bounding box center [792, 384] width 219 height 23
click at [754, 345] on button "Não registrar e enviar pedido" at bounding box center [752, 345] width 121 height 22
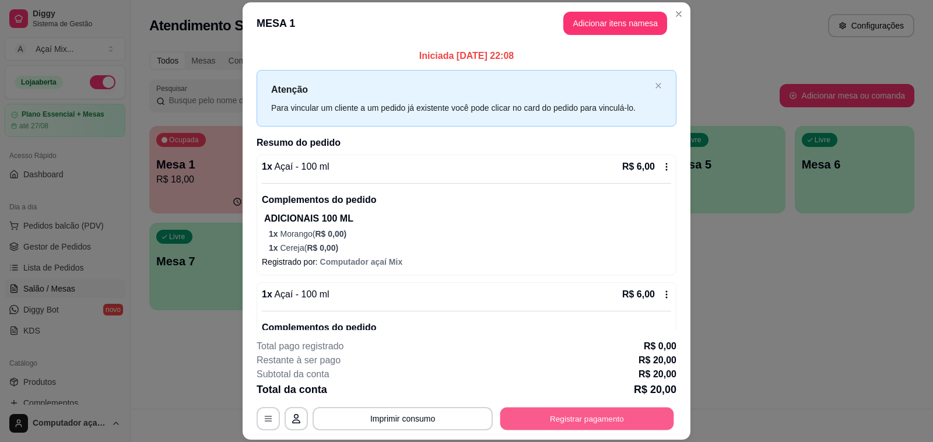
click at [628, 425] on button "Registrar pagamento" at bounding box center [588, 419] width 174 height 23
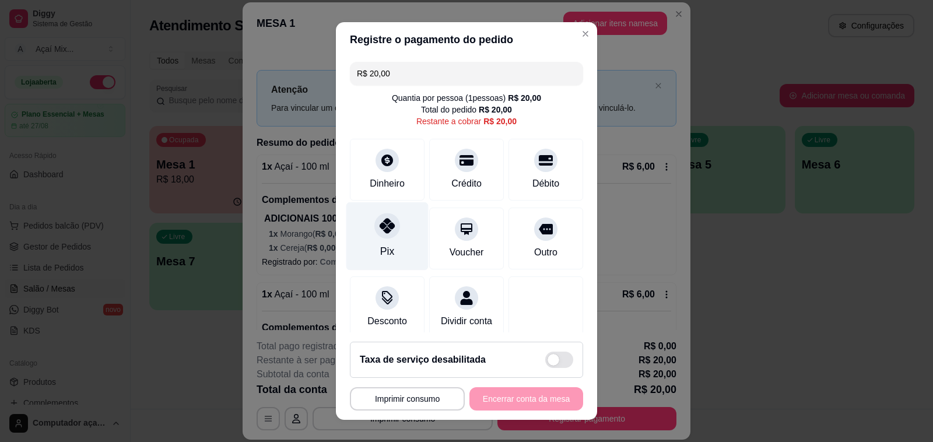
click at [365, 209] on div "Pix" at bounding box center [388, 236] width 82 height 68
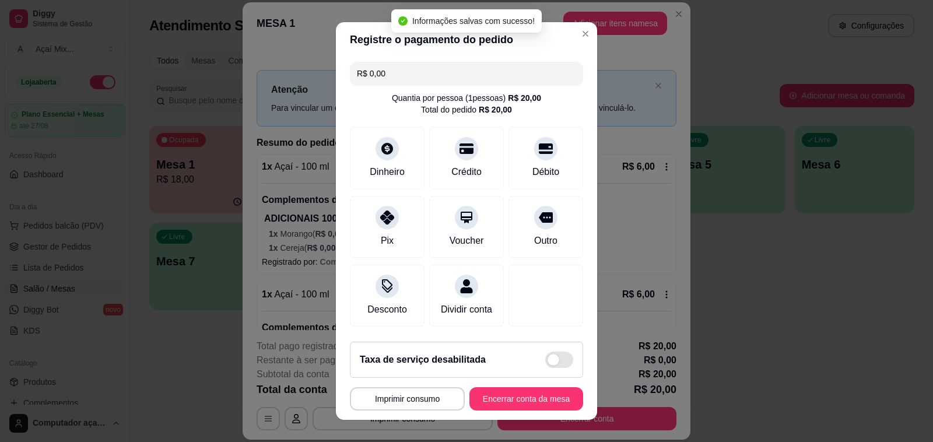
type input "R$ 0,00"
click at [517, 404] on button "Encerrar conta da mesa" at bounding box center [526, 399] width 110 height 23
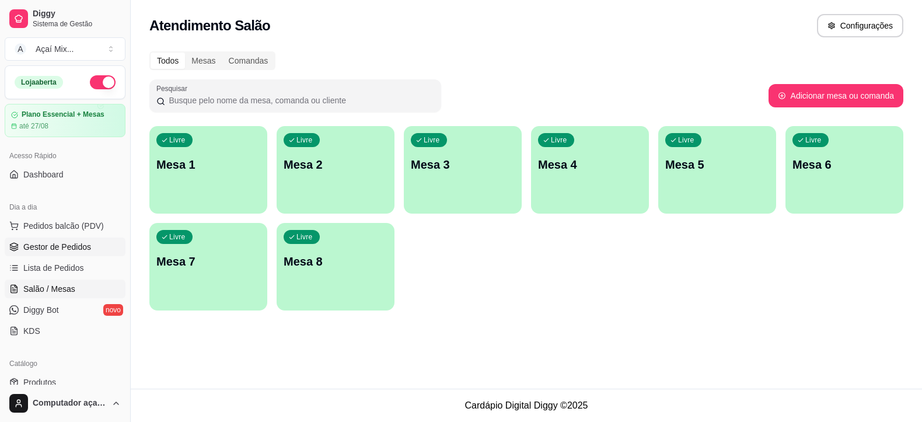
click at [63, 243] on span "Gestor de Pedidos" at bounding box center [57, 247] width 68 height 12
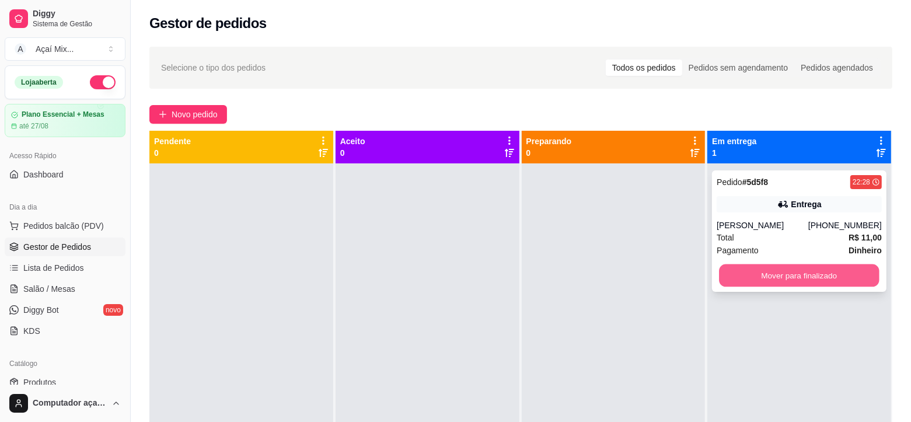
click at [803, 271] on button "Mover para finalizado" at bounding box center [799, 275] width 160 height 23
